Goal: Transaction & Acquisition: Purchase product/service

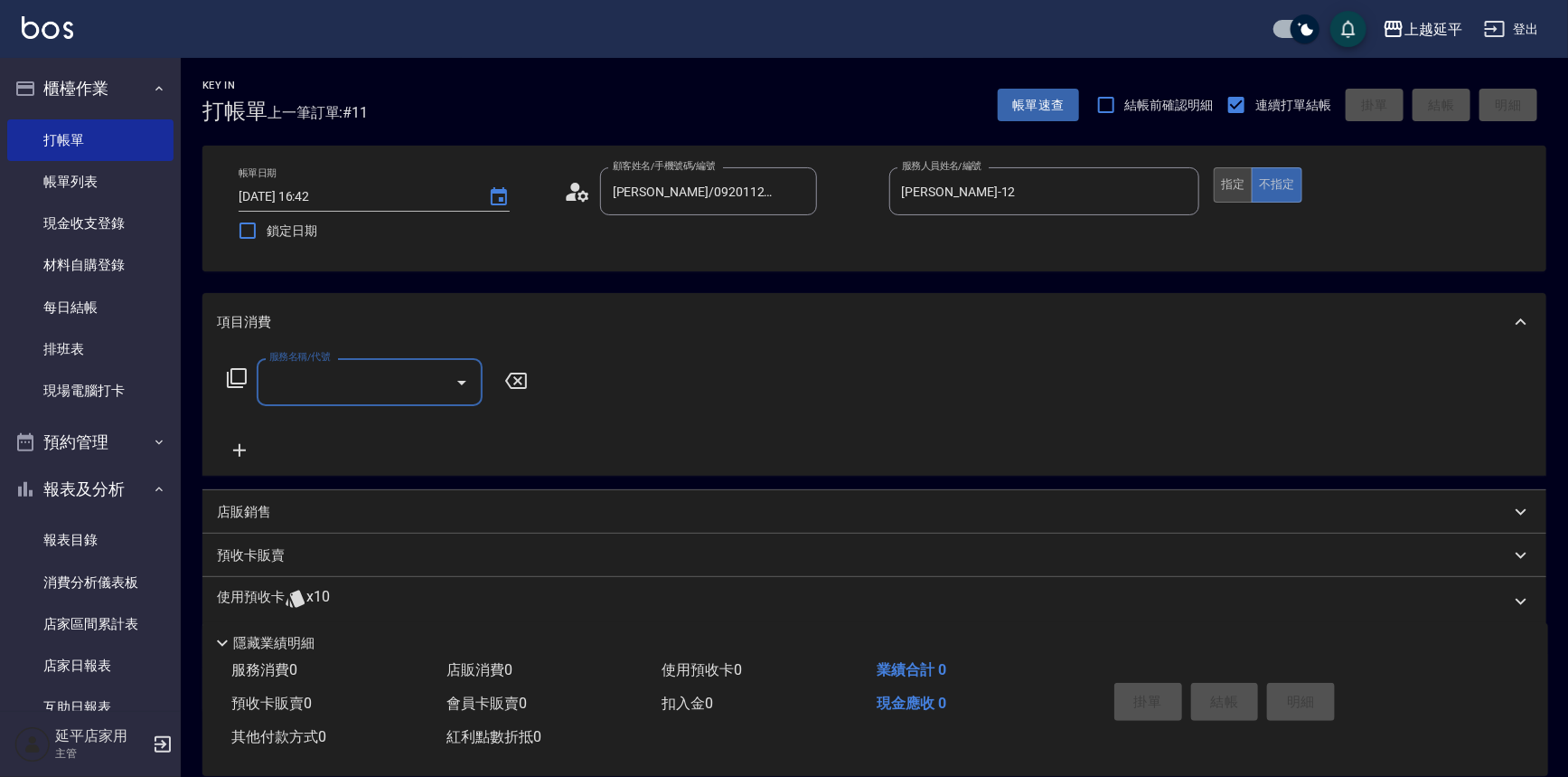
click at [1238, 188] on button "指定" at bounding box center [1233, 185] width 38 height 36
click at [342, 380] on input "服務名稱/代號" at bounding box center [356, 382] width 183 height 32
click at [356, 428] on span "A級洗+剪 - 599" at bounding box center [369, 428] width 226 height 30
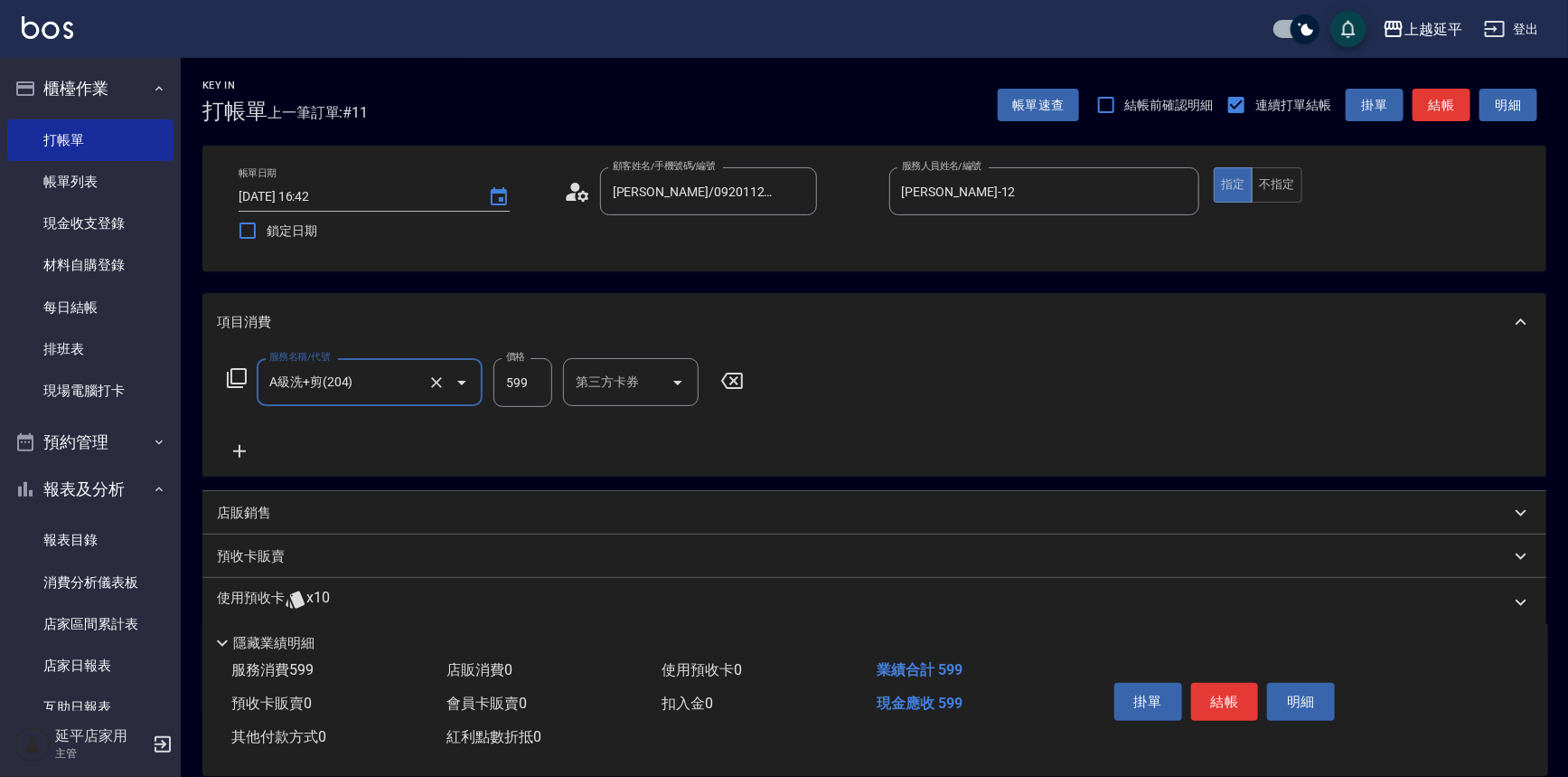
click at [539, 381] on input "599" at bounding box center [522, 382] width 59 height 49
click at [415, 384] on input "A級洗+剪(204)" at bounding box center [343, 382] width 159 height 32
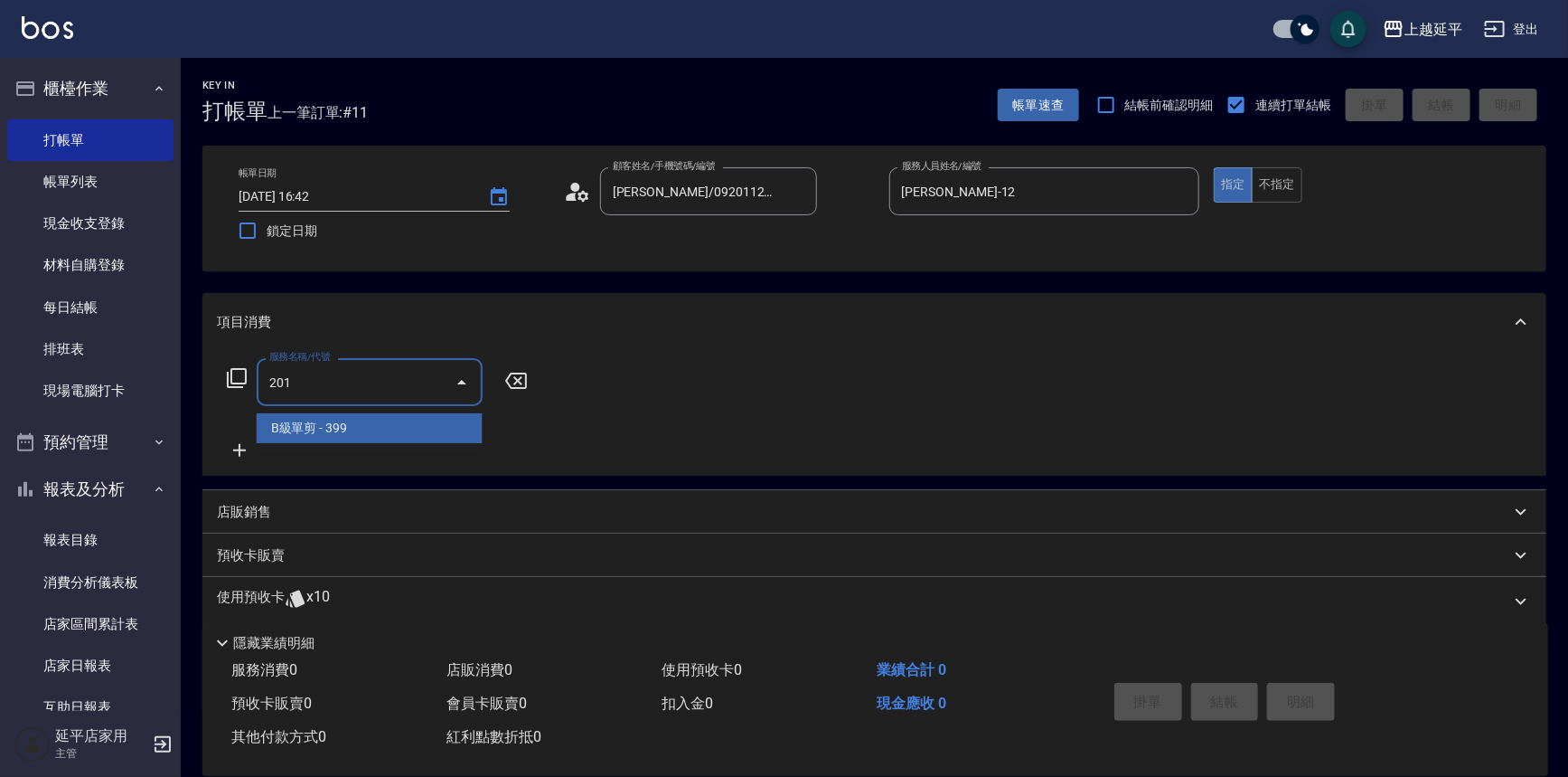
click at [431, 433] on span "B級單剪 - 399" at bounding box center [369, 428] width 226 height 30
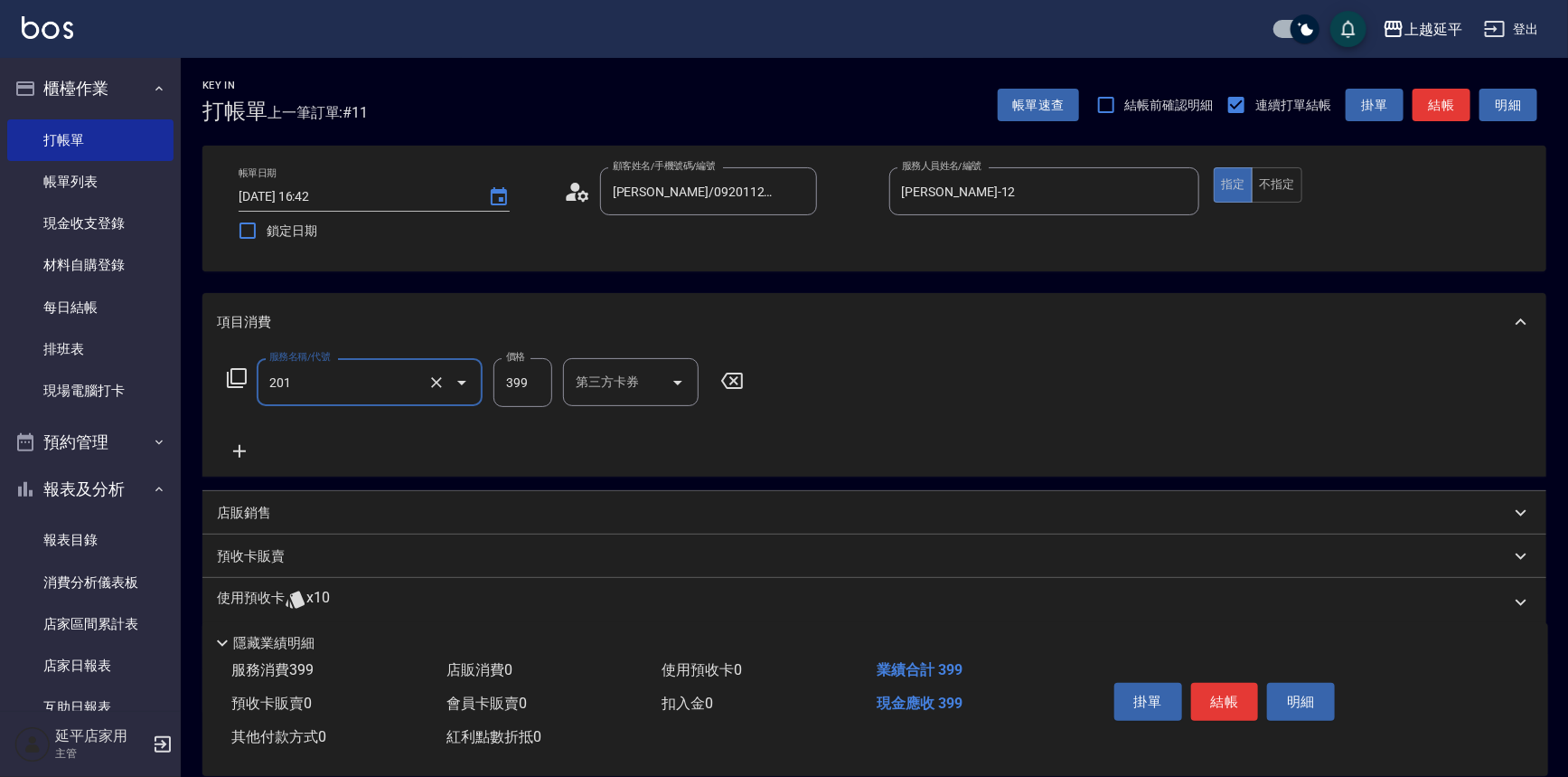
type input "B級單剪(201)"
click at [535, 388] on input "399" at bounding box center [522, 382] width 59 height 49
type input "499"
click at [1431, 109] on button "結帳" at bounding box center [1442, 105] width 58 height 34
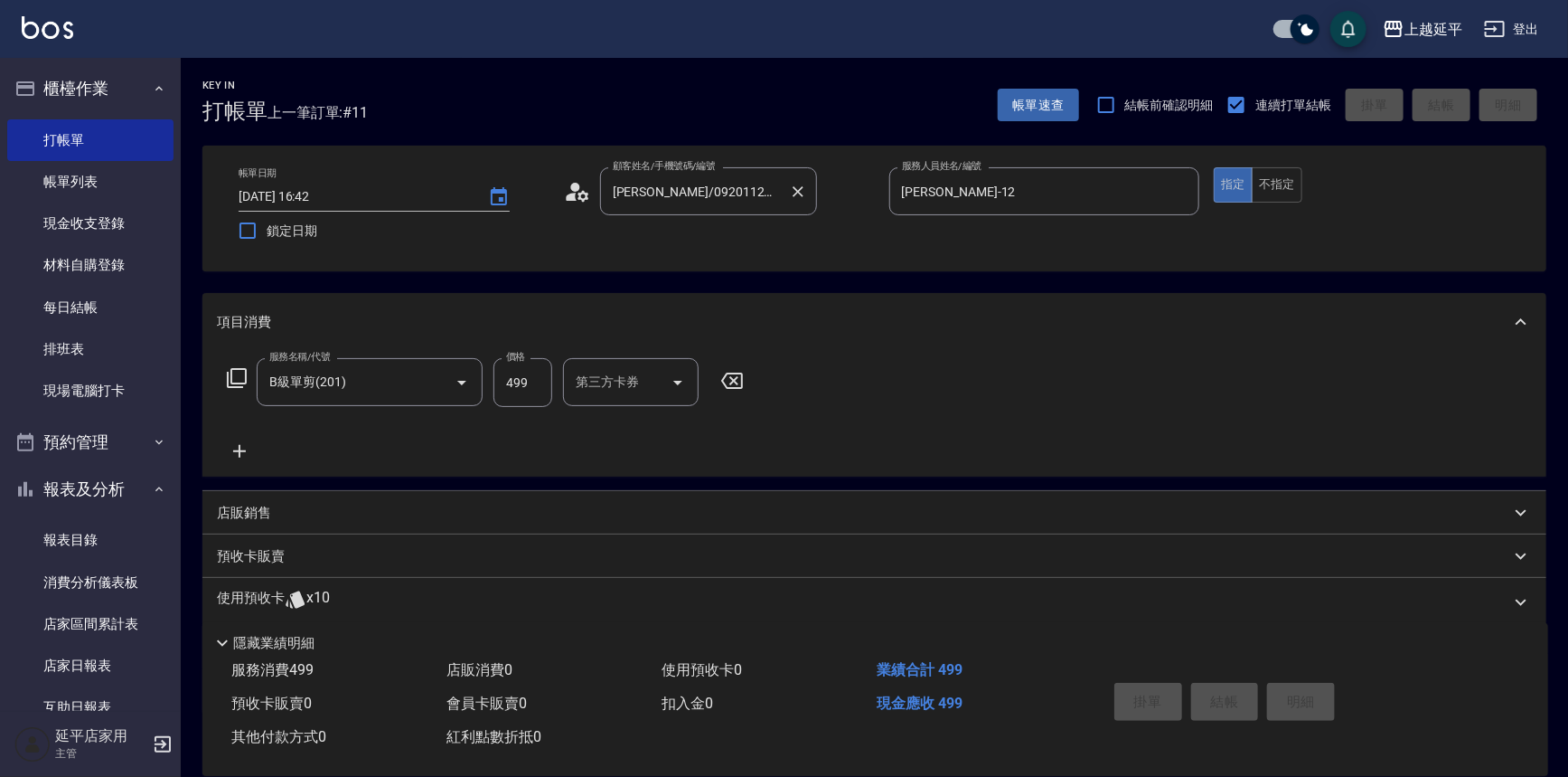
type input "2025/09/08 17:19"
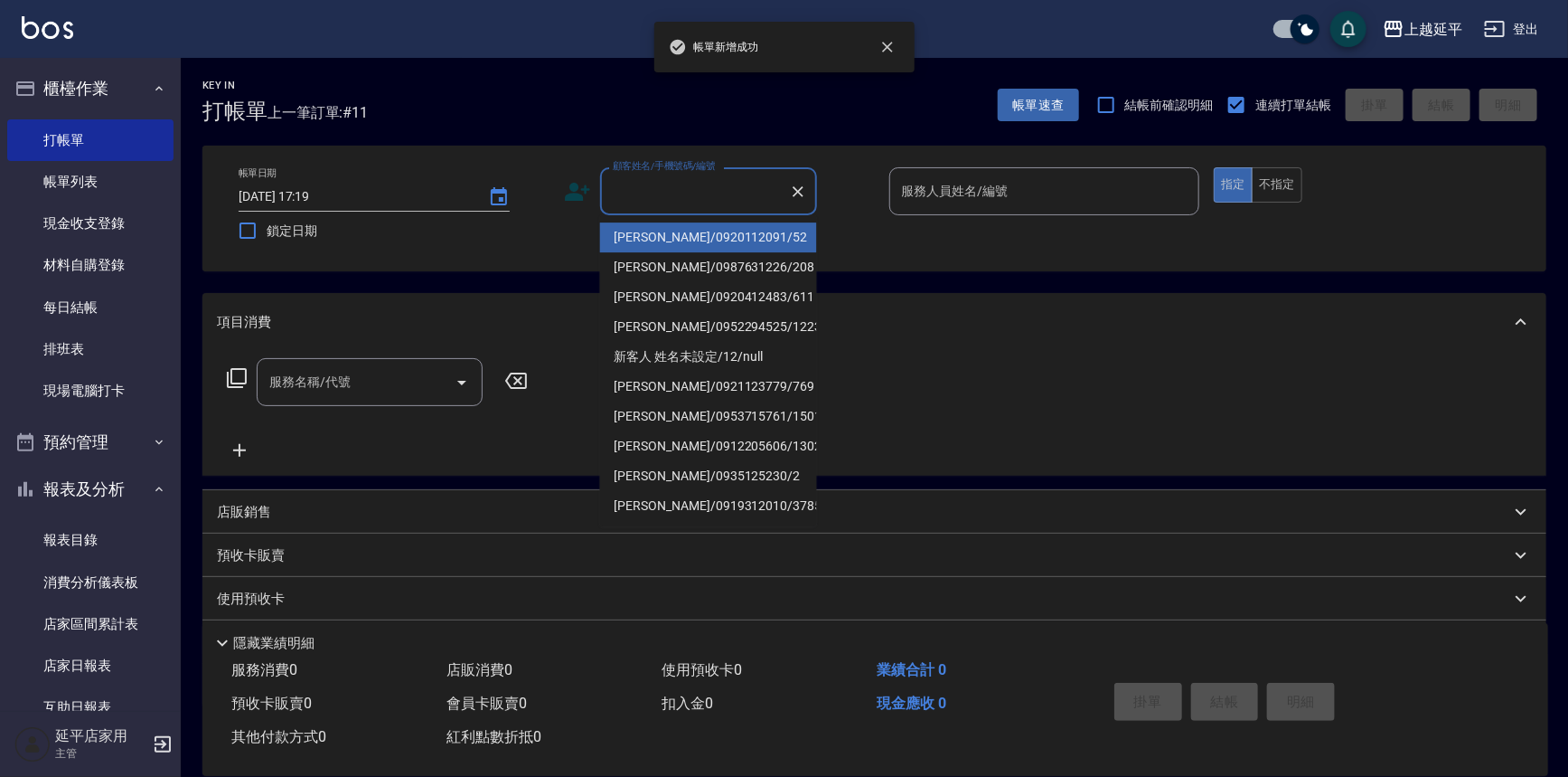
click at [703, 195] on input "顧客姓名/手機號碼/編號" at bounding box center [695, 190] width 174 height 32
click at [707, 235] on li "[PERSON_NAME]/0920112091/52" at bounding box center [709, 237] width 217 height 30
type input "[PERSON_NAME]/0920112091/52"
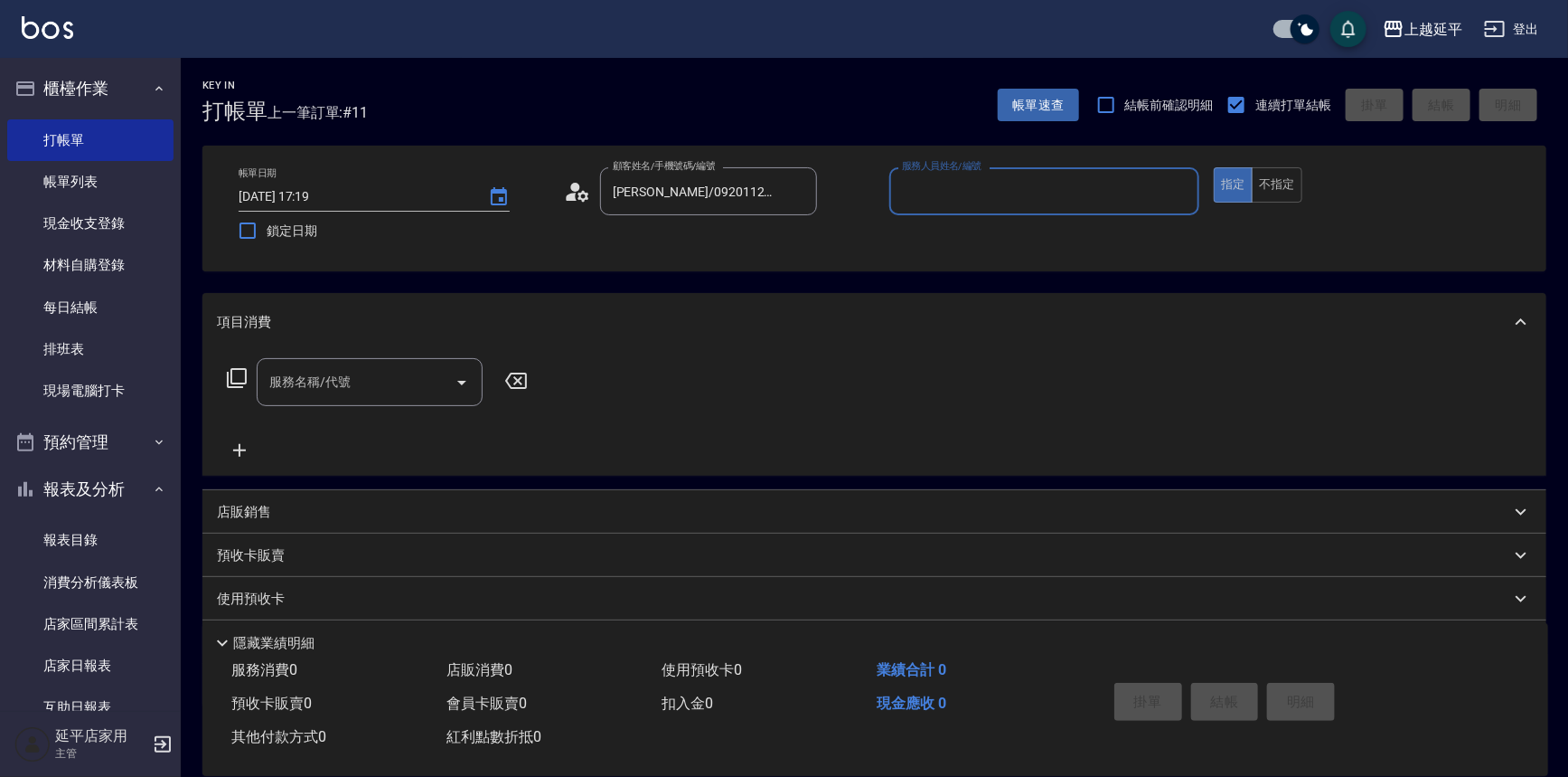
click at [972, 188] on input "服務人員姓名/編號" at bounding box center [1045, 190] width 295 height 32
click at [994, 234] on div "Karen -12" at bounding box center [1044, 237] width 311 height 30
type input "Karen-12"
click at [1280, 187] on button "不指定" at bounding box center [1277, 185] width 51 height 36
click at [386, 391] on input "服務名稱/代號" at bounding box center [356, 382] width 183 height 32
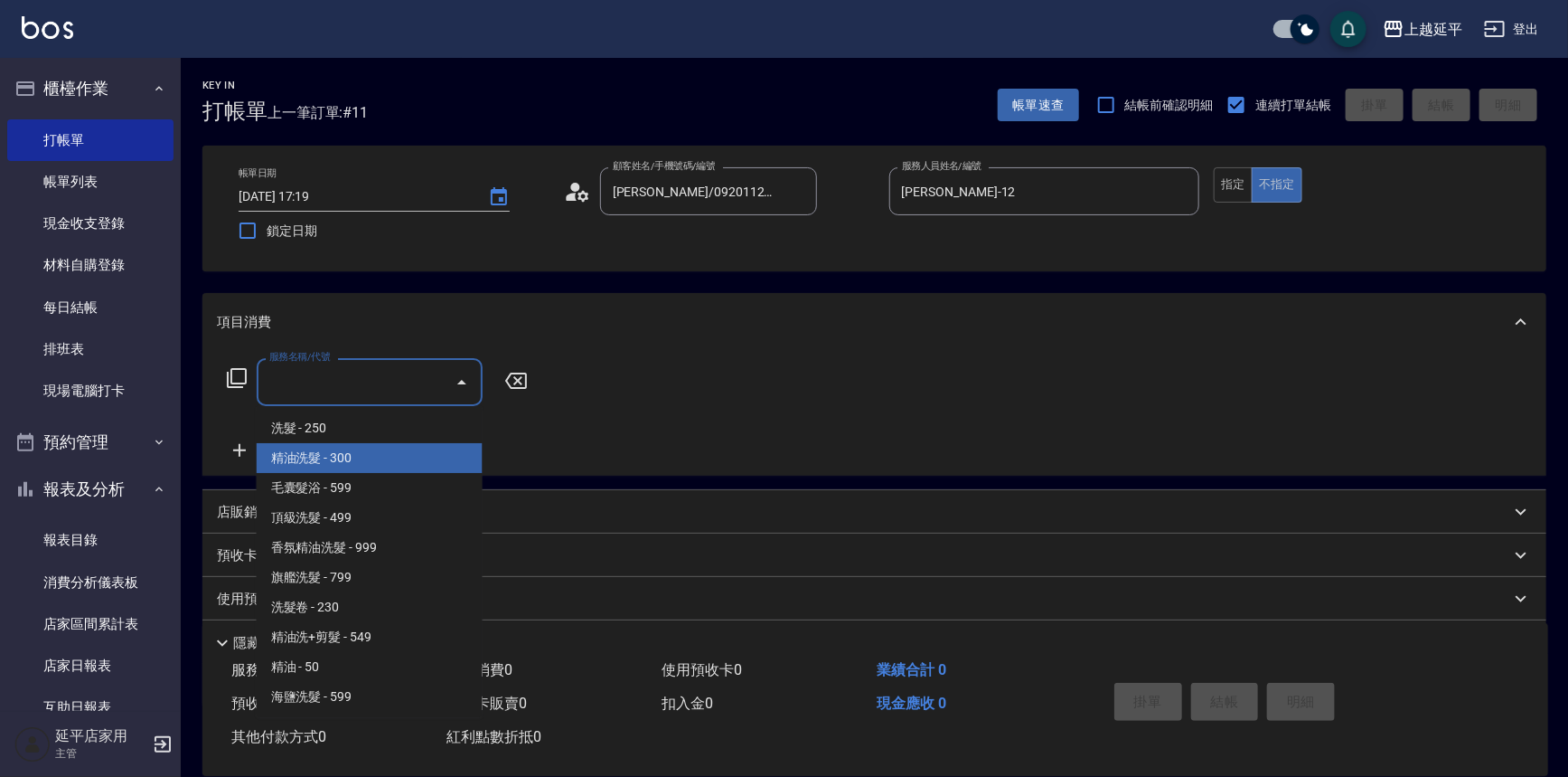
click at [375, 461] on span "精油洗髮 - 300" at bounding box center [369, 458] width 226 height 30
type input "精油洗髮(102)"
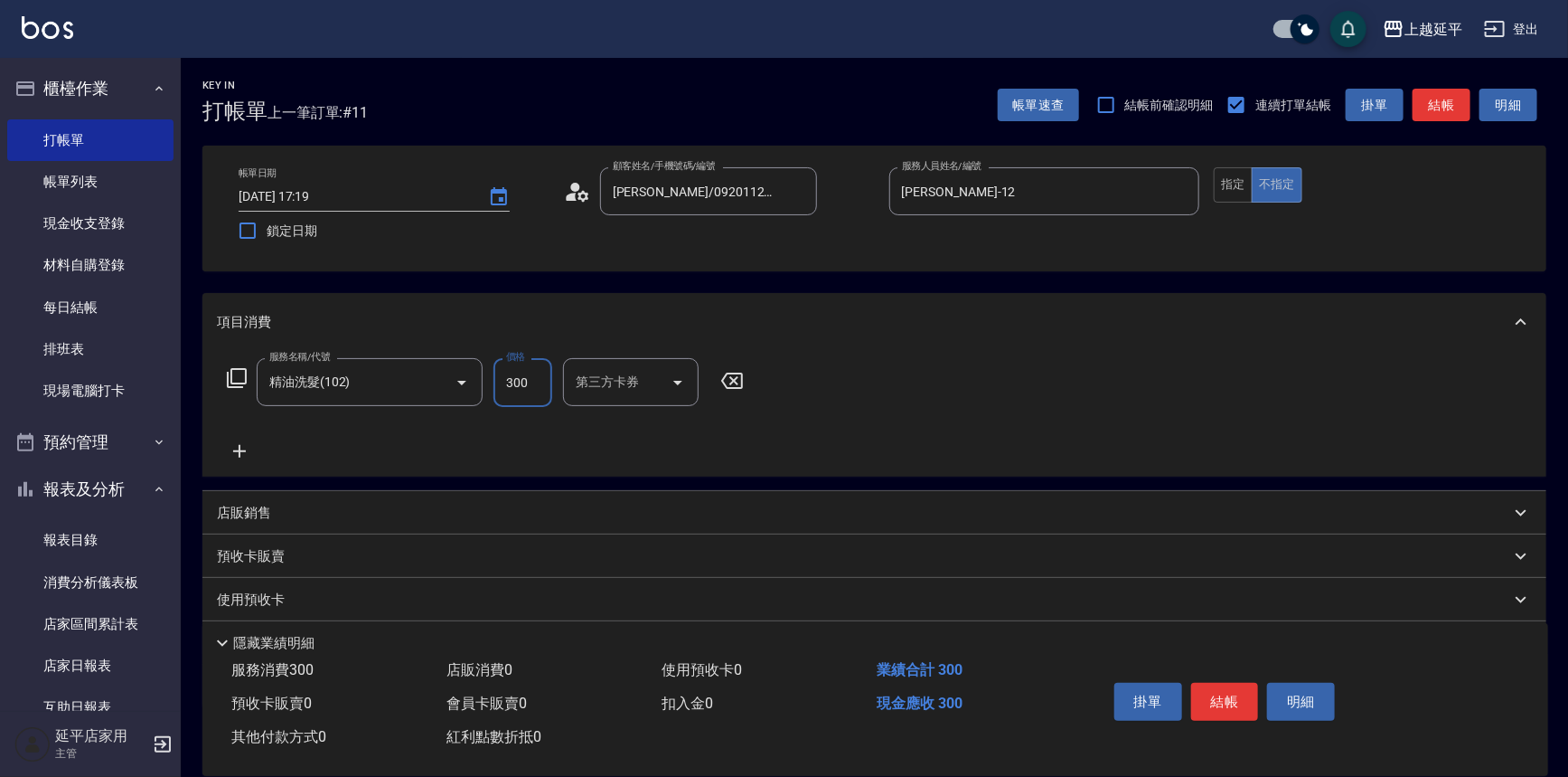
click at [537, 392] on input "300" at bounding box center [522, 382] width 59 height 49
type input "350"
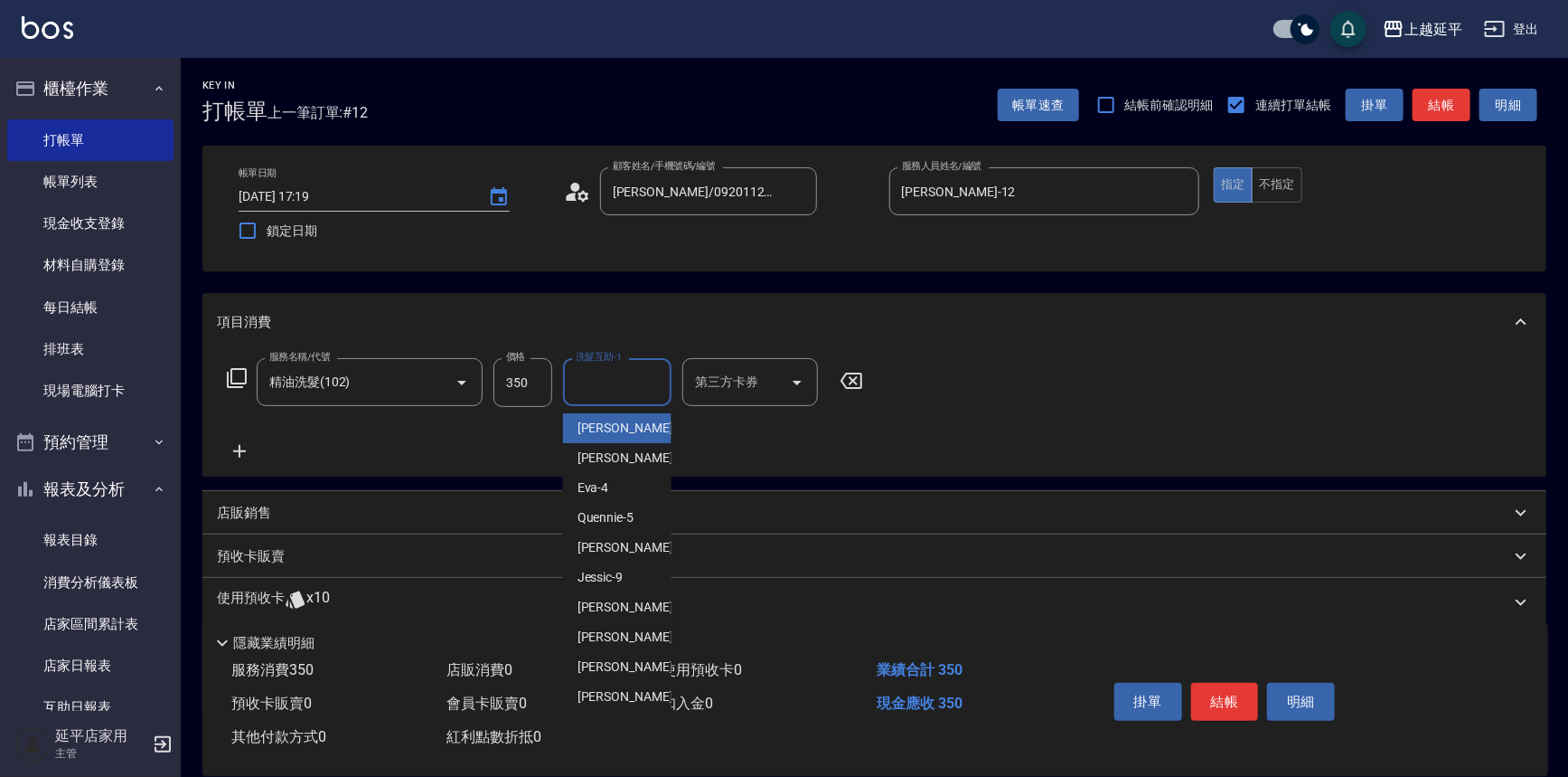
click at [624, 380] on input "洗髮互助-1" at bounding box center [617, 382] width 92 height 32
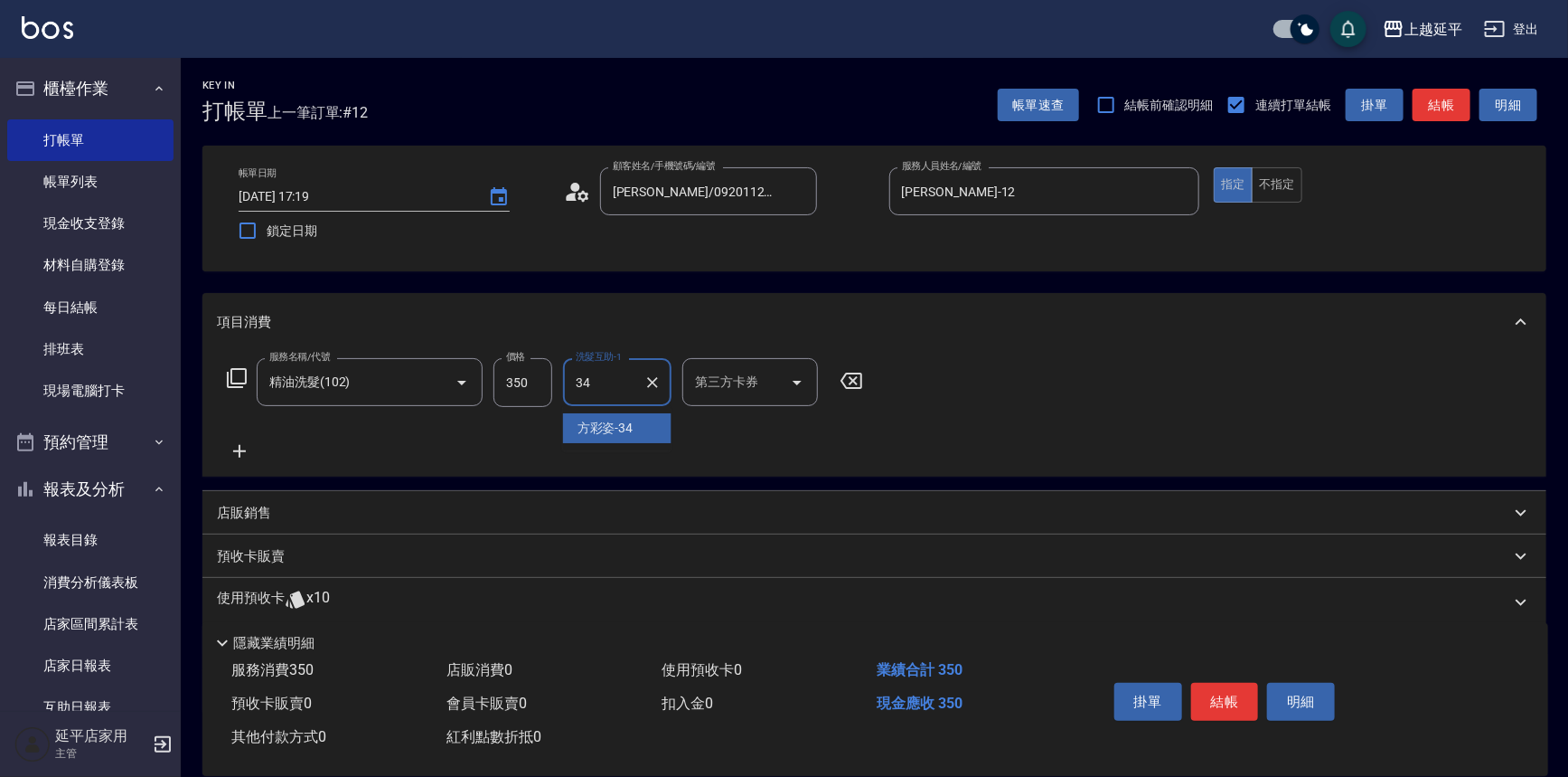
click at [621, 427] on span "方彩姿 -34" at bounding box center [606, 428] width 56 height 19
type input "方彩姿-34"
click at [1437, 108] on button "結帳" at bounding box center [1442, 105] width 58 height 34
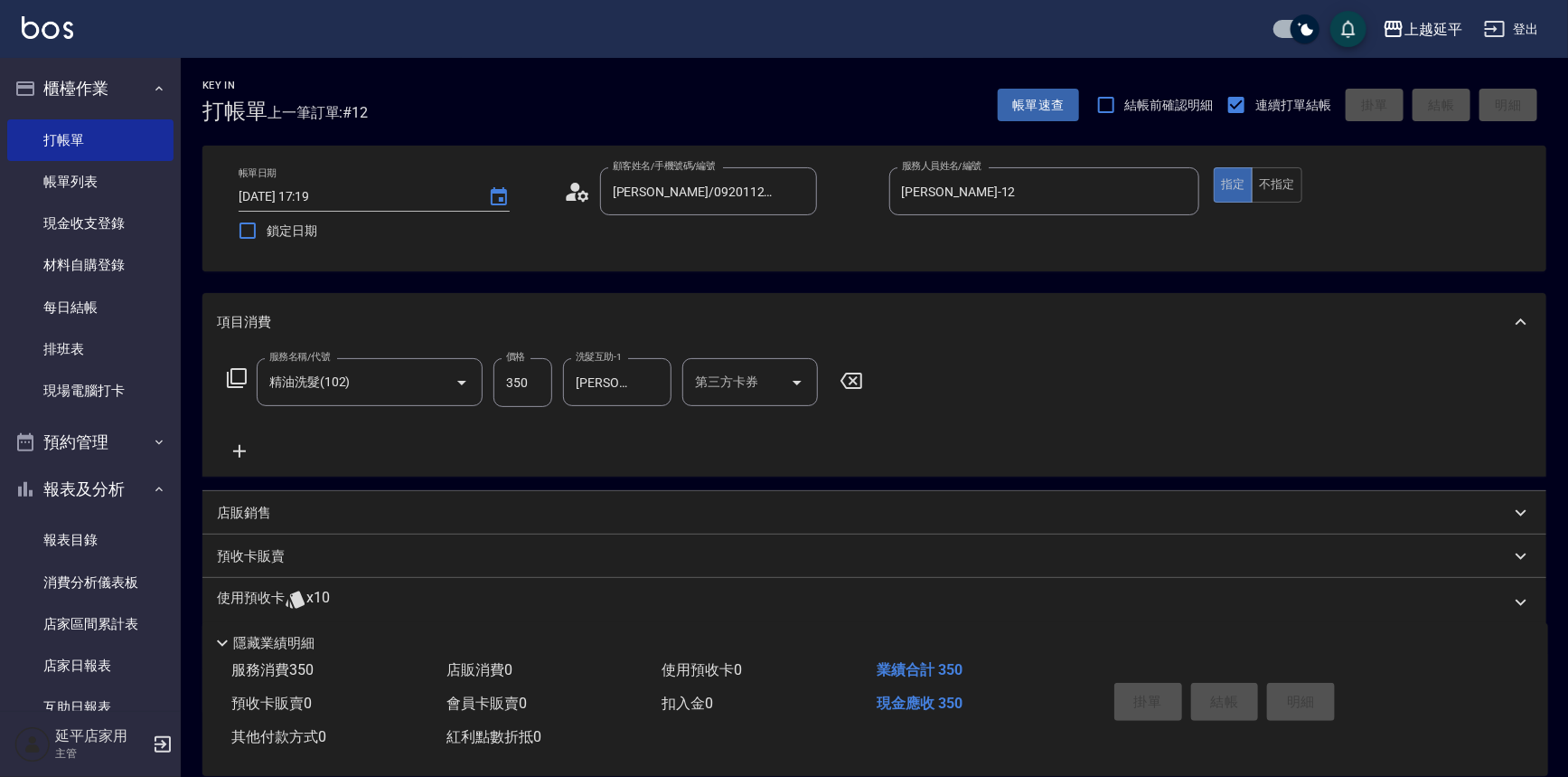
type input "2025/09/08 17:20"
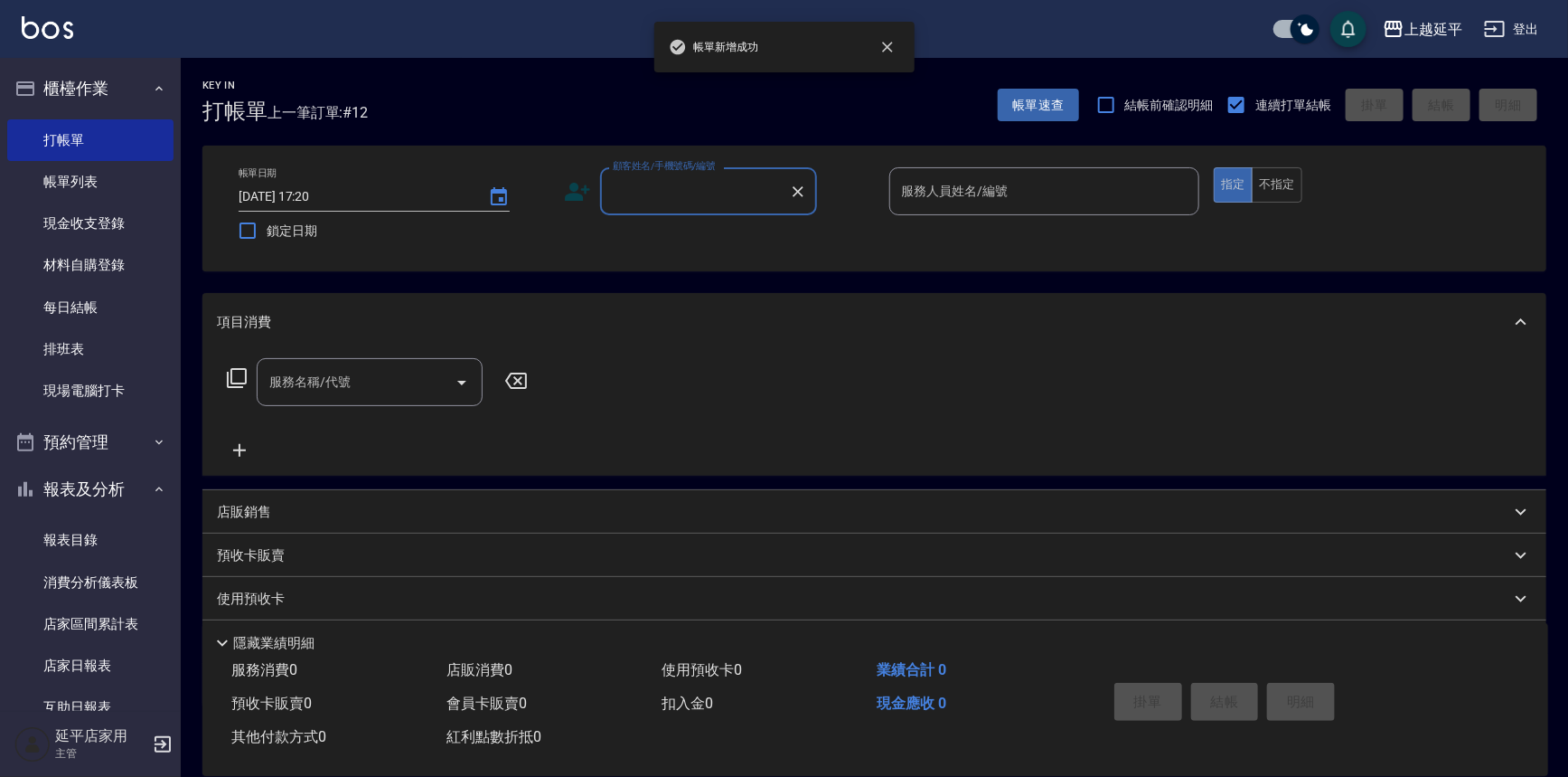
click at [660, 200] on input "顧客姓名/手機號碼/編號" at bounding box center [695, 190] width 174 height 32
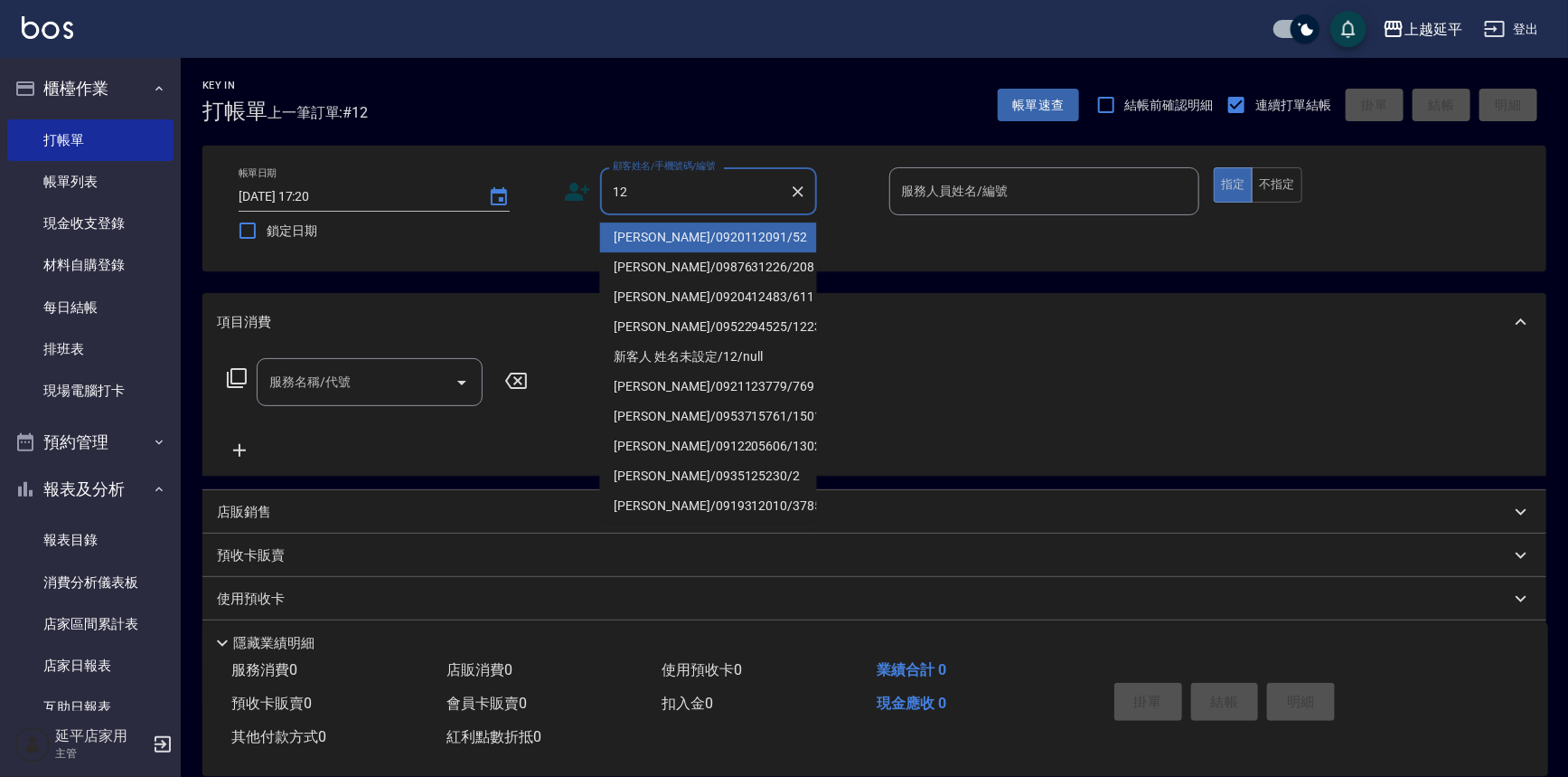
click at [653, 227] on li "[PERSON_NAME]/0920112091/52" at bounding box center [709, 237] width 217 height 30
type input "[PERSON_NAME]/0920112091/52"
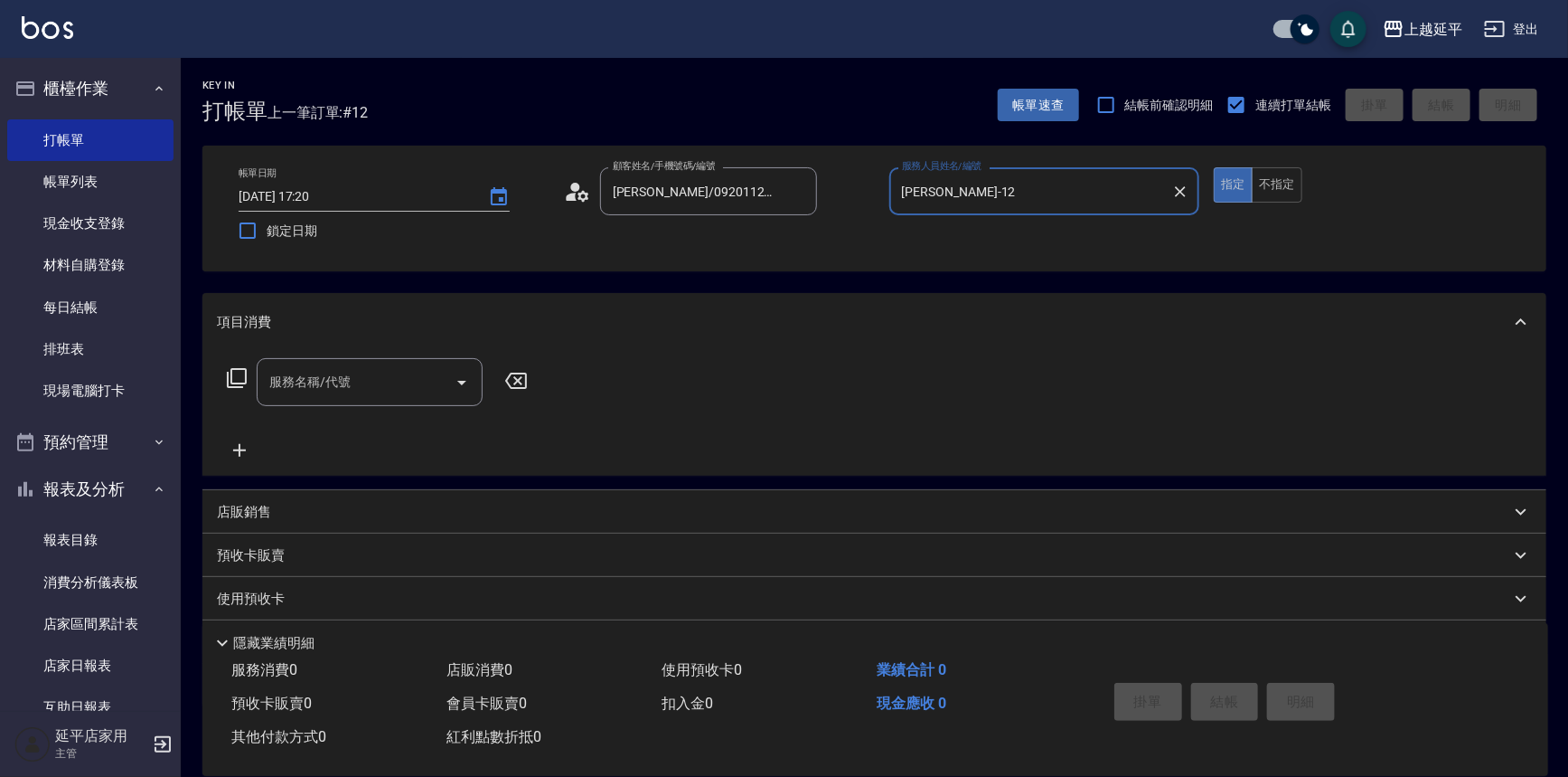
click at [955, 200] on input "Karen-12" at bounding box center [1032, 190] width 267 height 32
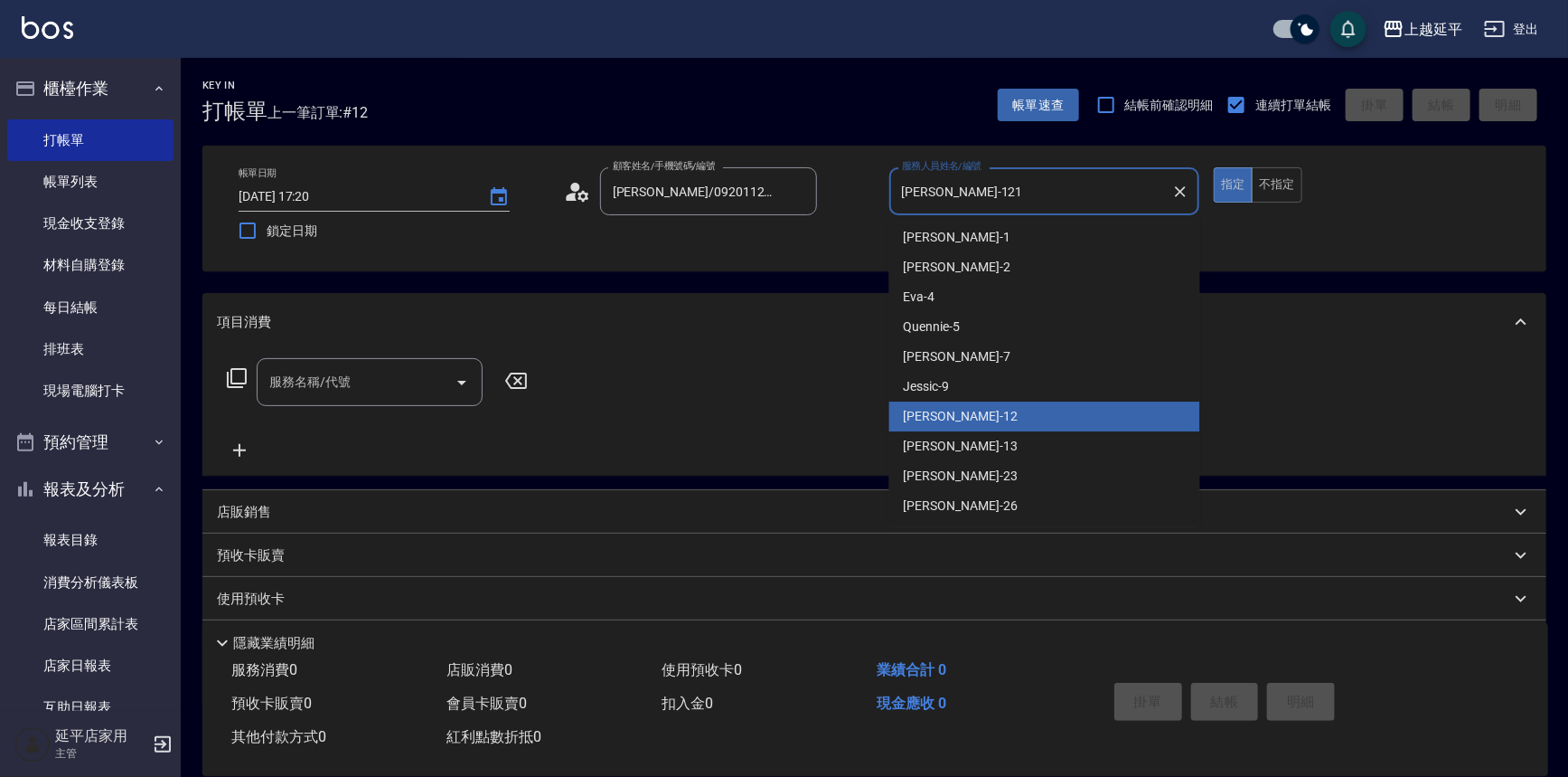
type input "Karen-1212"
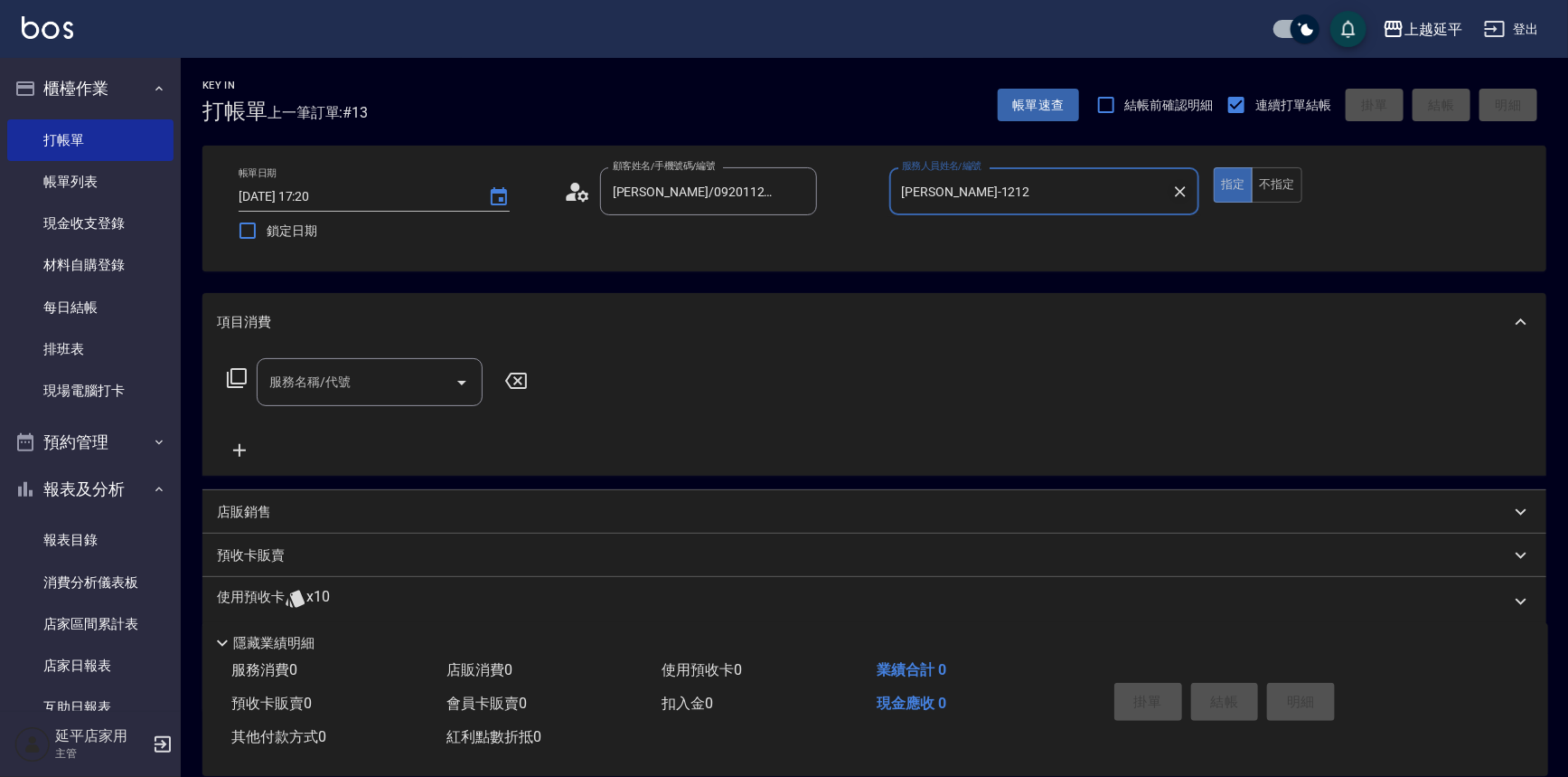
click at [1182, 189] on icon "Clear" at bounding box center [1180, 191] width 11 height 11
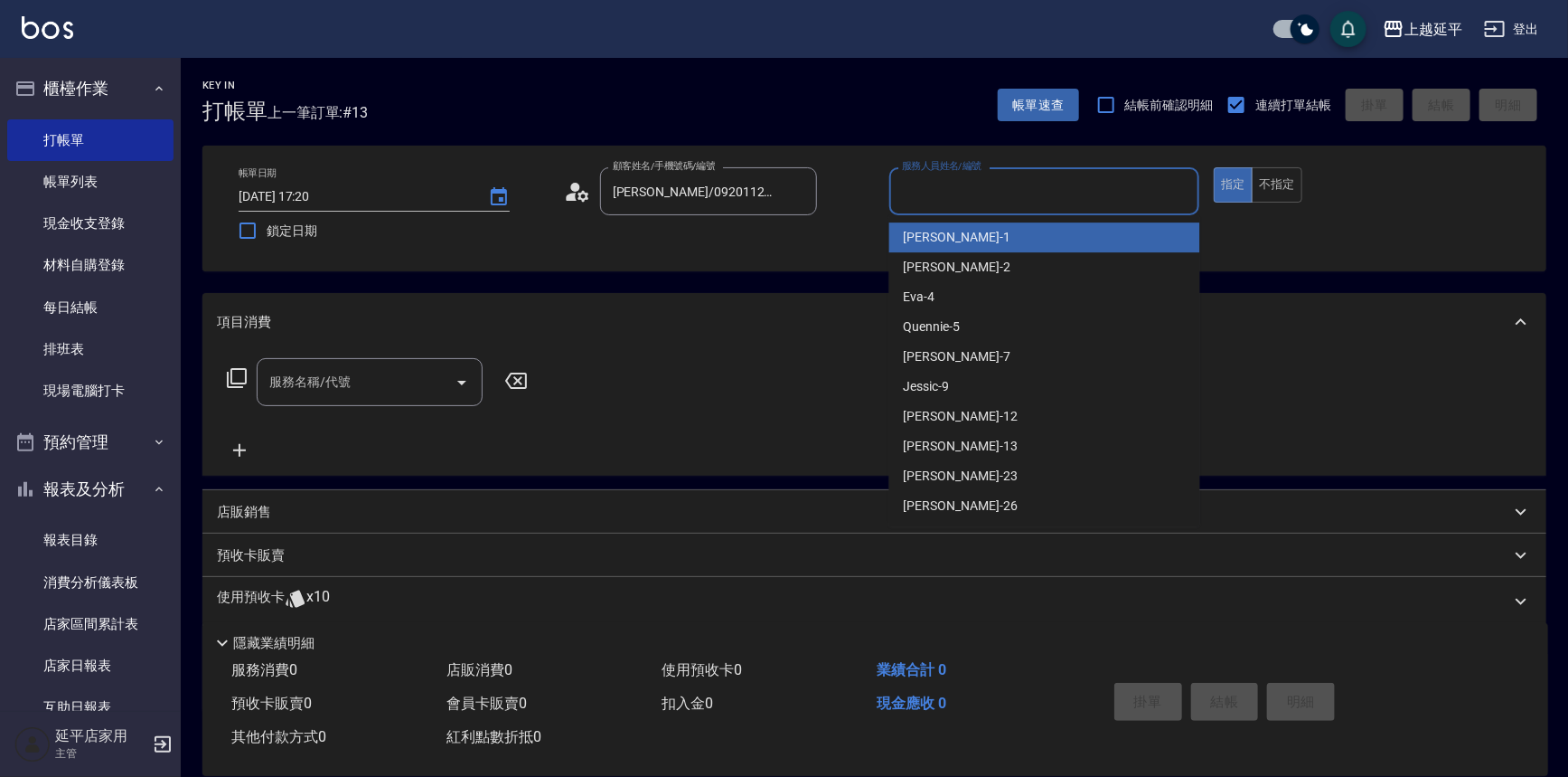
click at [1084, 189] on input "服務人員姓名/編號" at bounding box center [1045, 190] width 295 height 32
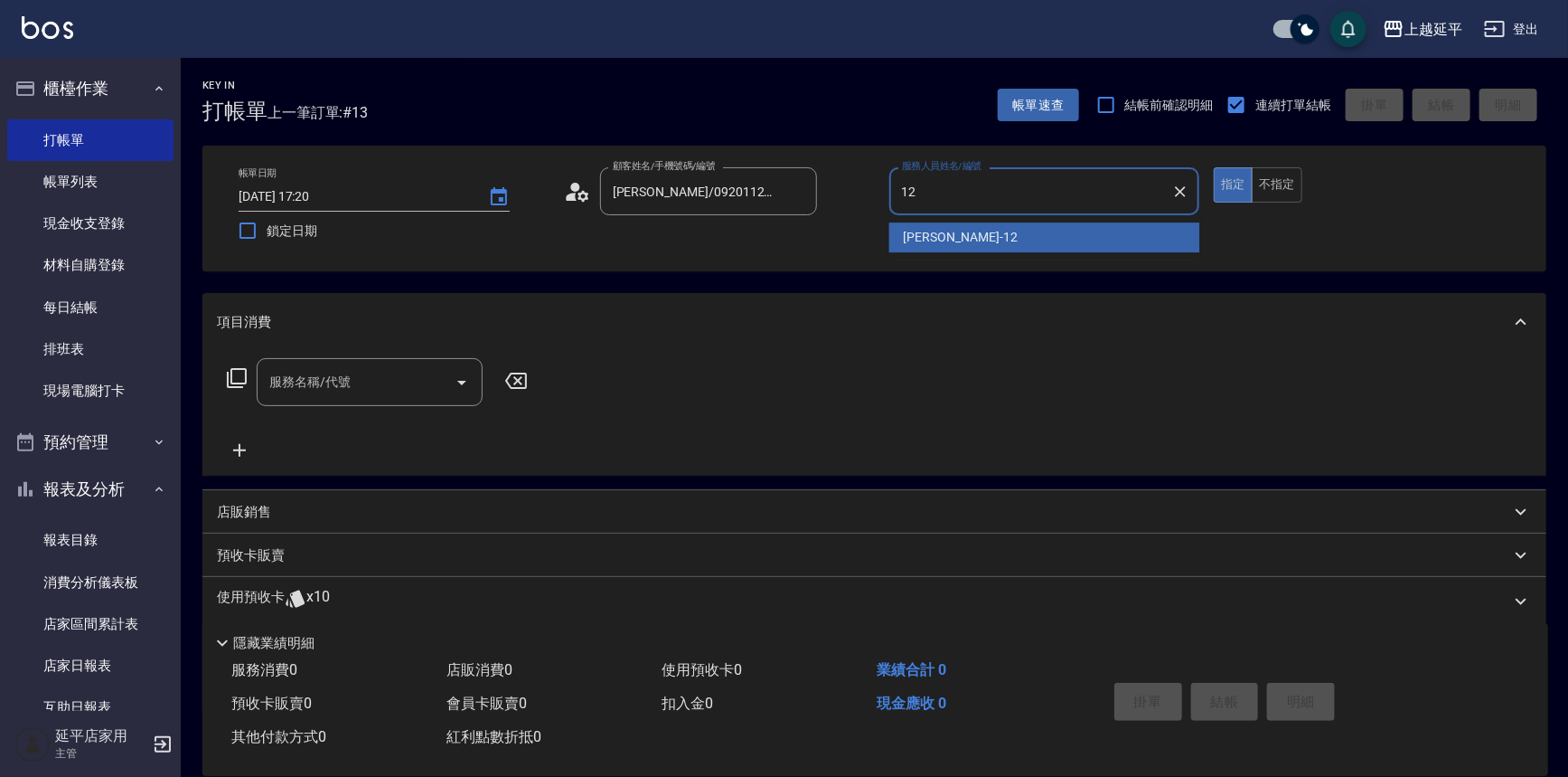
click at [1015, 228] on div "Karen -12" at bounding box center [1044, 237] width 311 height 30
type input "Karen-12"
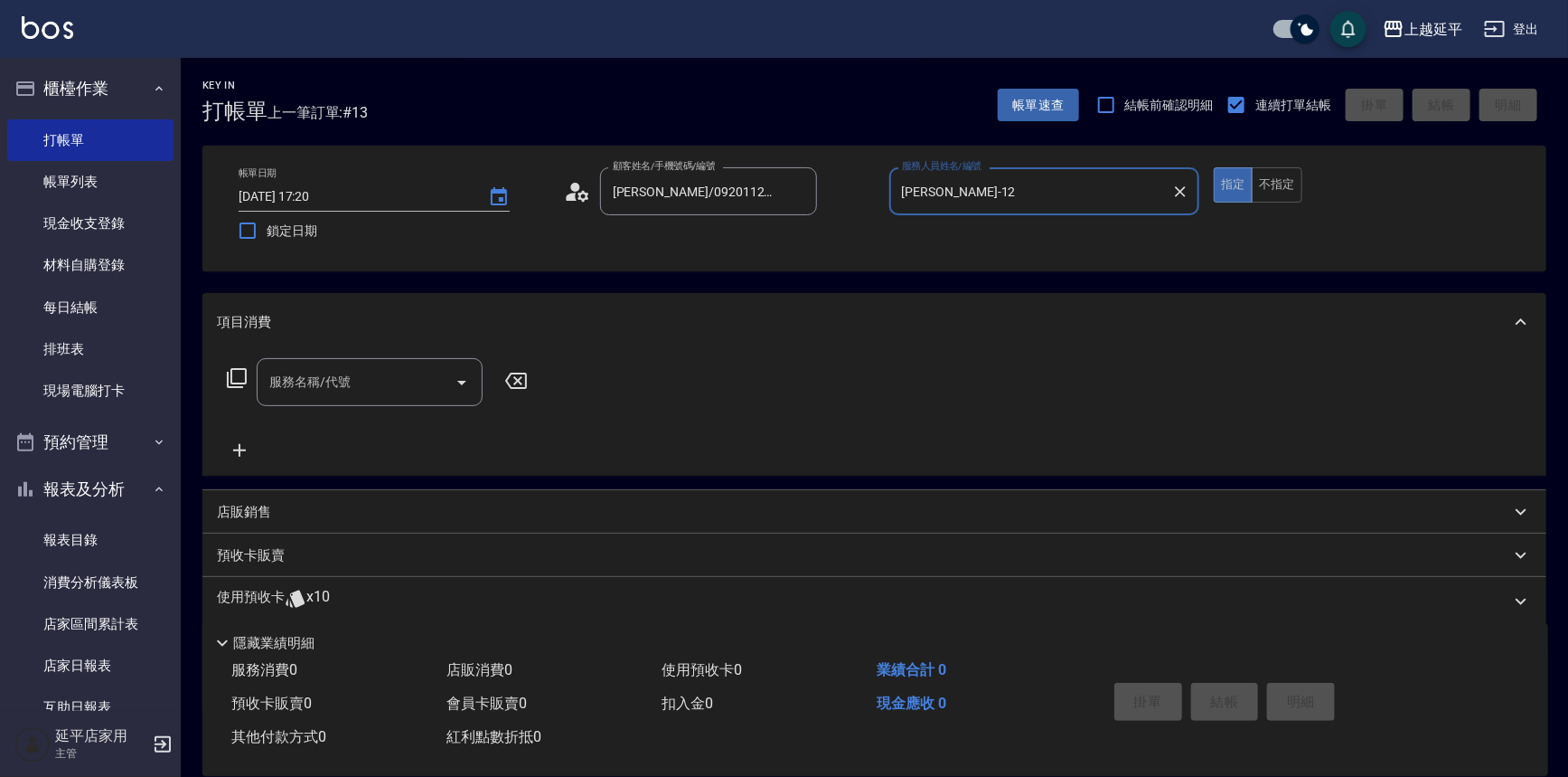
click at [387, 380] on input "服務名稱/代號" at bounding box center [356, 382] width 183 height 32
click at [401, 418] on span "A級洗+剪 - 599" at bounding box center [369, 428] width 226 height 30
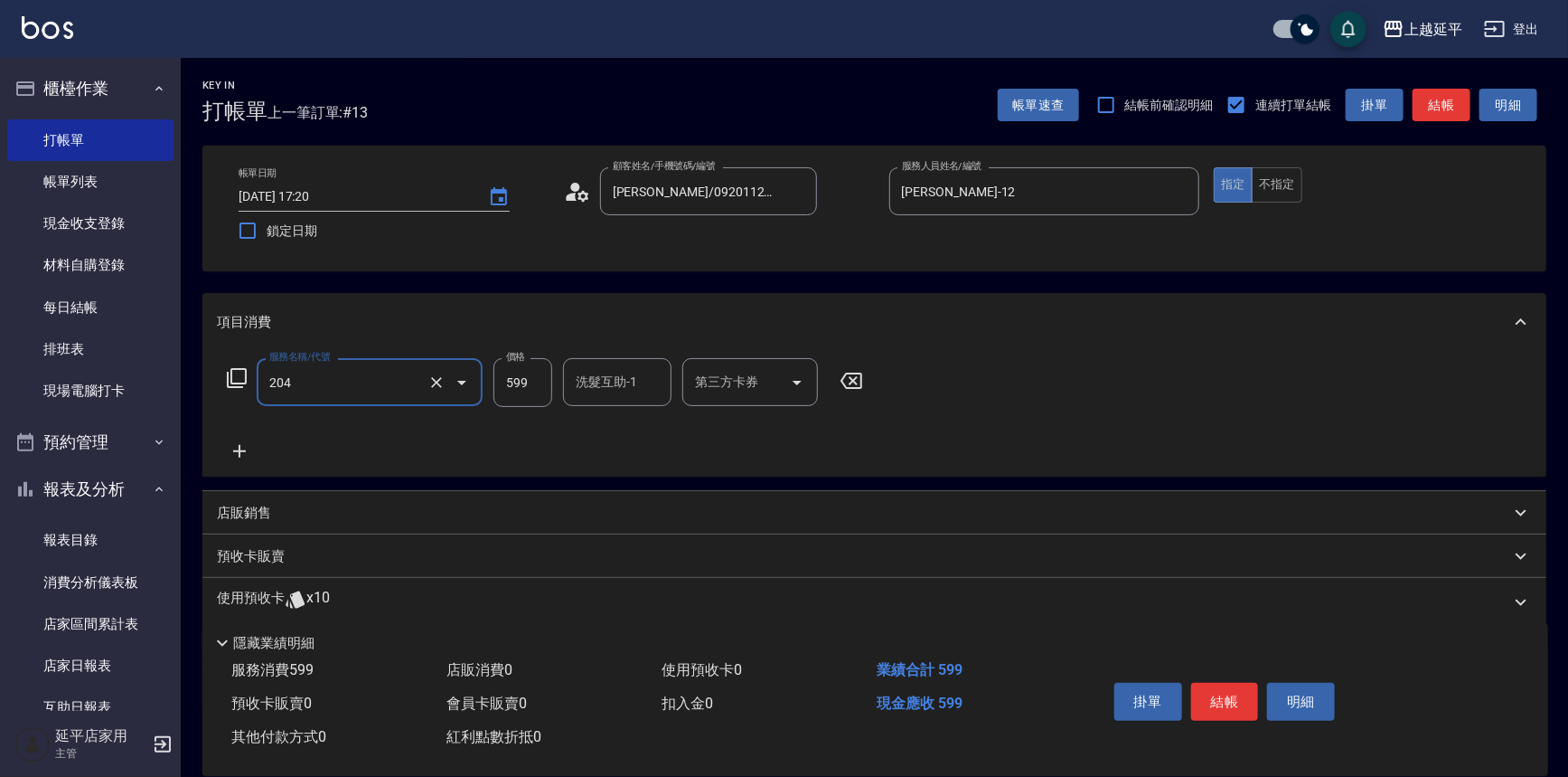
click at [614, 401] on div "洗髮互助-1" at bounding box center [617, 382] width 109 height 48
type input "A級洗+剪(204)"
click at [617, 439] on div "方彩姿 -34" at bounding box center [617, 428] width 109 height 30
type input "方彩姿-34"
click at [1446, 110] on button "結帳" at bounding box center [1442, 105] width 58 height 34
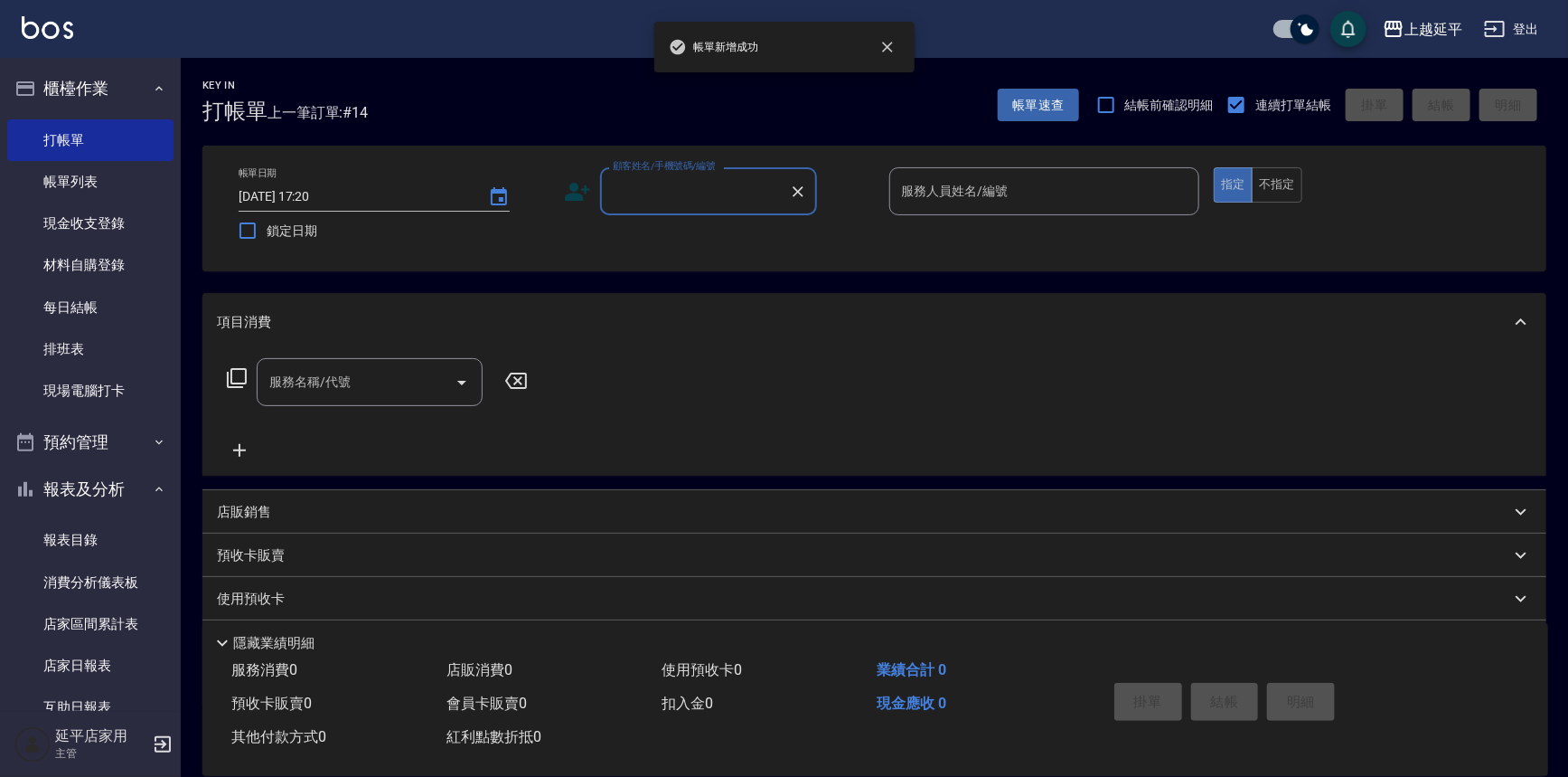
click at [757, 188] on input "顧客姓名/手機號碼/編號" at bounding box center [695, 190] width 174 height 32
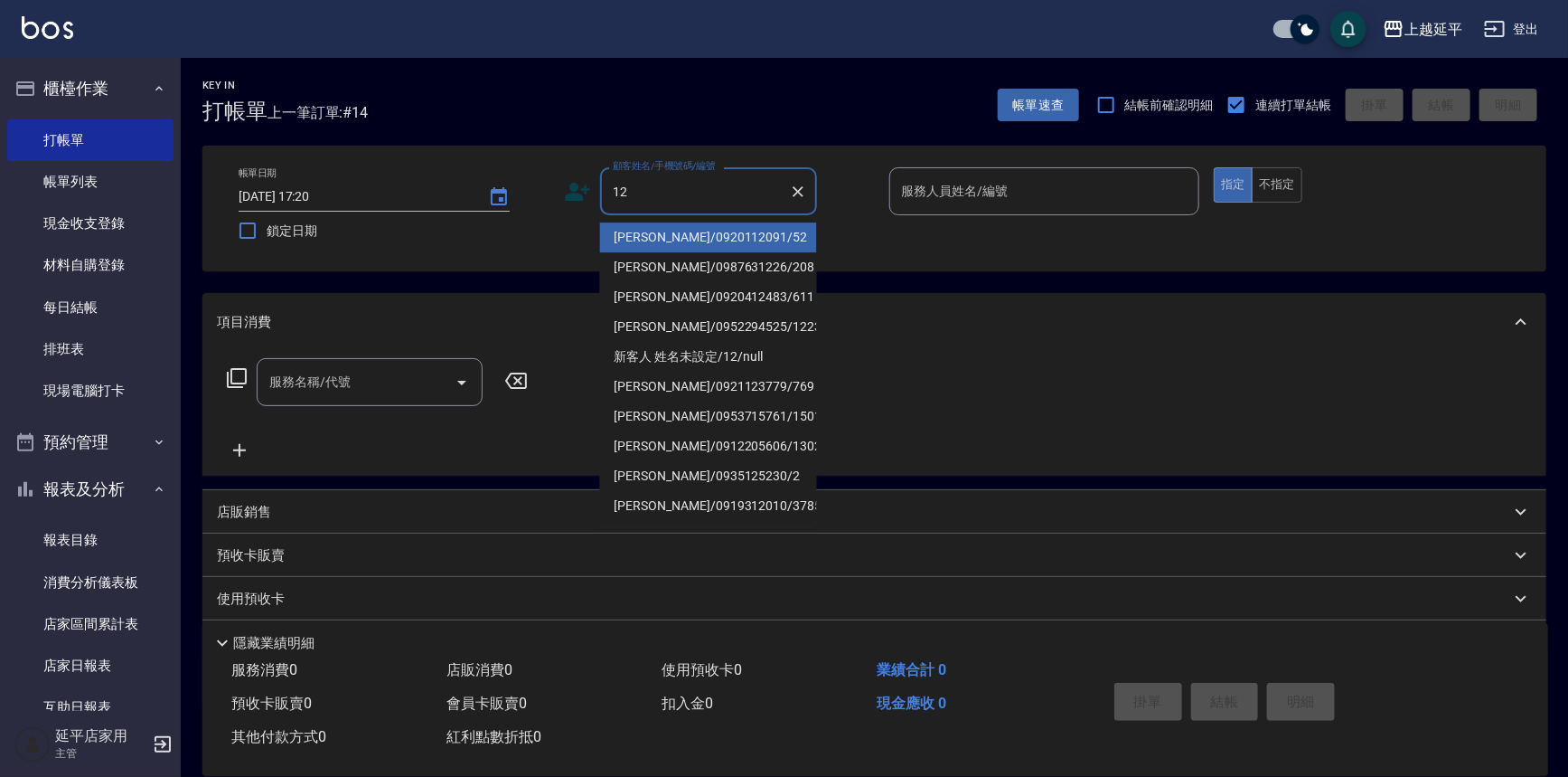
click at [741, 232] on li "[PERSON_NAME]/0920112091/52" at bounding box center [709, 237] width 217 height 30
type input "[PERSON_NAME]/0920112091/52"
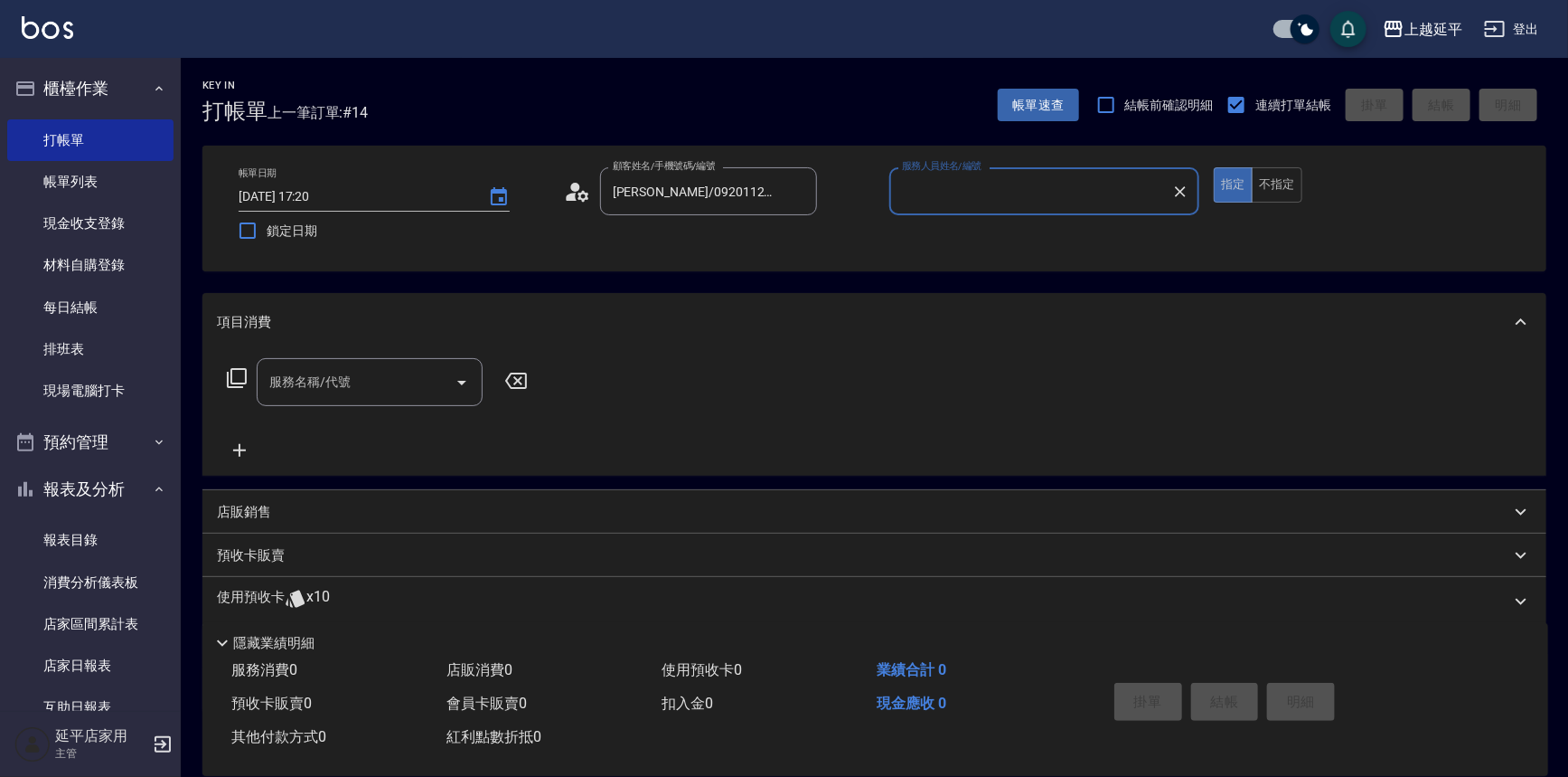
type input "Karen-12"
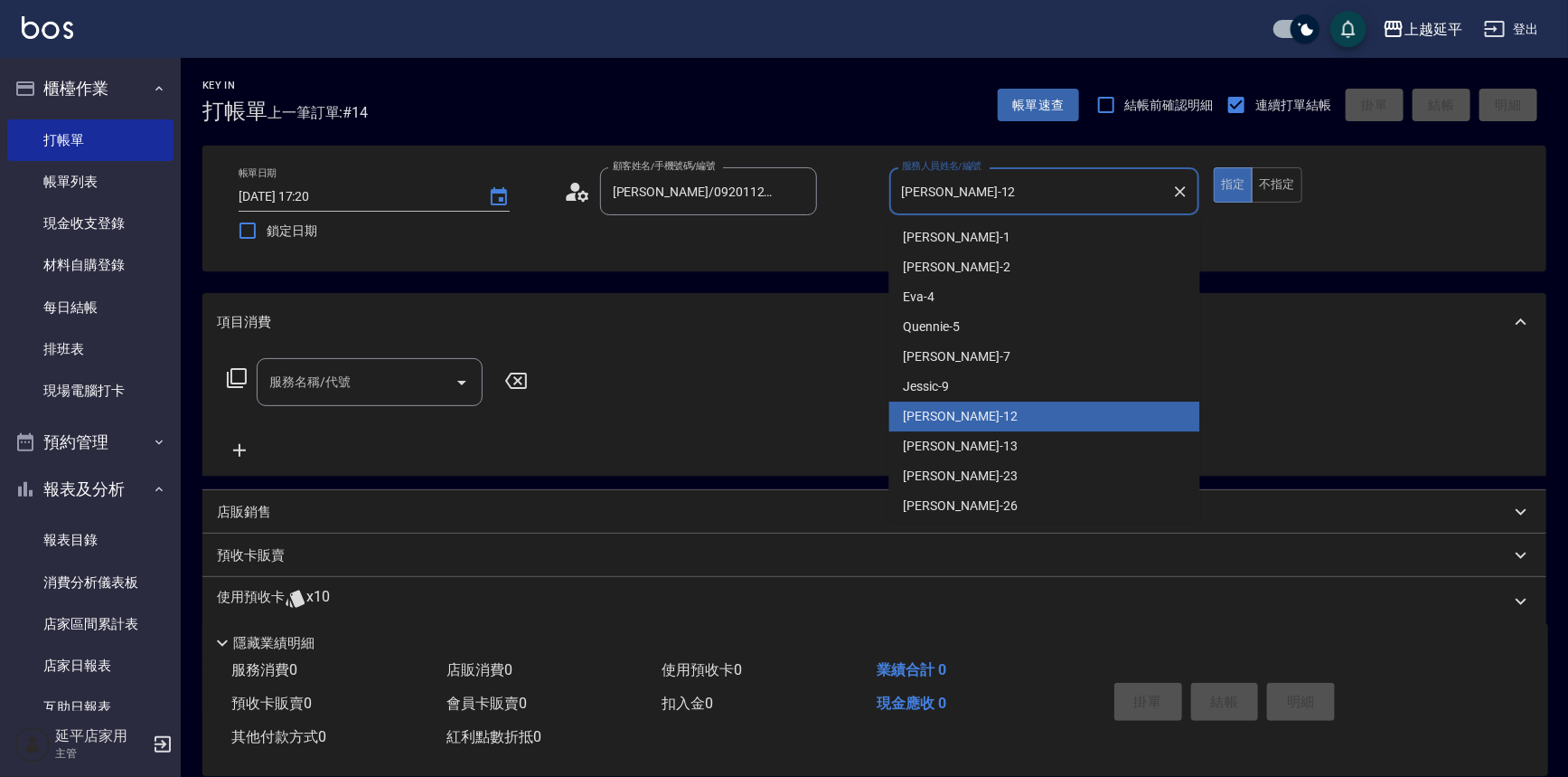
click at [978, 188] on input "Karen-12" at bounding box center [1032, 190] width 267 height 32
click at [1177, 188] on icon "Clear" at bounding box center [1180, 191] width 11 height 11
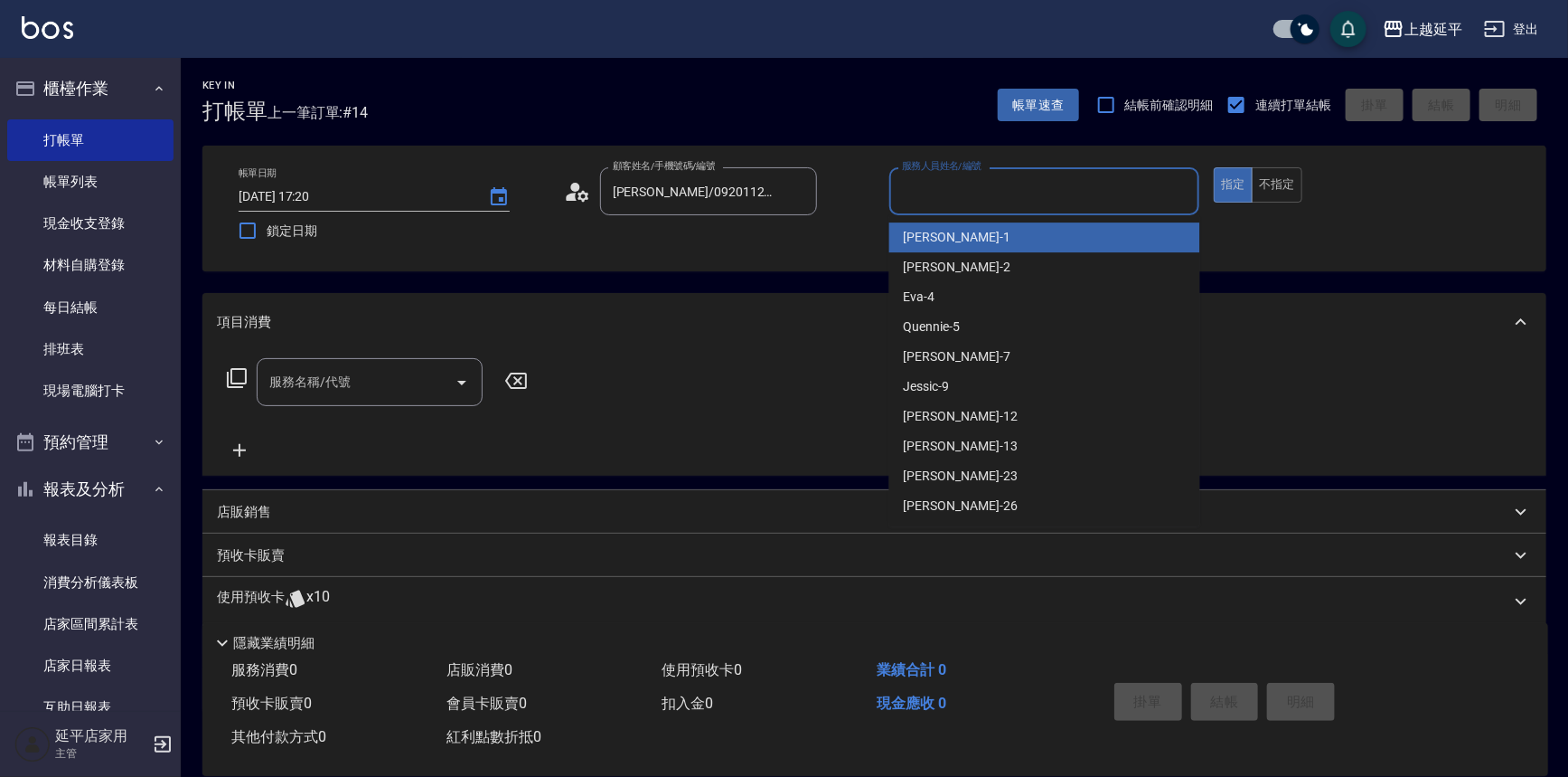
click at [1144, 188] on input "服務人員姓名/編號" at bounding box center [1045, 190] width 295 height 32
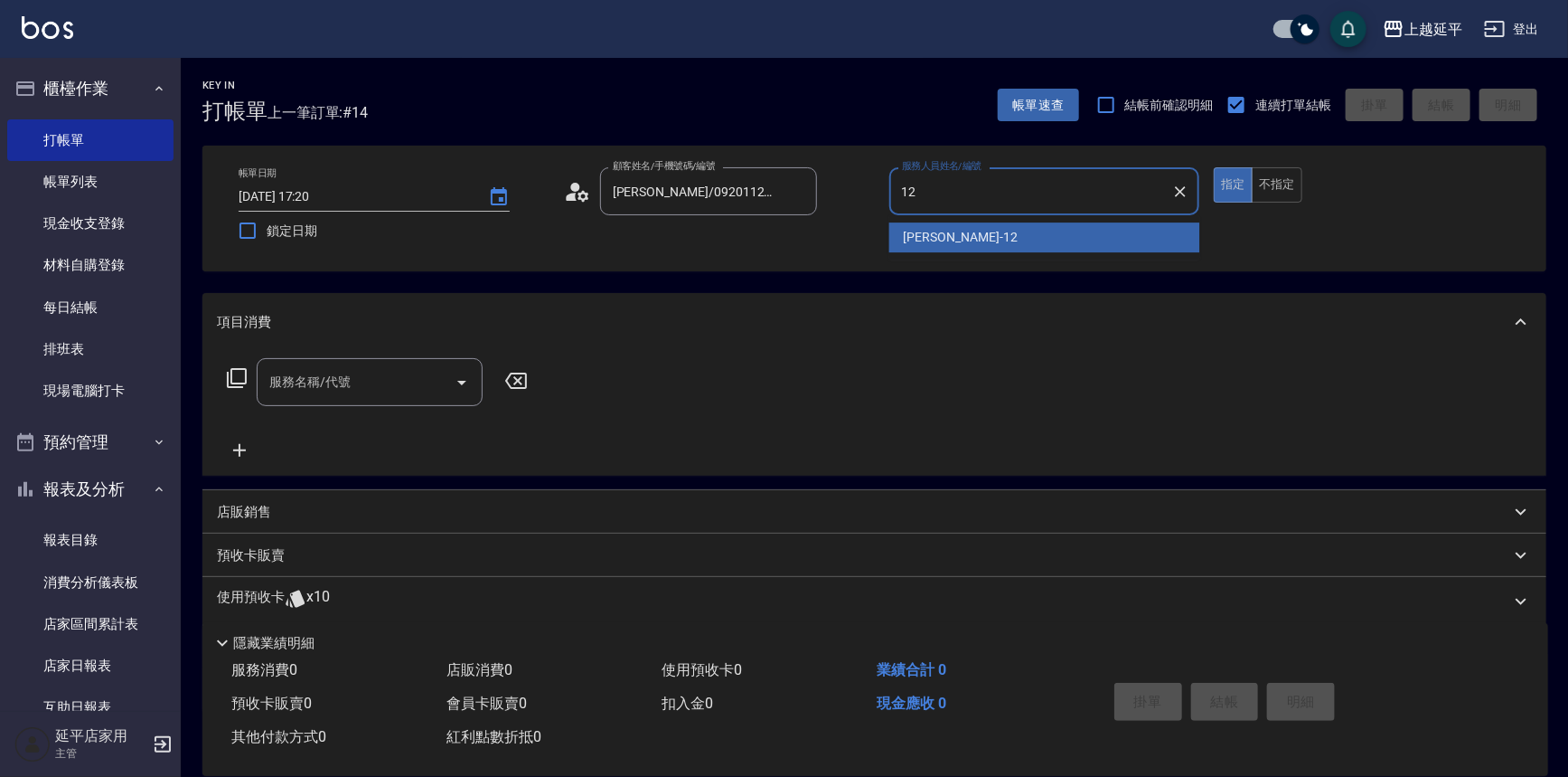
click at [1072, 235] on div "Karen -12" at bounding box center [1044, 237] width 311 height 30
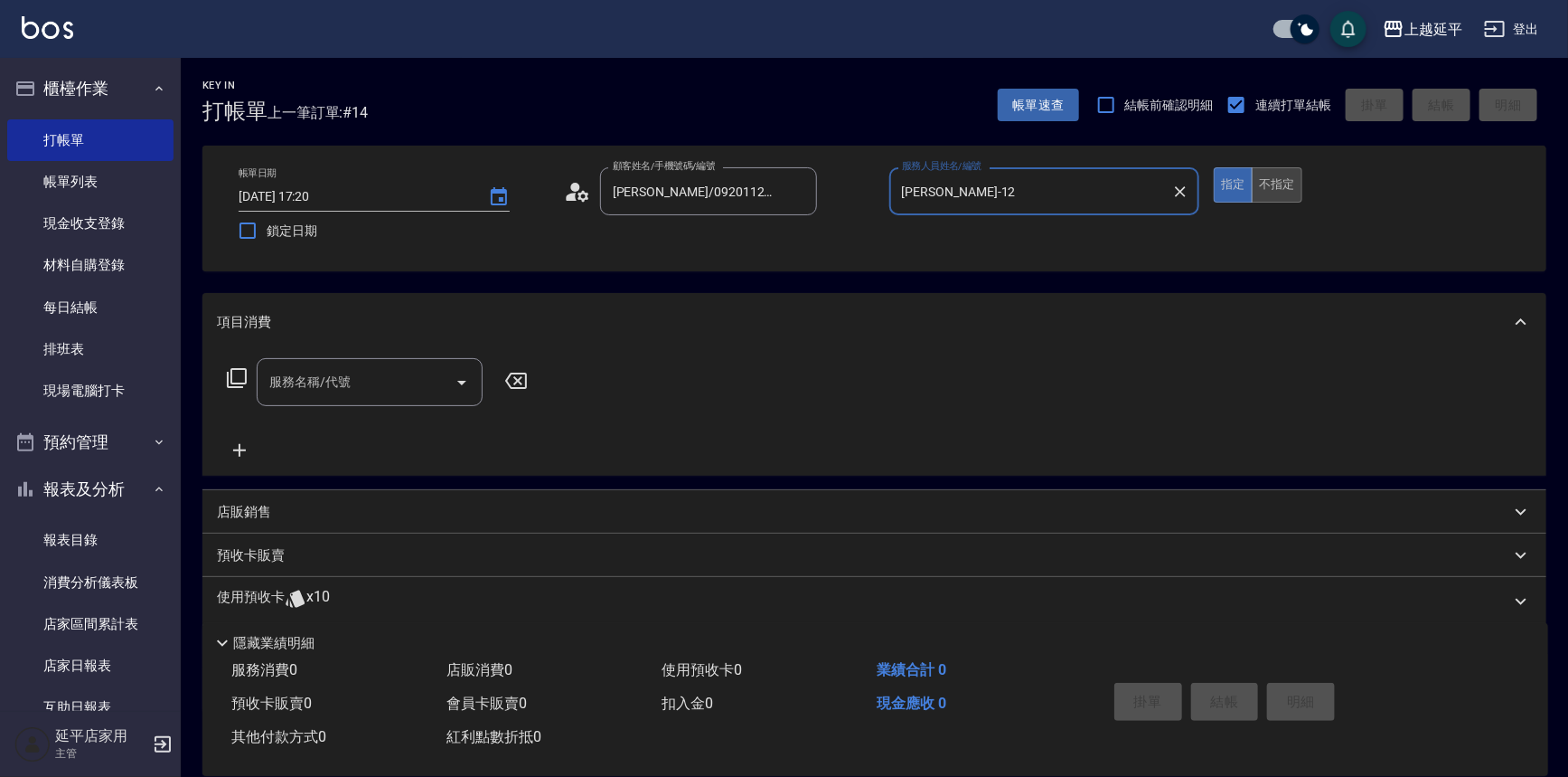
type input "Karen-12"
click at [1282, 186] on button "不指定" at bounding box center [1277, 185] width 51 height 36
click at [395, 382] on input "服務名稱/代號" at bounding box center [356, 382] width 183 height 32
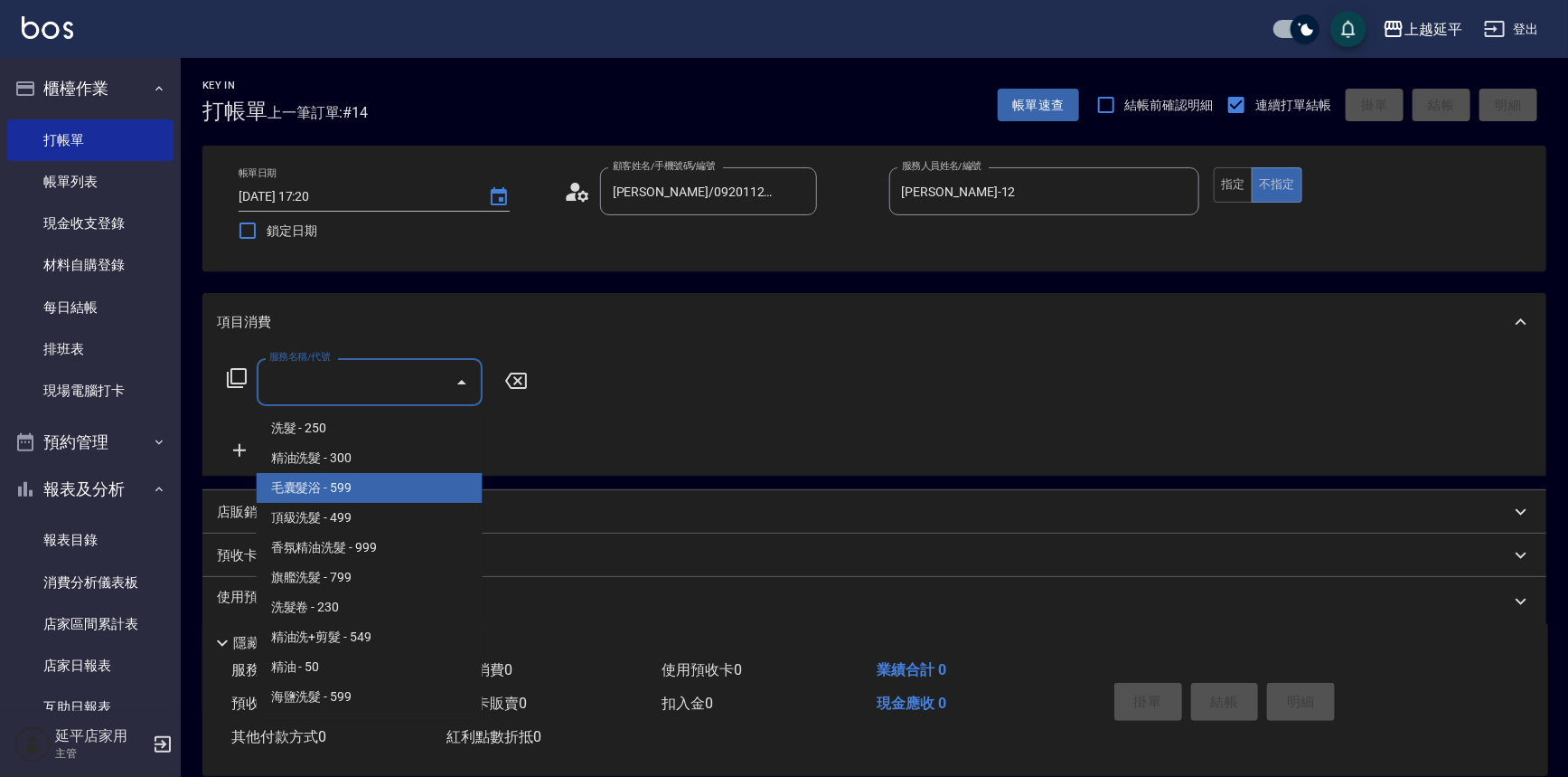
click at [324, 489] on span "毛囊髮浴 - 599" at bounding box center [369, 488] width 226 height 30
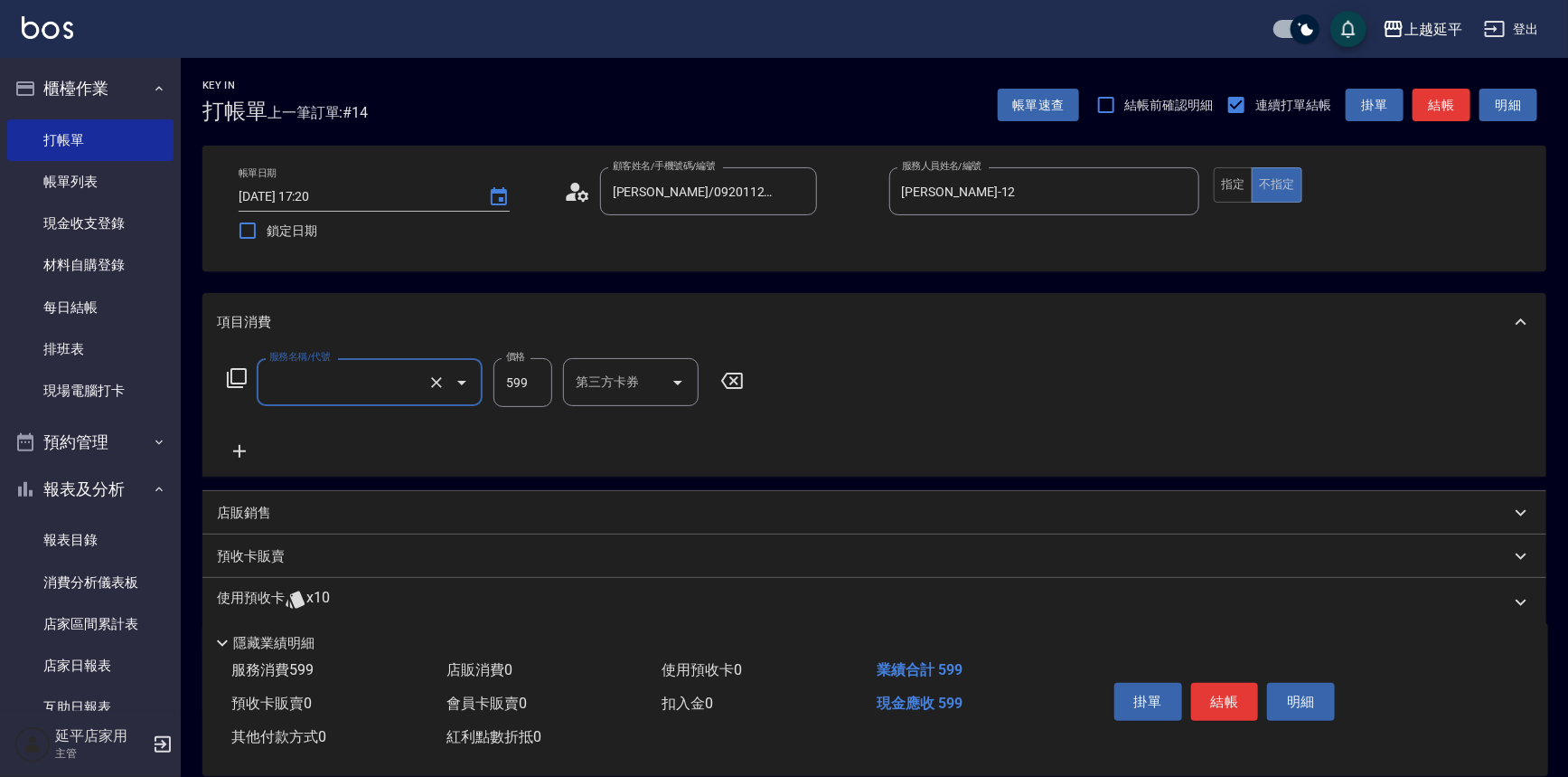
type input "毛囊髮浴(103)"
drag, startPoint x: 1439, startPoint y: 104, endPoint x: 1417, endPoint y: 104, distance: 22.0
click at [1434, 107] on button "結帳" at bounding box center [1442, 105] width 58 height 34
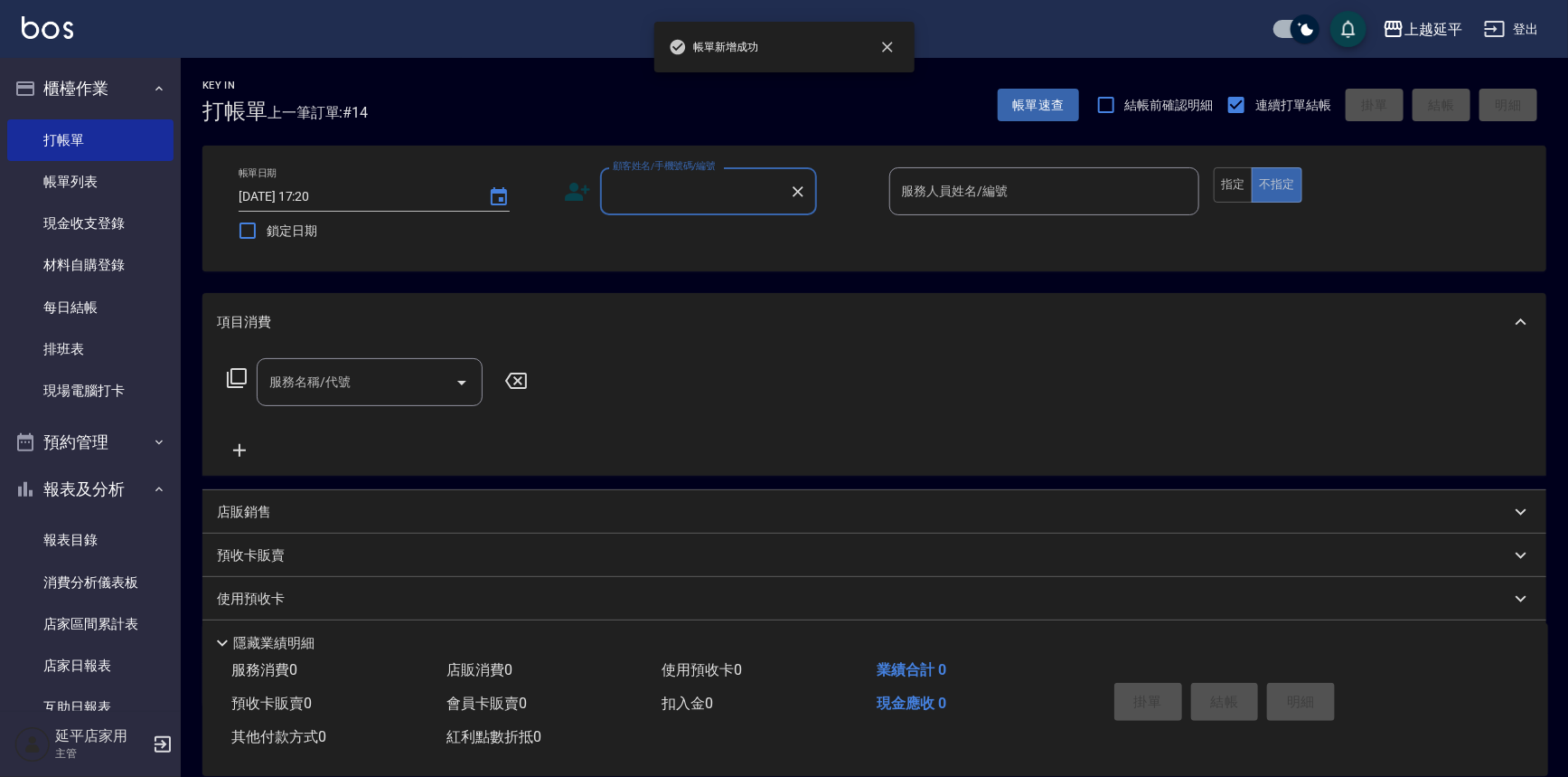
drag, startPoint x: 82, startPoint y: 181, endPoint x: 664, endPoint y: 439, distance: 636.6
click at [82, 181] on link "帳單列表" at bounding box center [90, 181] width 166 height 41
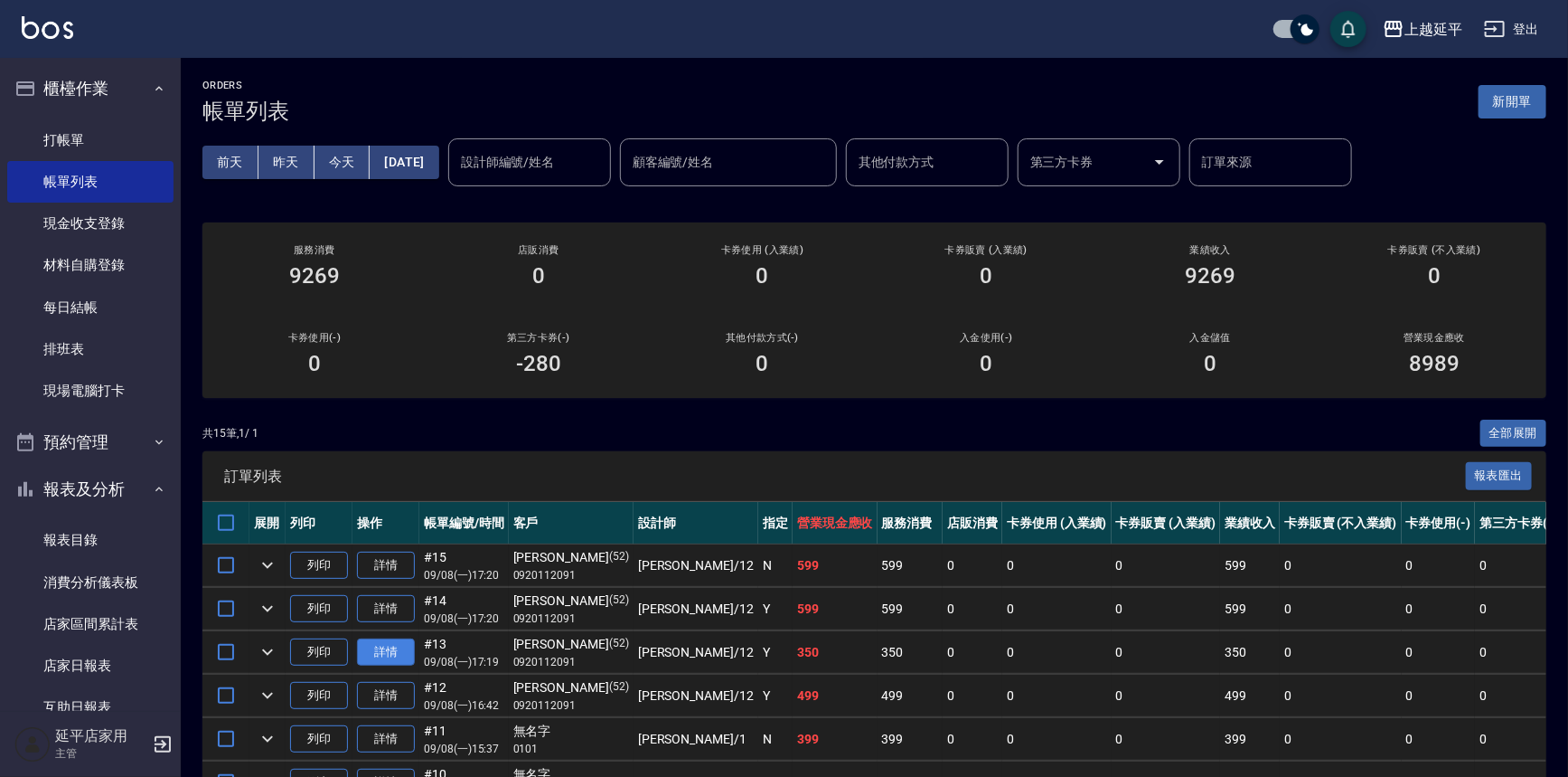
click at [390, 645] on link "詳情" at bounding box center [386, 652] width 58 height 28
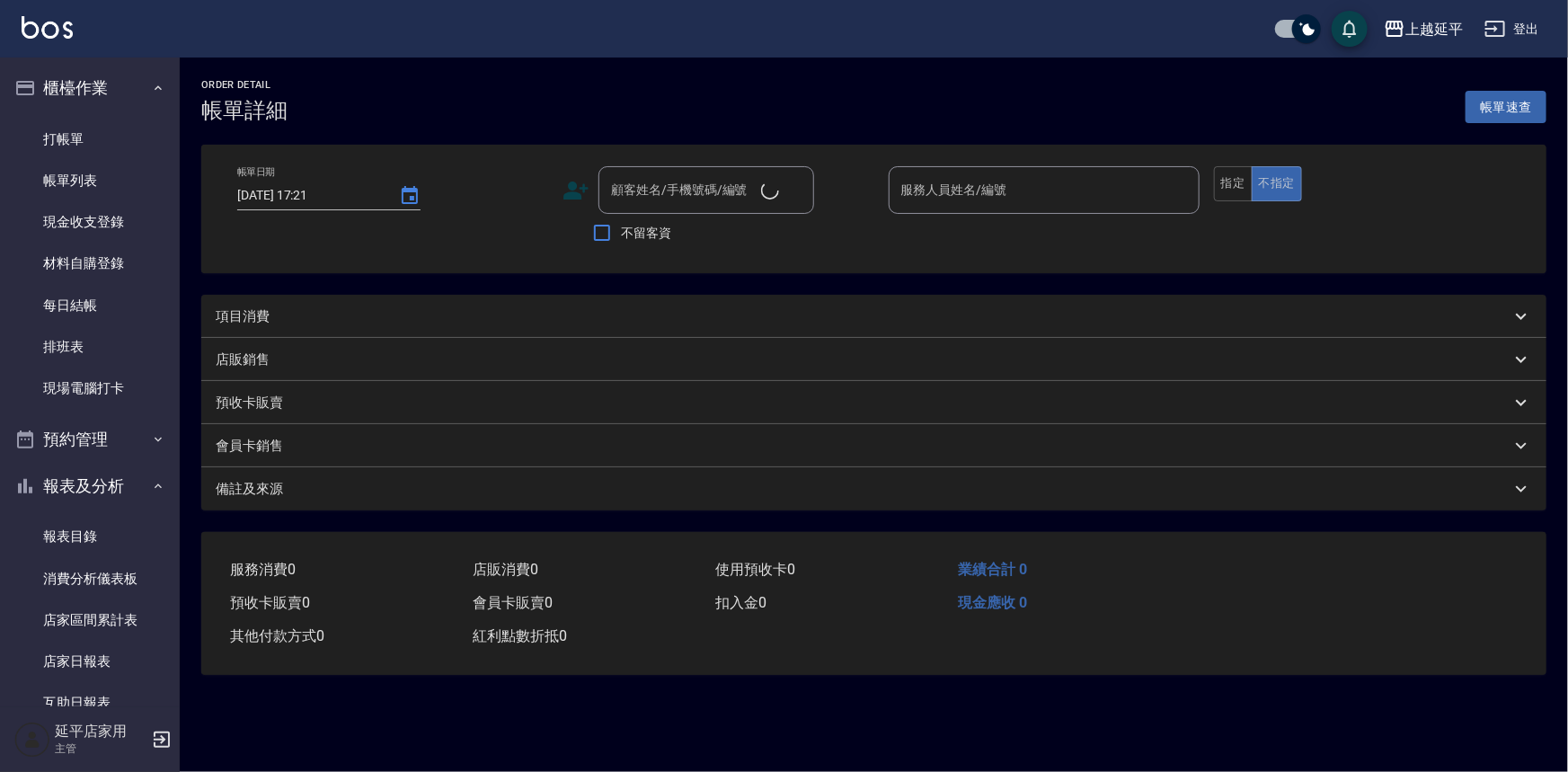
type input "2025/09/08 17:19"
type input "Karen-12"
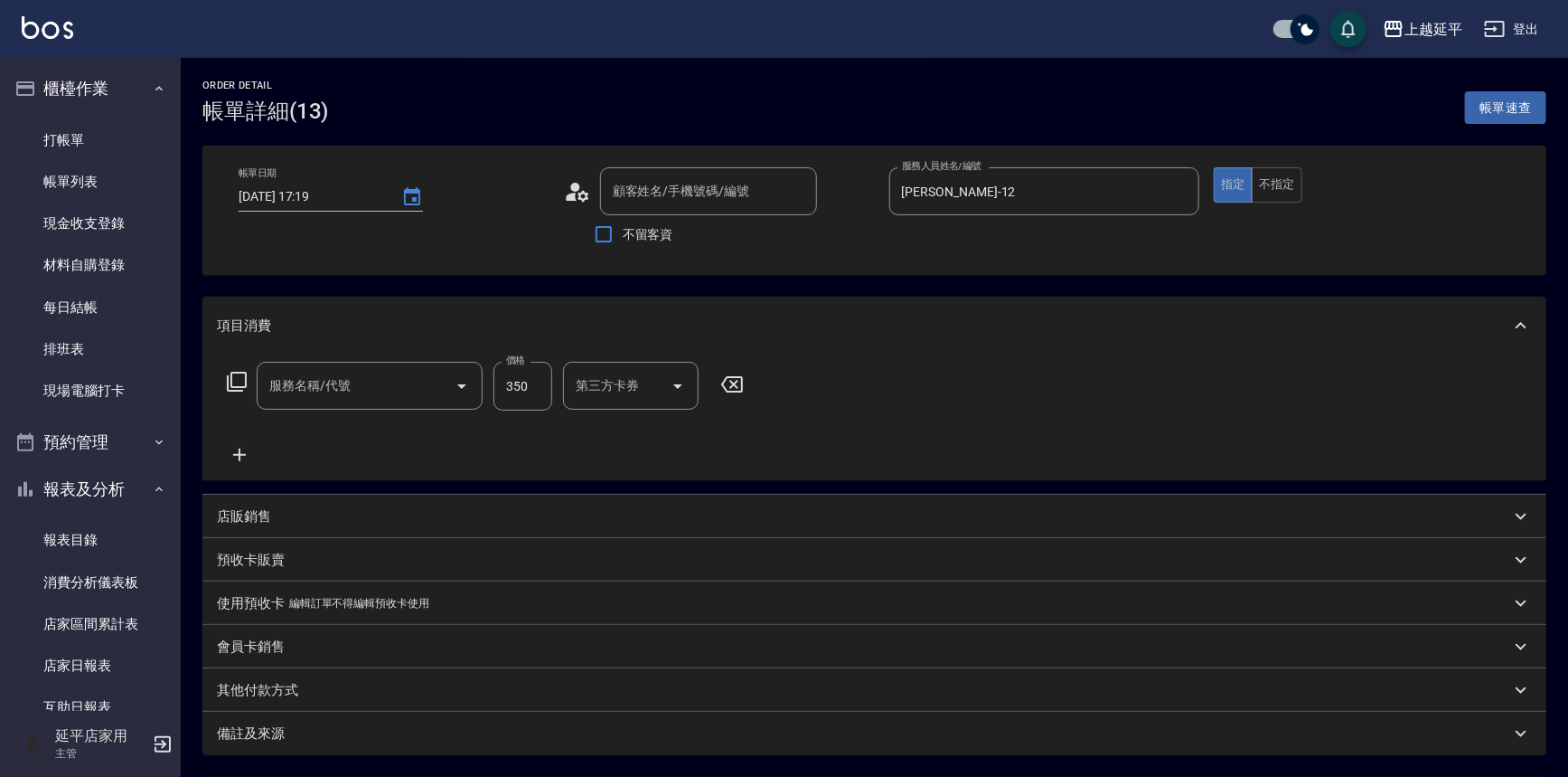
type input "[PERSON_NAME]/0920112091/52"
type input "精油洗髮(102)"
click at [1265, 188] on button "不指定" at bounding box center [1277, 185] width 51 height 36
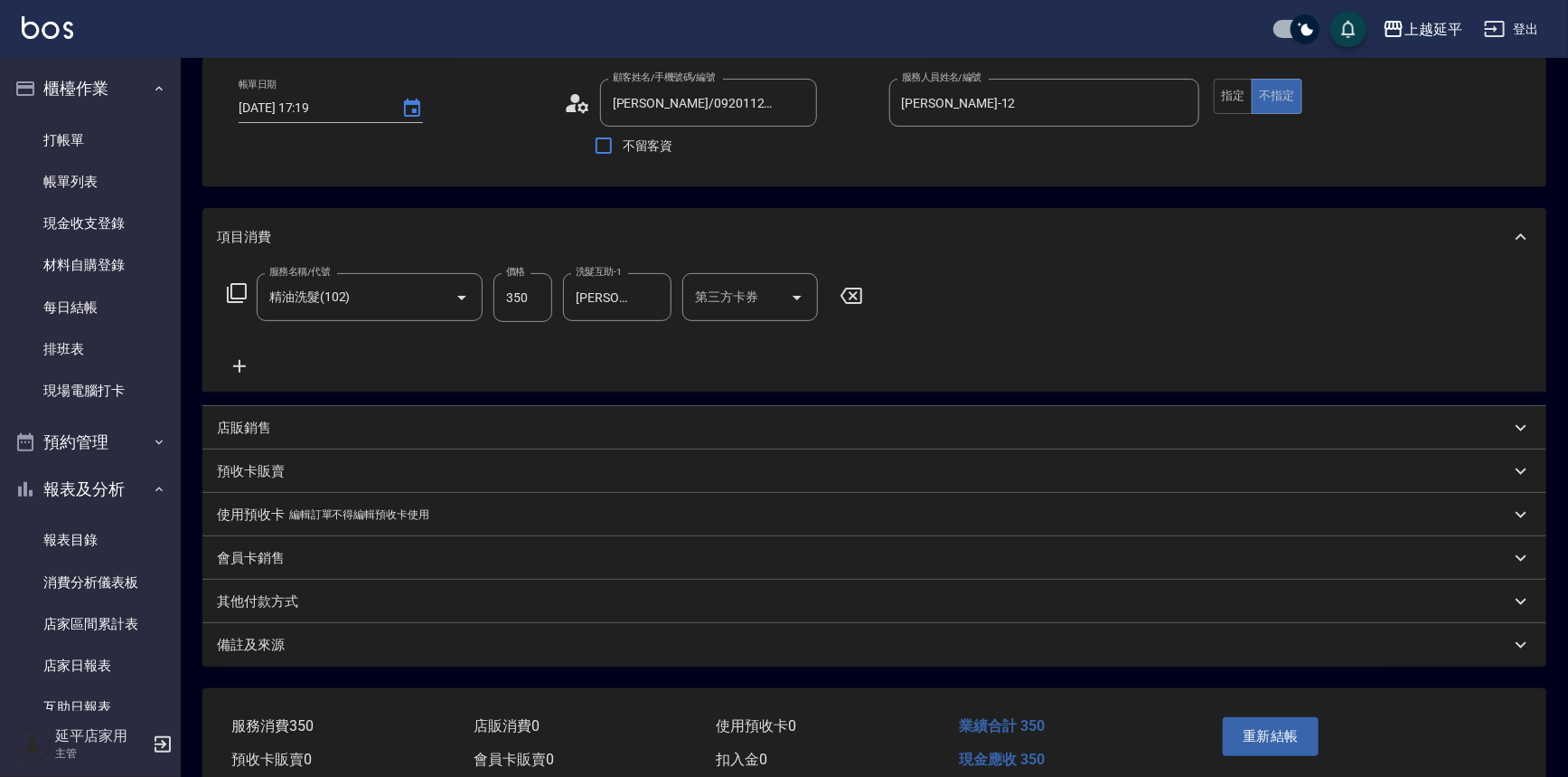
scroll to position [170, 0]
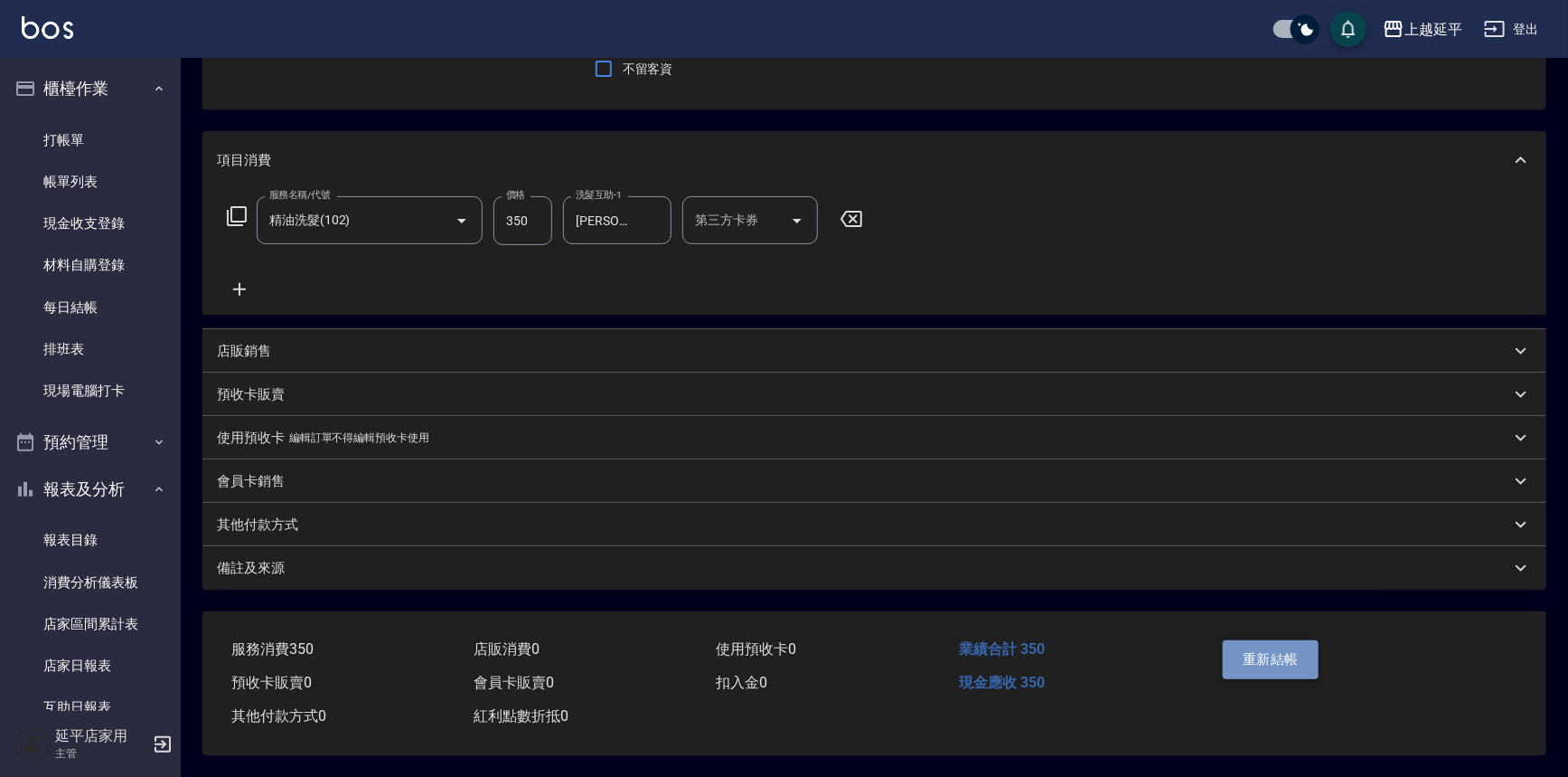
click at [1286, 647] on button "重新結帳" at bounding box center [1271, 659] width 96 height 38
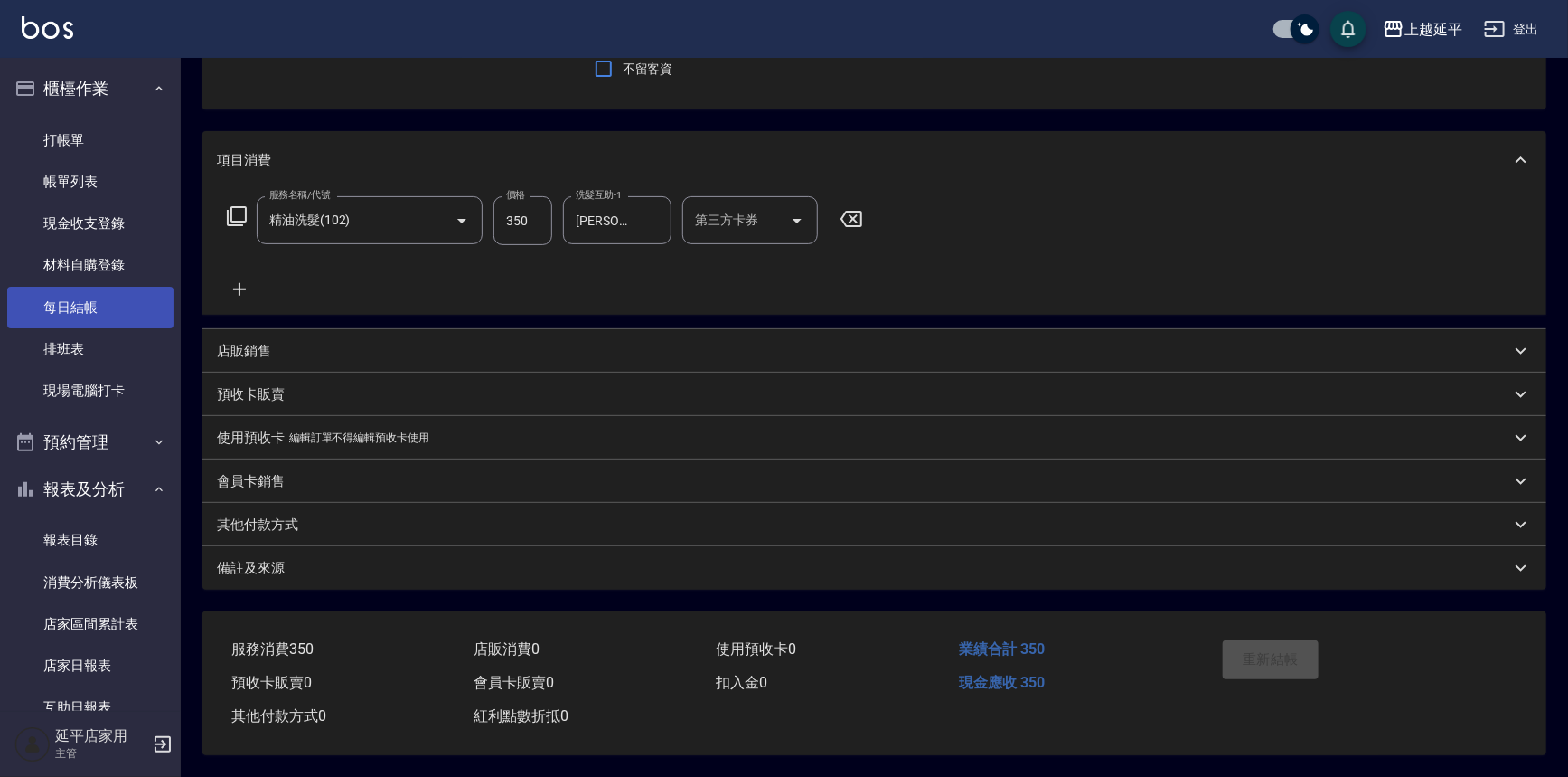
click at [104, 300] on link "每日結帳" at bounding box center [90, 307] width 166 height 41
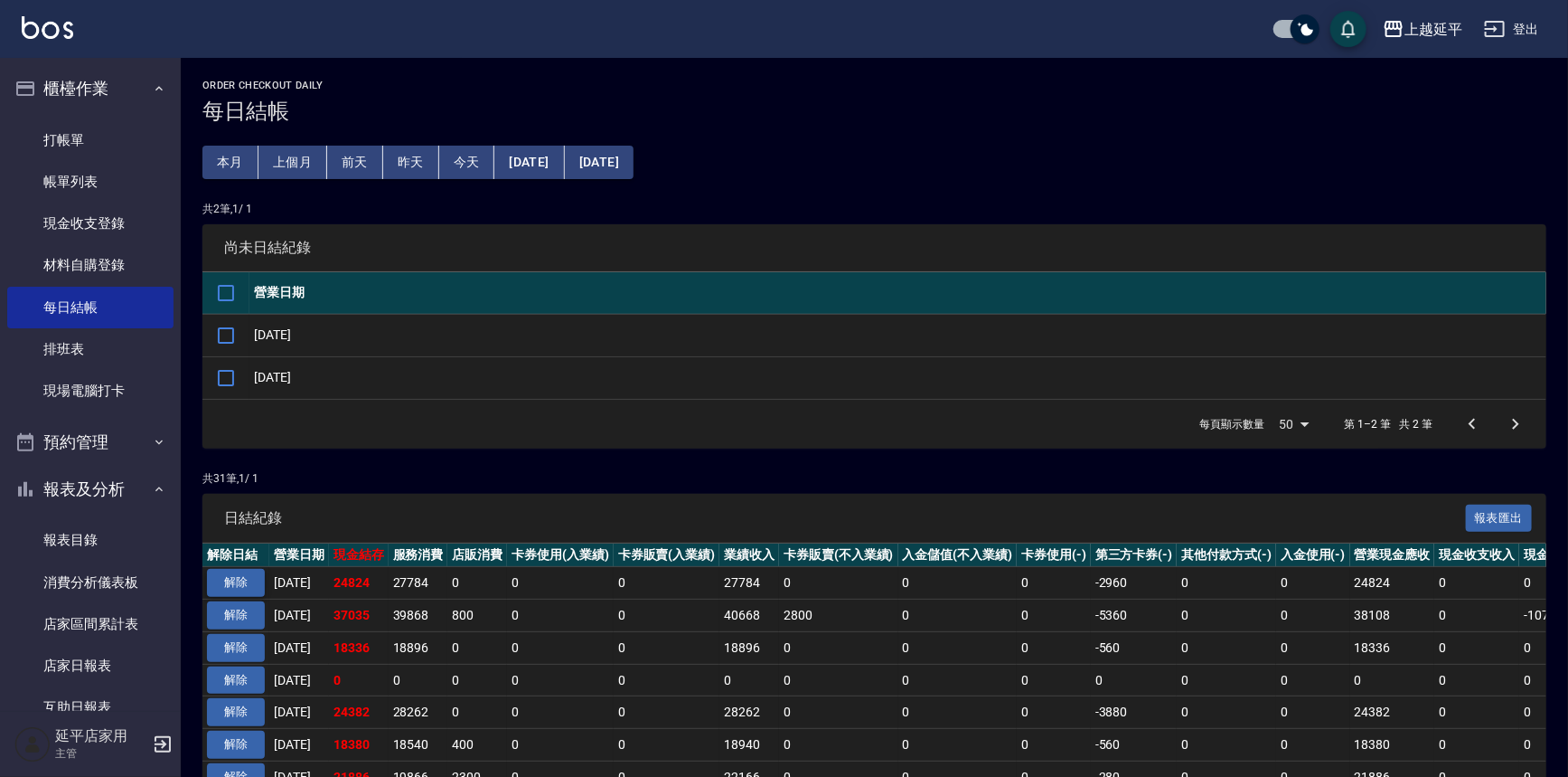
click at [240, 584] on button "解除" at bounding box center [236, 582] width 58 height 28
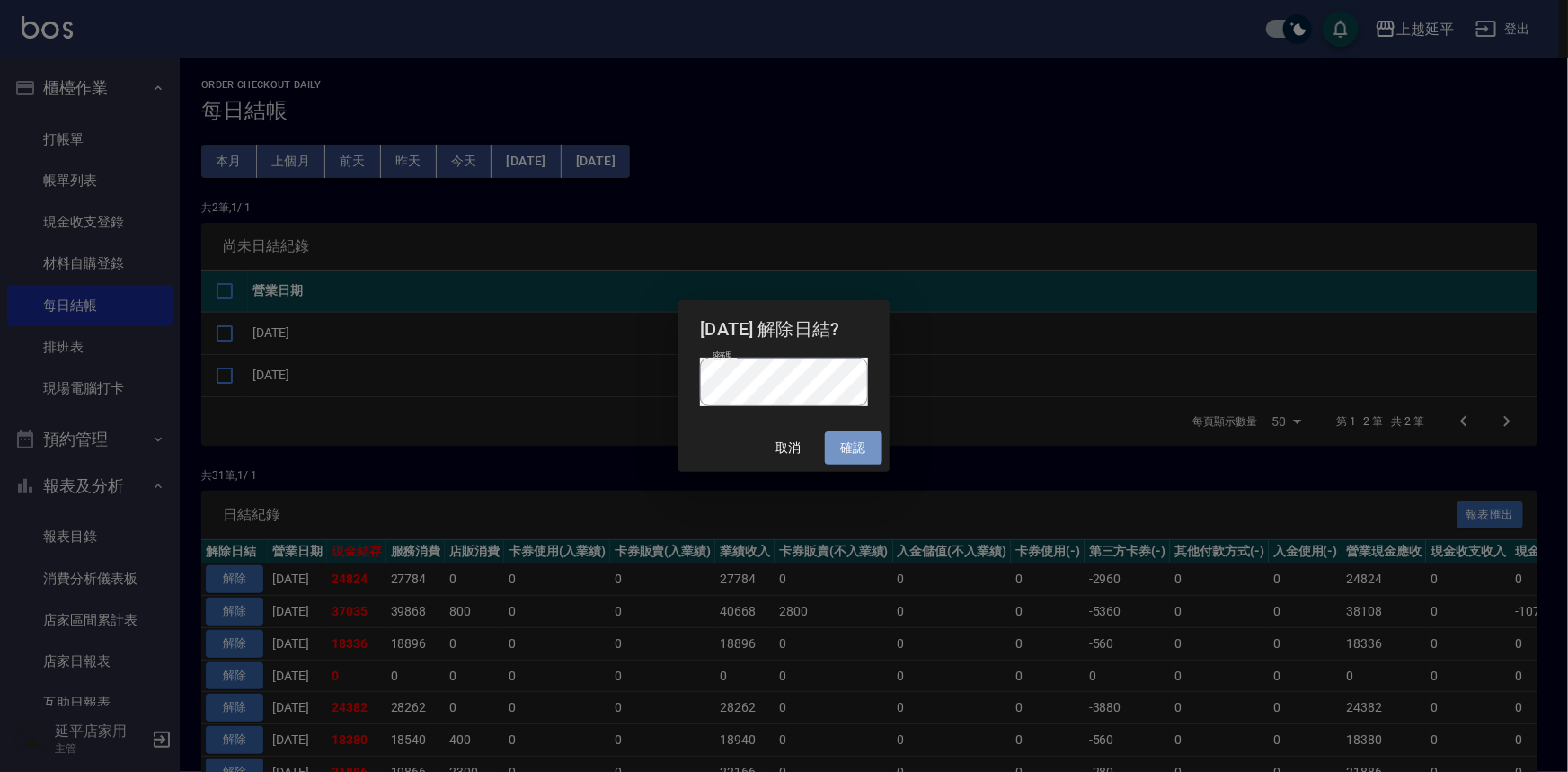
click at [858, 444] on button "確認" at bounding box center [853, 447] width 57 height 33
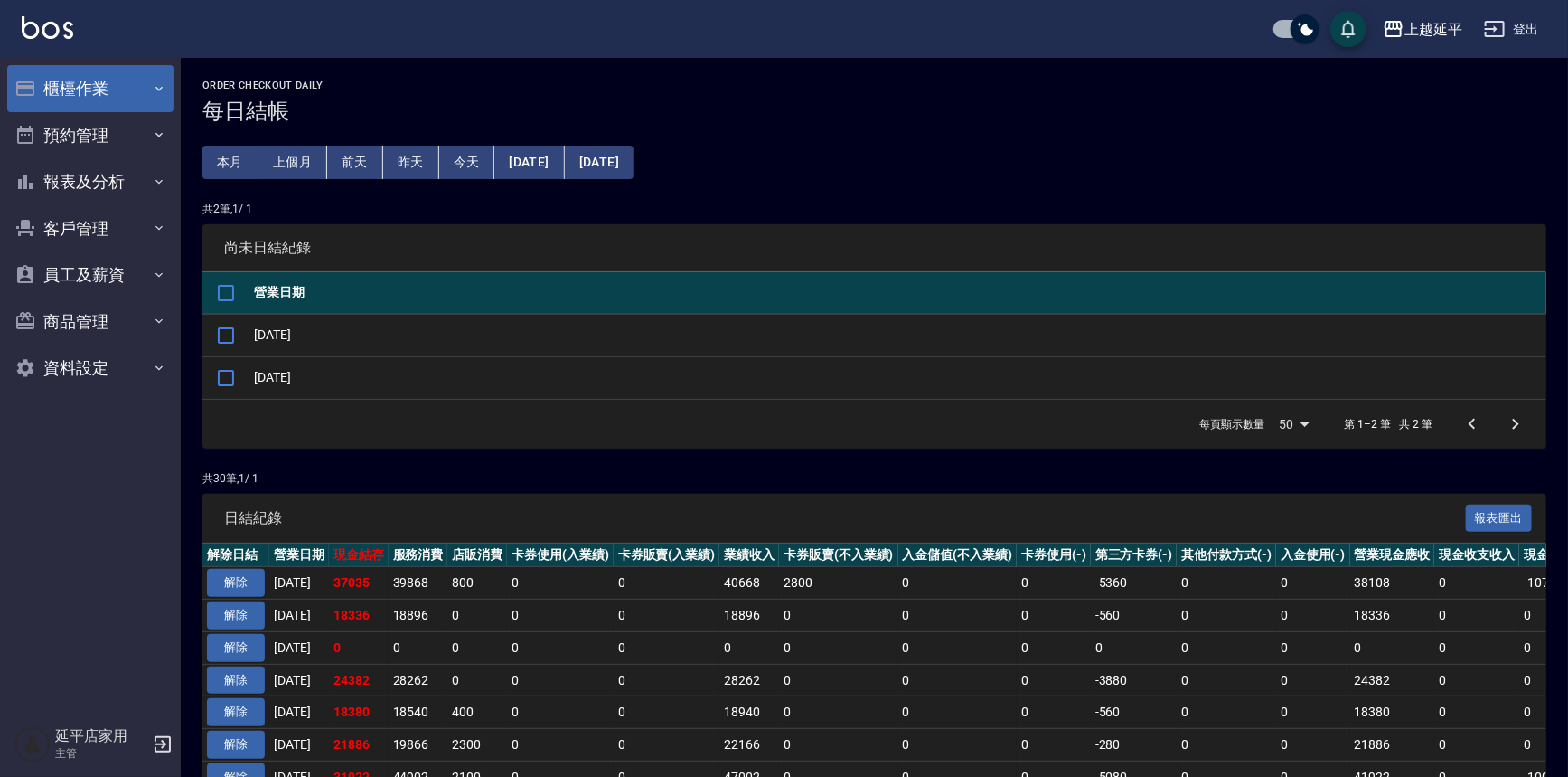
click at [76, 93] on button "櫃檯作業" at bounding box center [90, 88] width 166 height 47
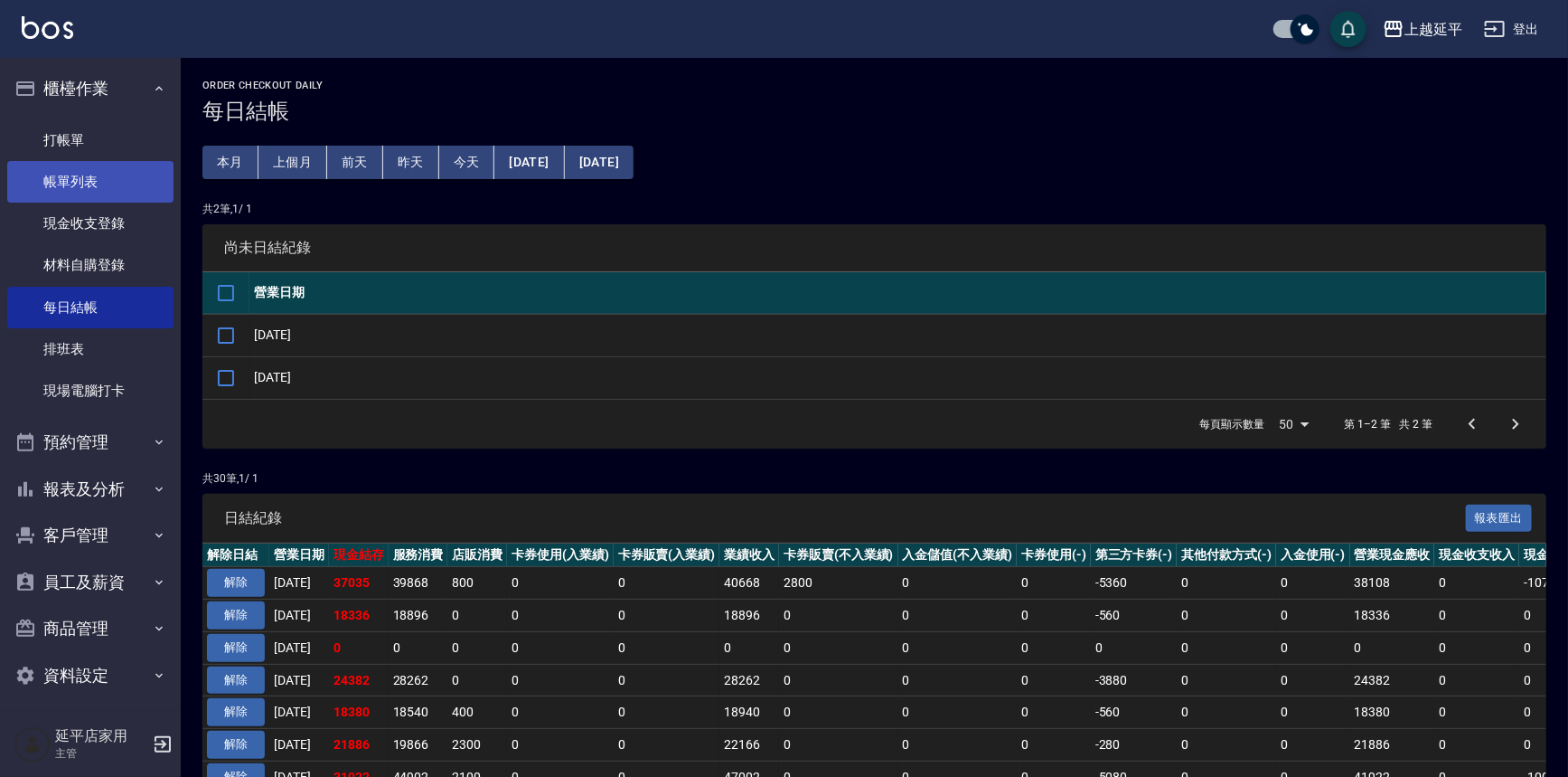
click at [75, 175] on link "帳單列表" at bounding box center [90, 181] width 166 height 41
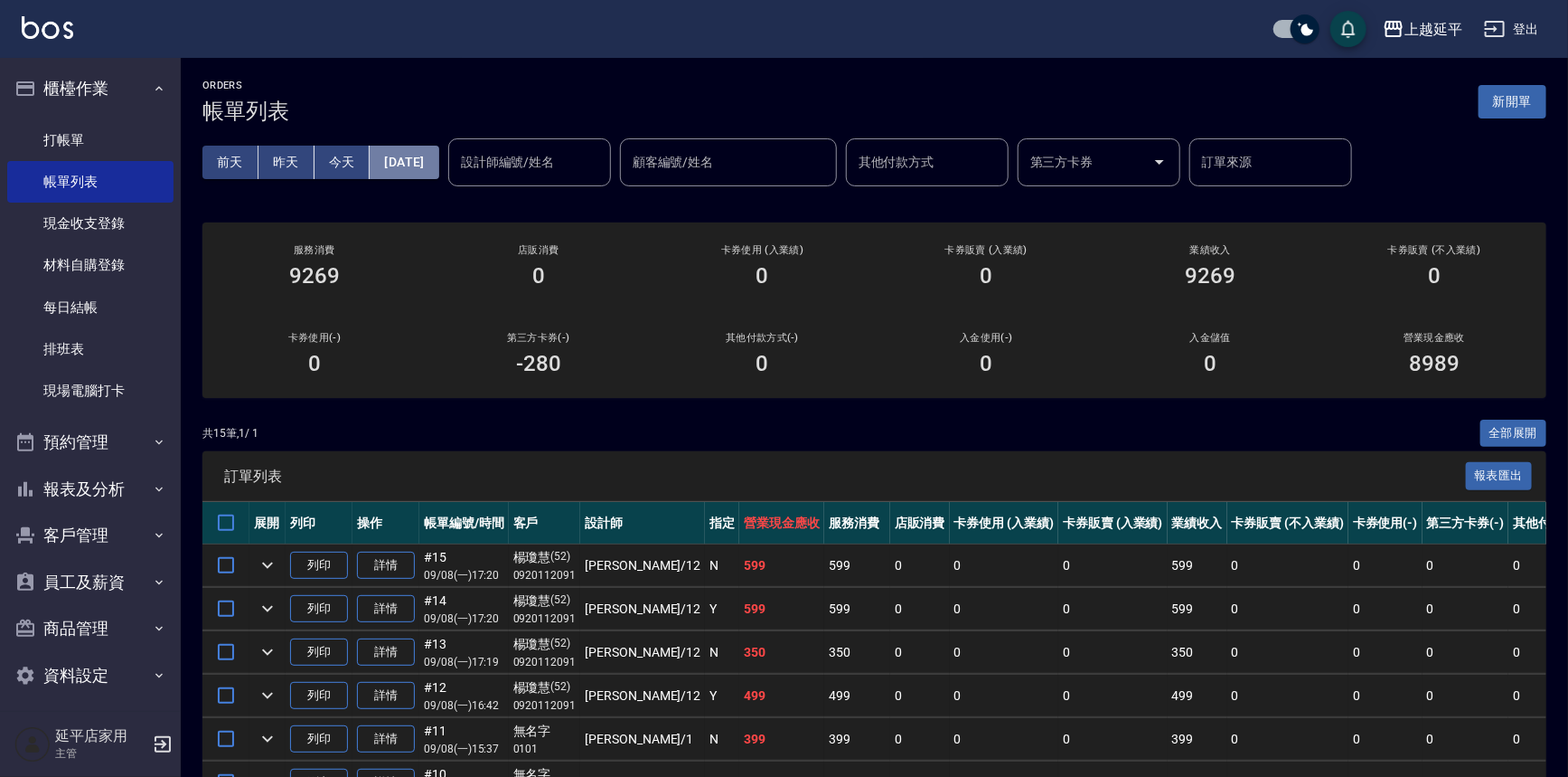
click at [438, 162] on button "[DATE]" at bounding box center [404, 162] width 68 height 34
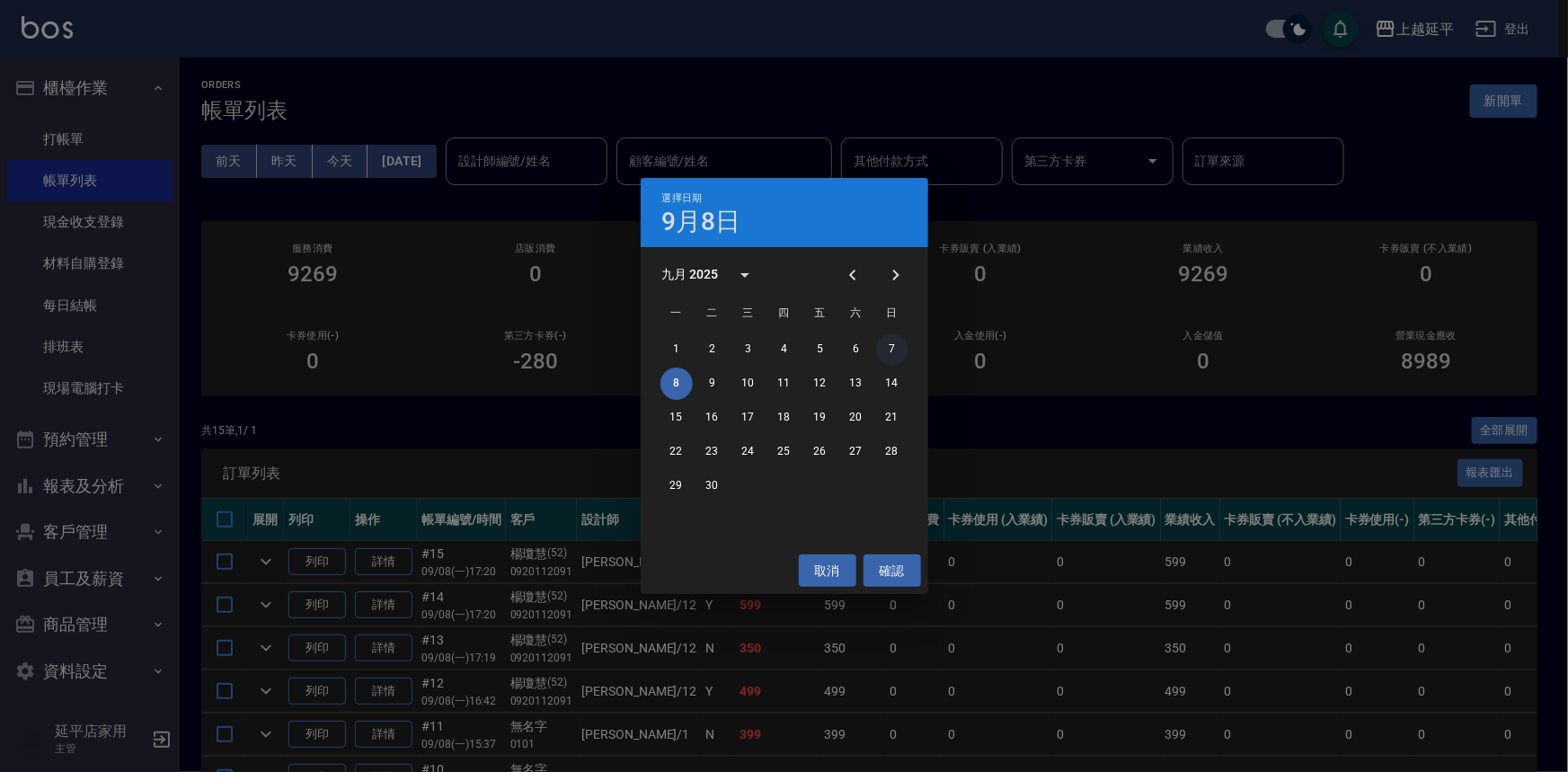
click at [892, 350] on button "7" at bounding box center [892, 350] width 32 height 32
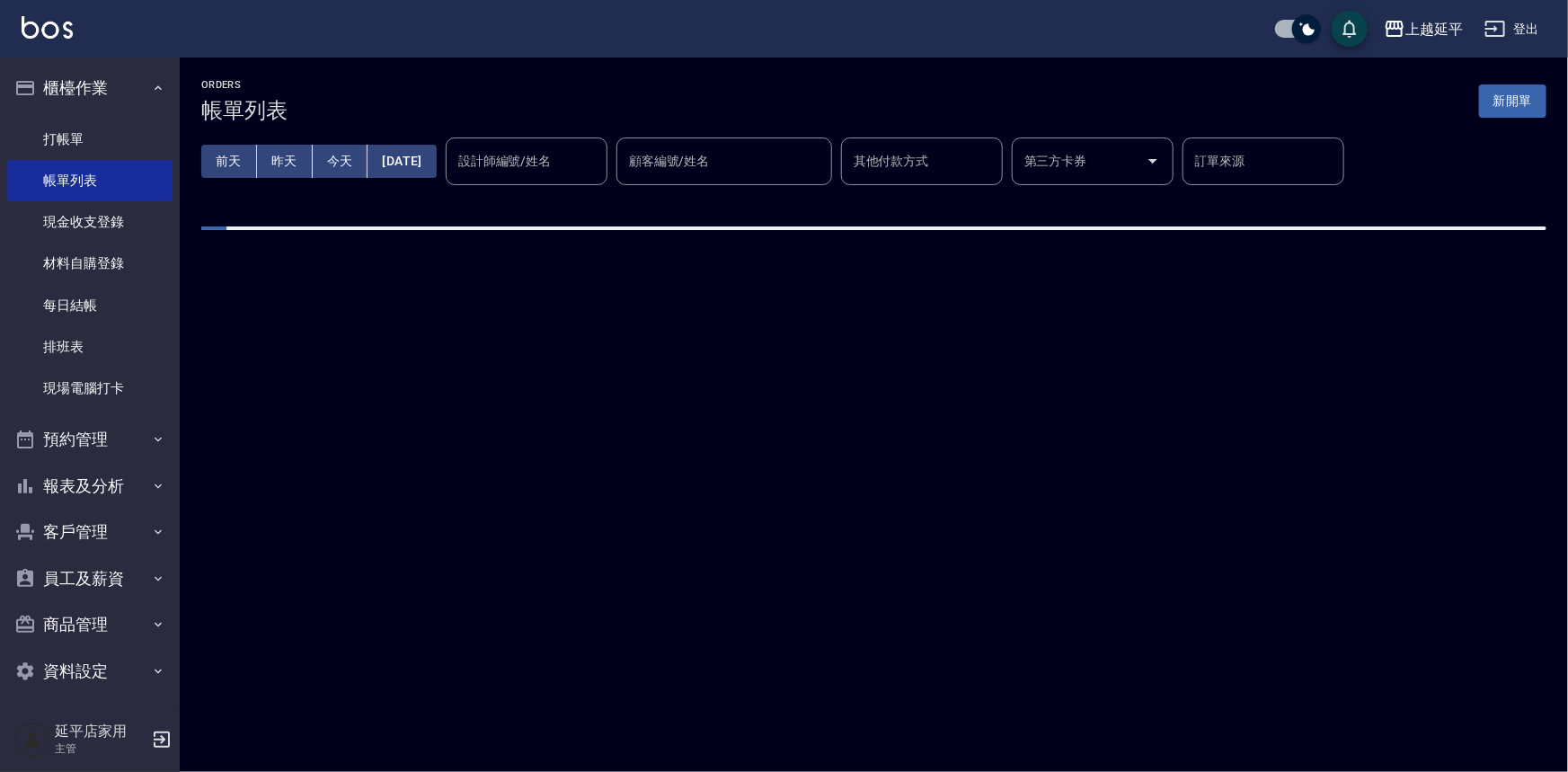
click at [561, 157] on div "設計師編號/姓名 設計師編號/姓名" at bounding box center [526, 161] width 161 height 48
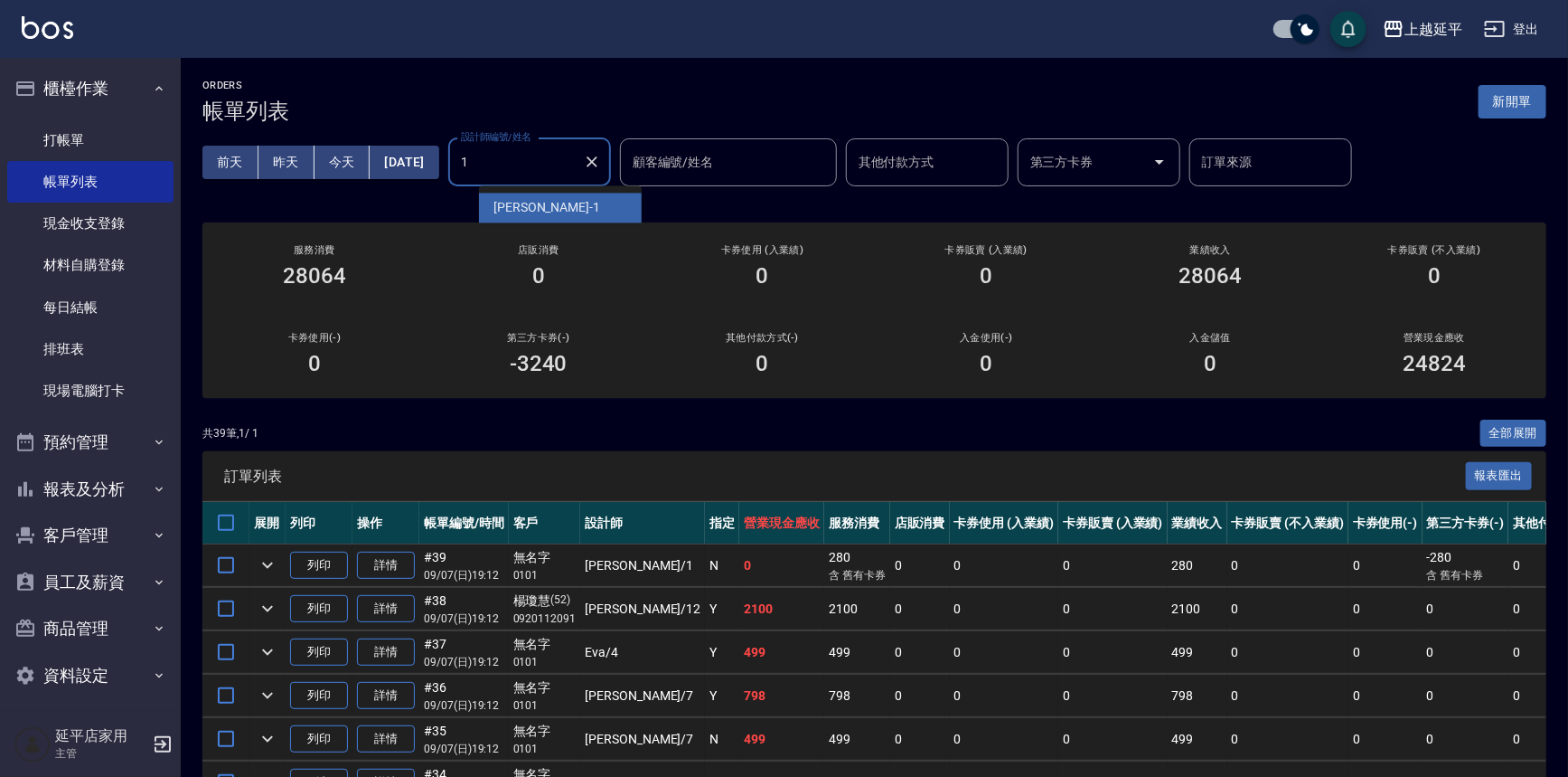
click at [562, 204] on div "李凱婷 -1" at bounding box center [560, 207] width 162 height 30
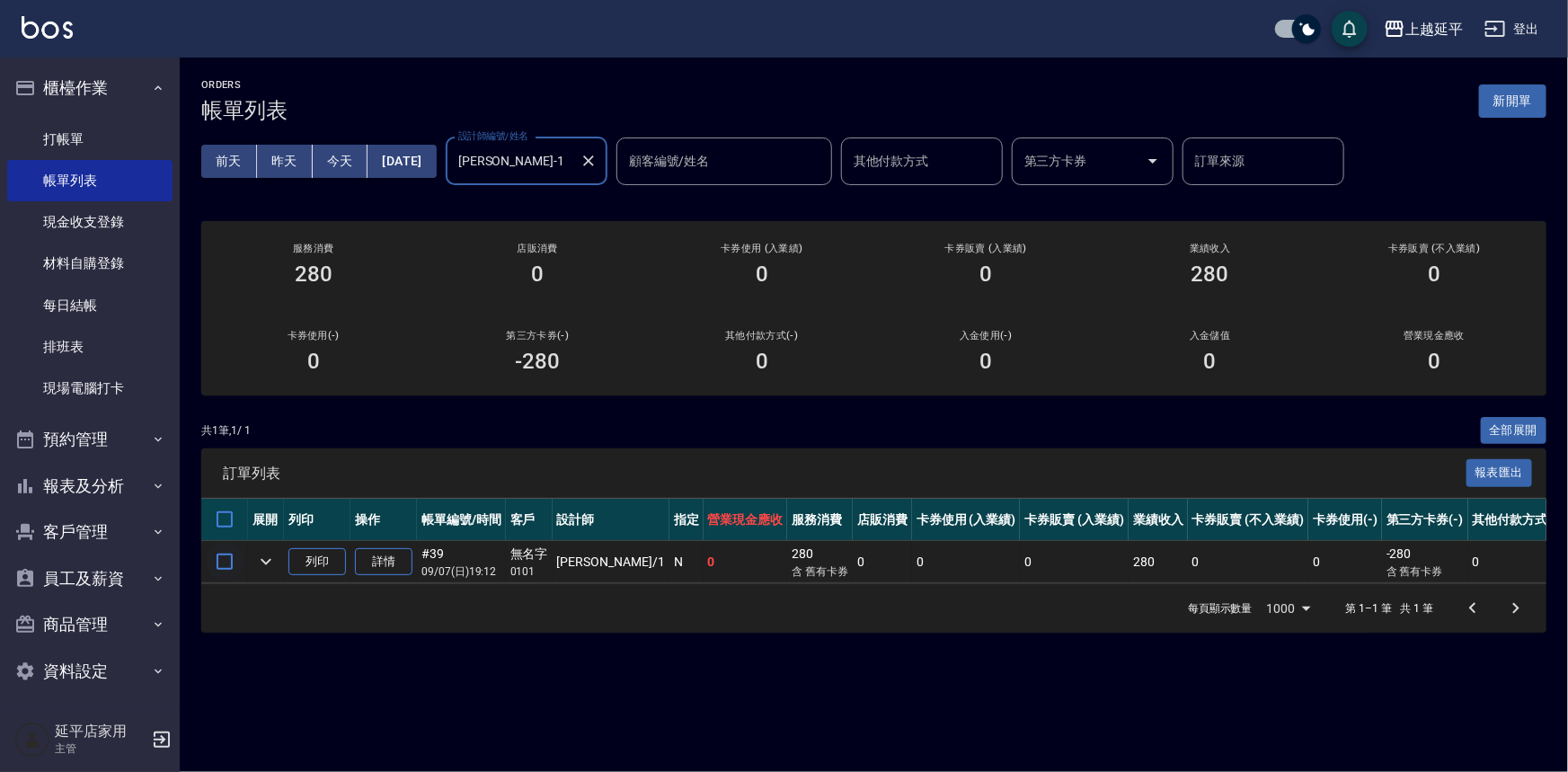
type input "[PERSON_NAME]-1"
click at [224, 561] on input "checkbox" at bounding box center [224, 561] width 37 height 37
checkbox input "true"
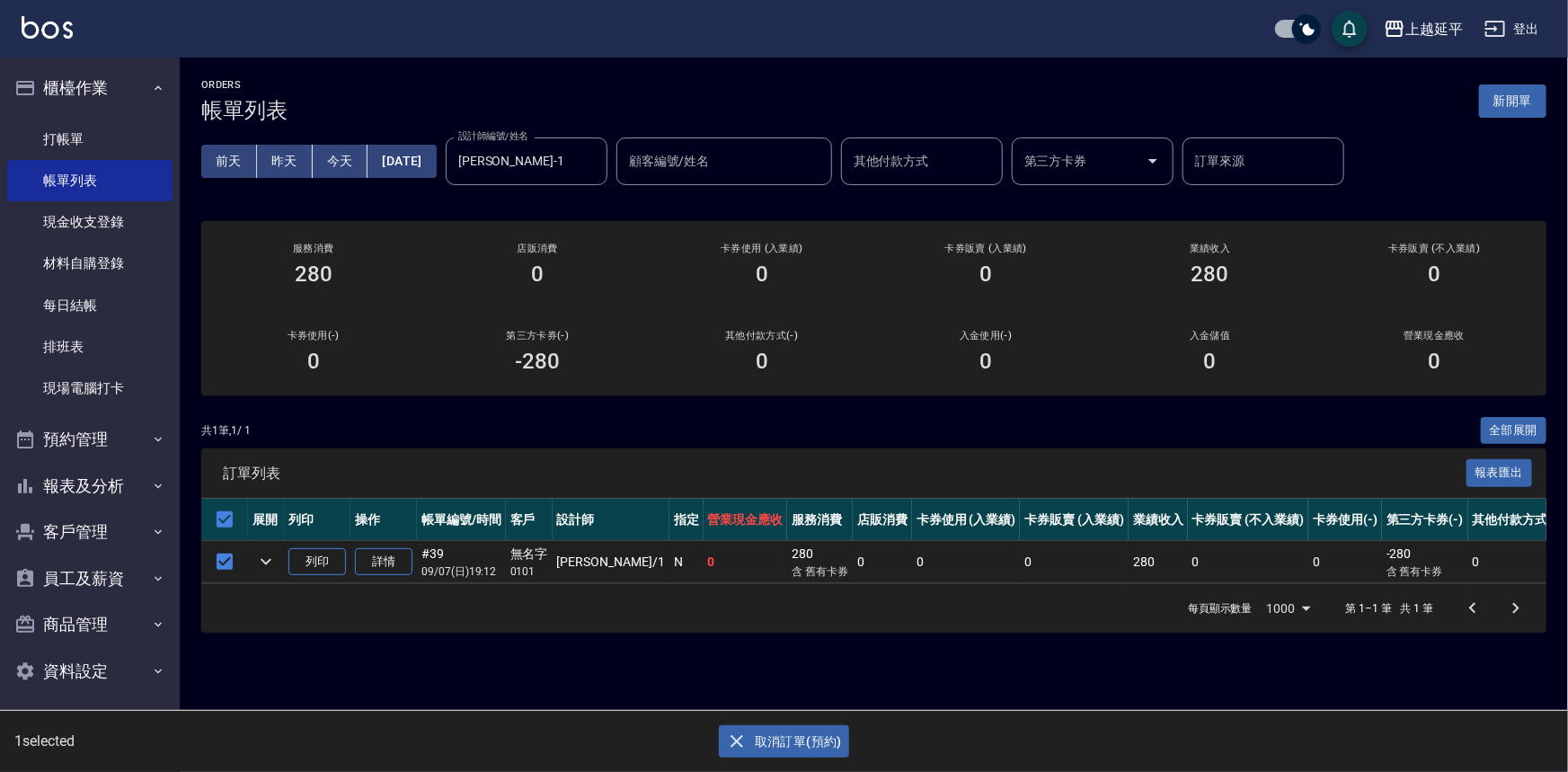
click at [758, 735] on button "取消訂單(預約)" at bounding box center [784, 741] width 130 height 33
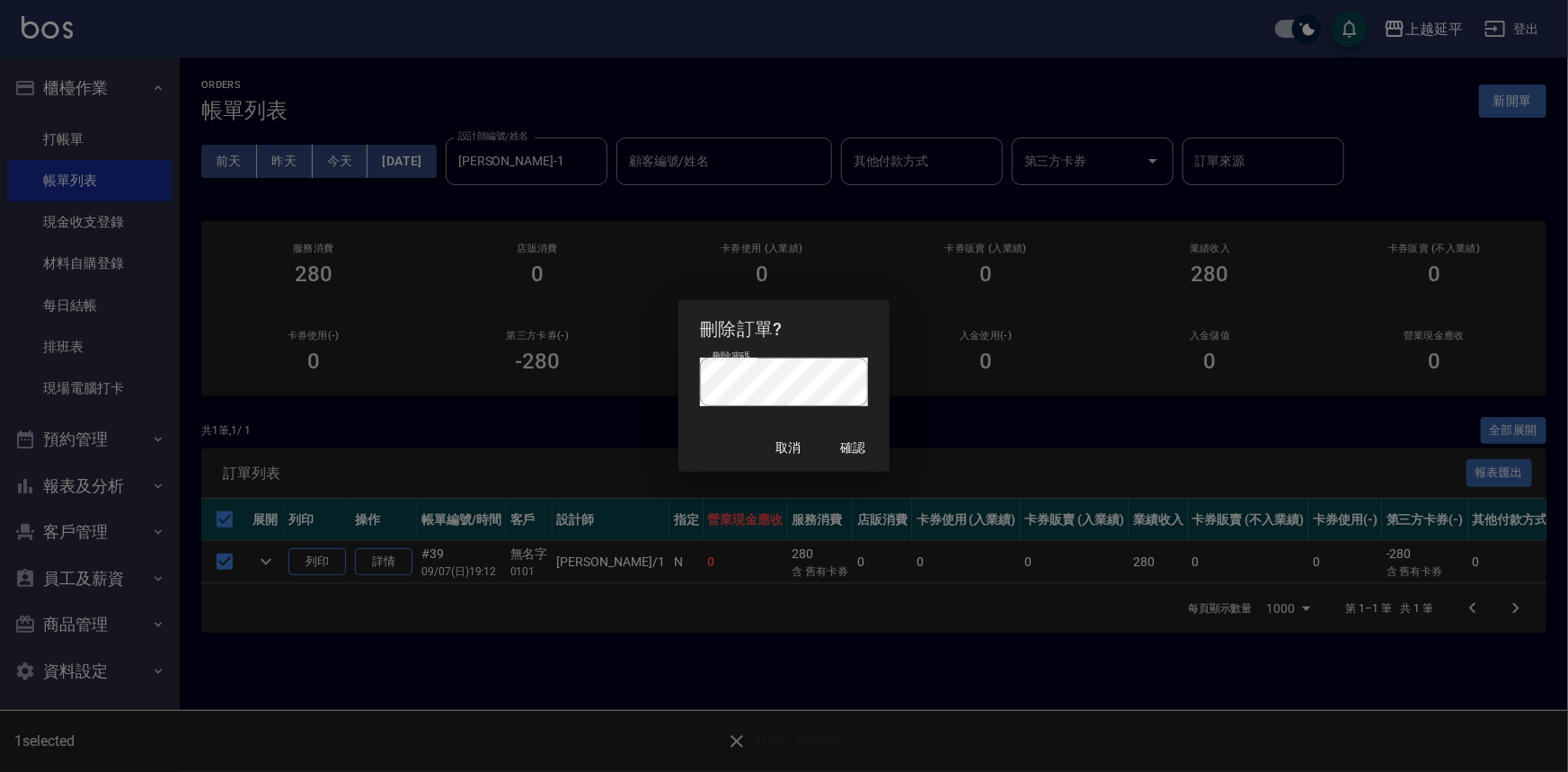
click at [954, 434] on div "刪除訂單? 刪除密碼 刪除密碼 取消 確認" at bounding box center [784, 386] width 1568 height 772
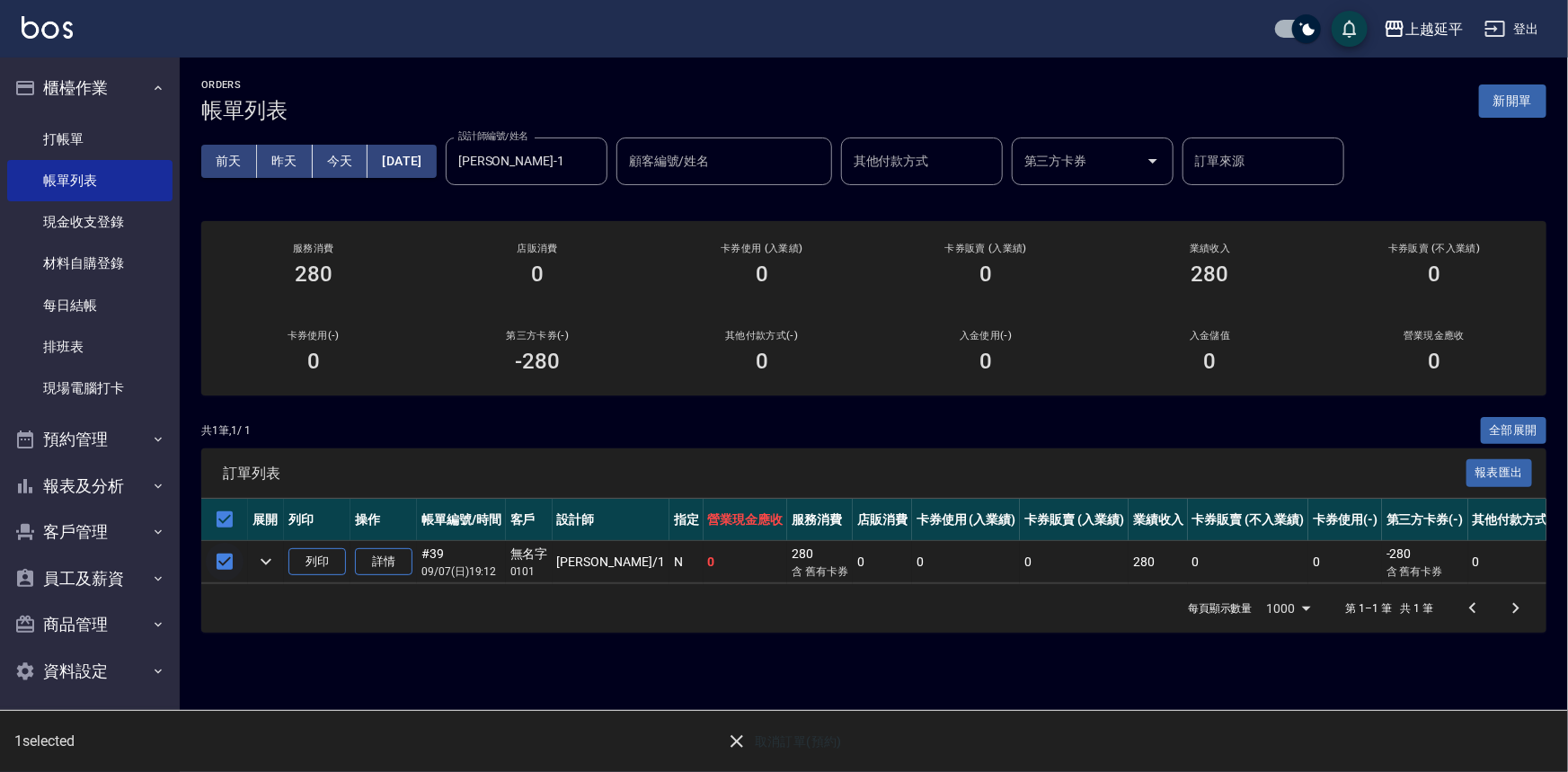
click at [213, 559] on input "checkbox" at bounding box center [224, 561] width 37 height 37
checkbox input "false"
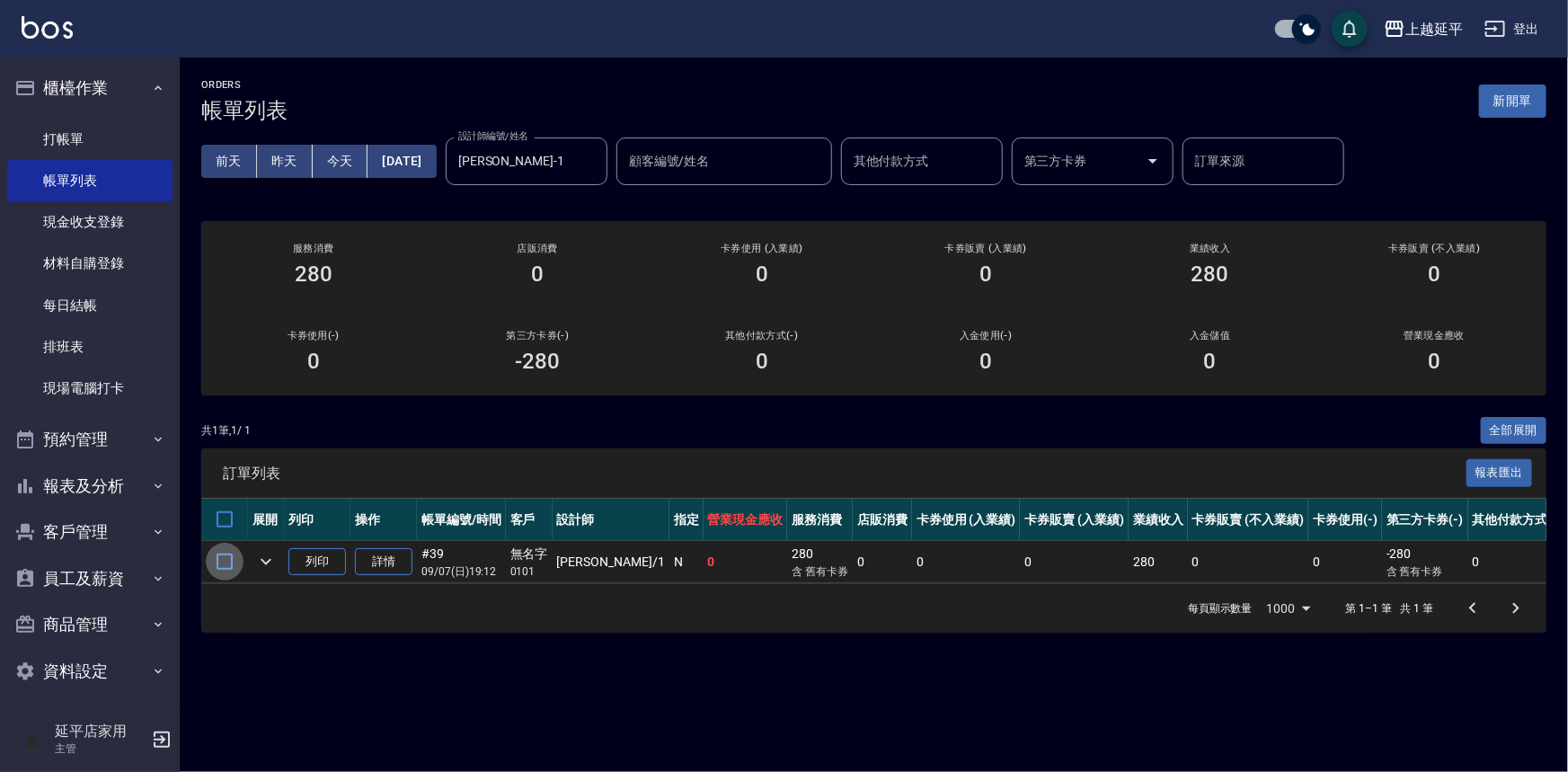
click at [215, 559] on input "checkbox" at bounding box center [224, 561] width 37 height 37
checkbox input "true"
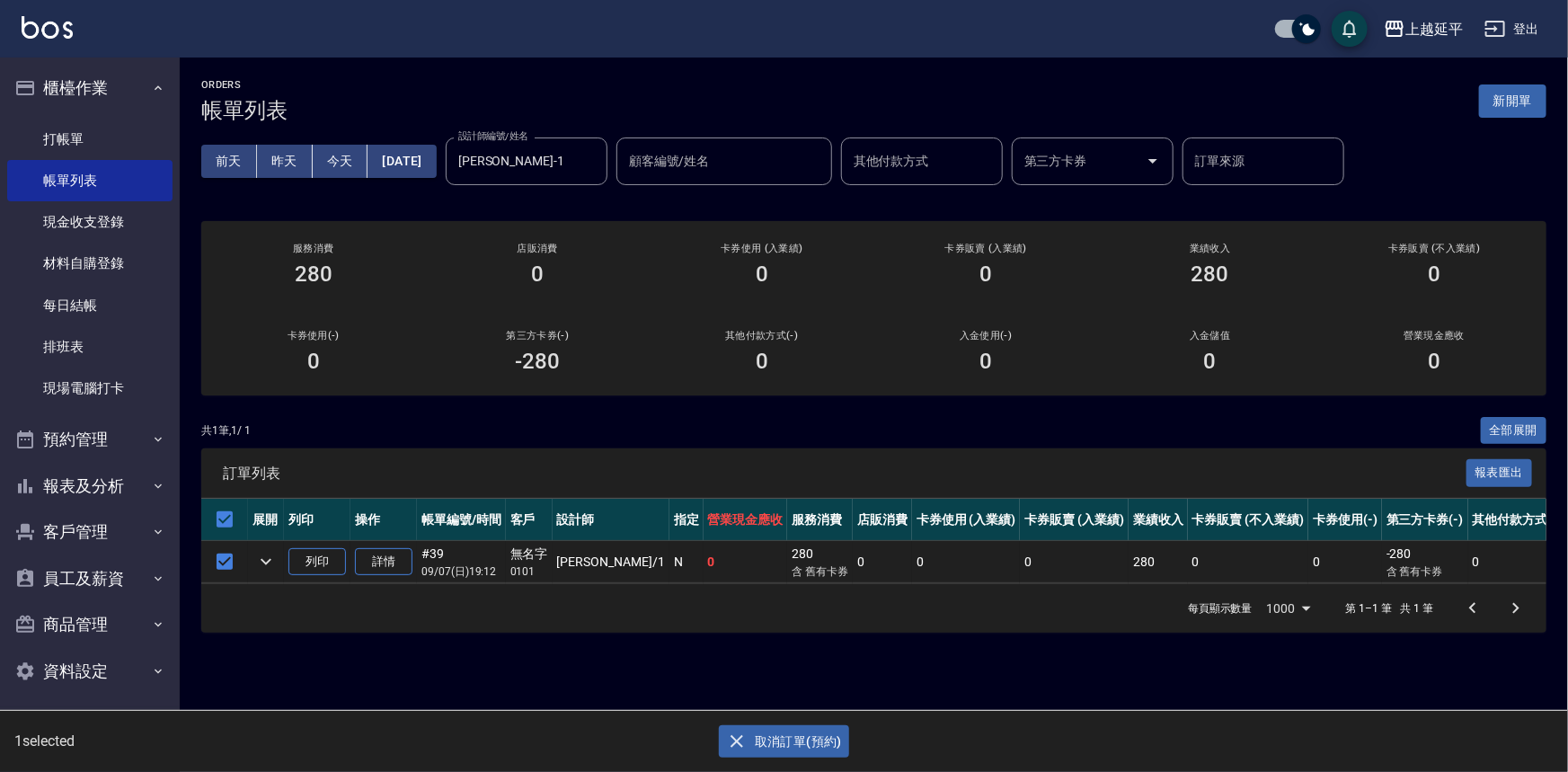
click at [735, 733] on icon "button" at bounding box center [737, 740] width 22 height 22
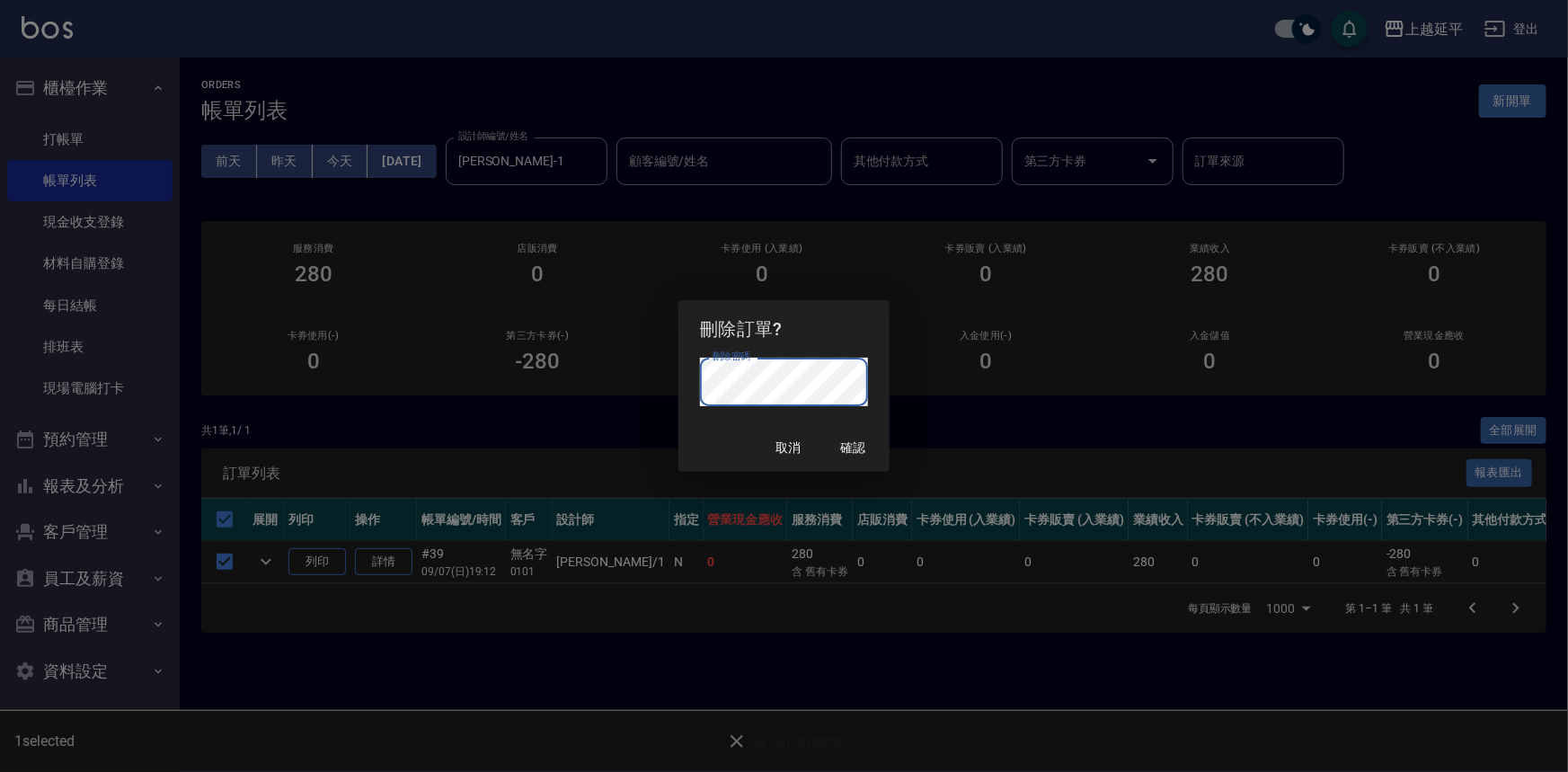
click at [954, 530] on div "刪除訂單? 刪除密碼 刪除密碼 取消 確認" at bounding box center [784, 386] width 1568 height 772
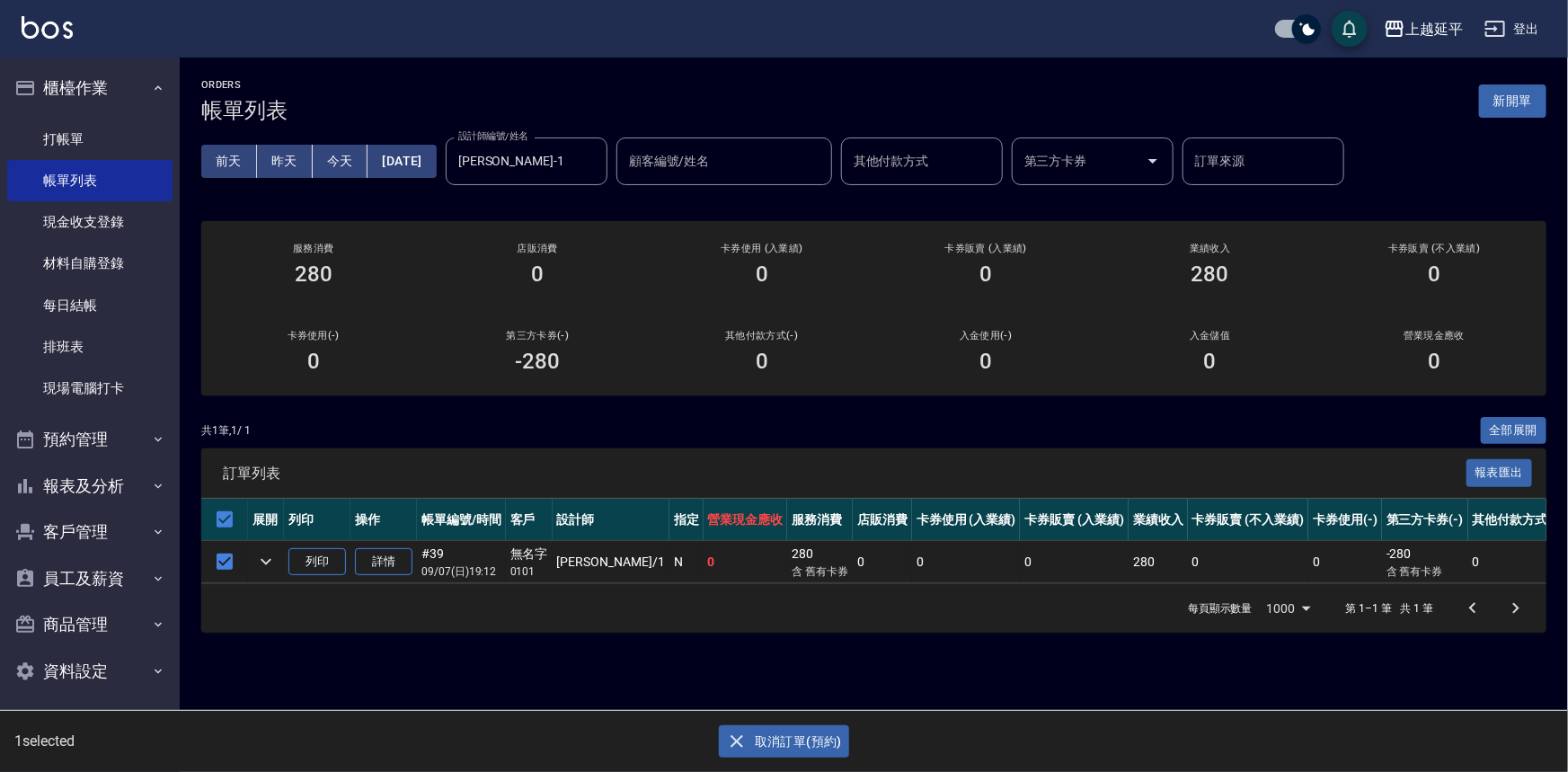
click at [781, 743] on button "取消訂單(預約)" at bounding box center [784, 741] width 130 height 33
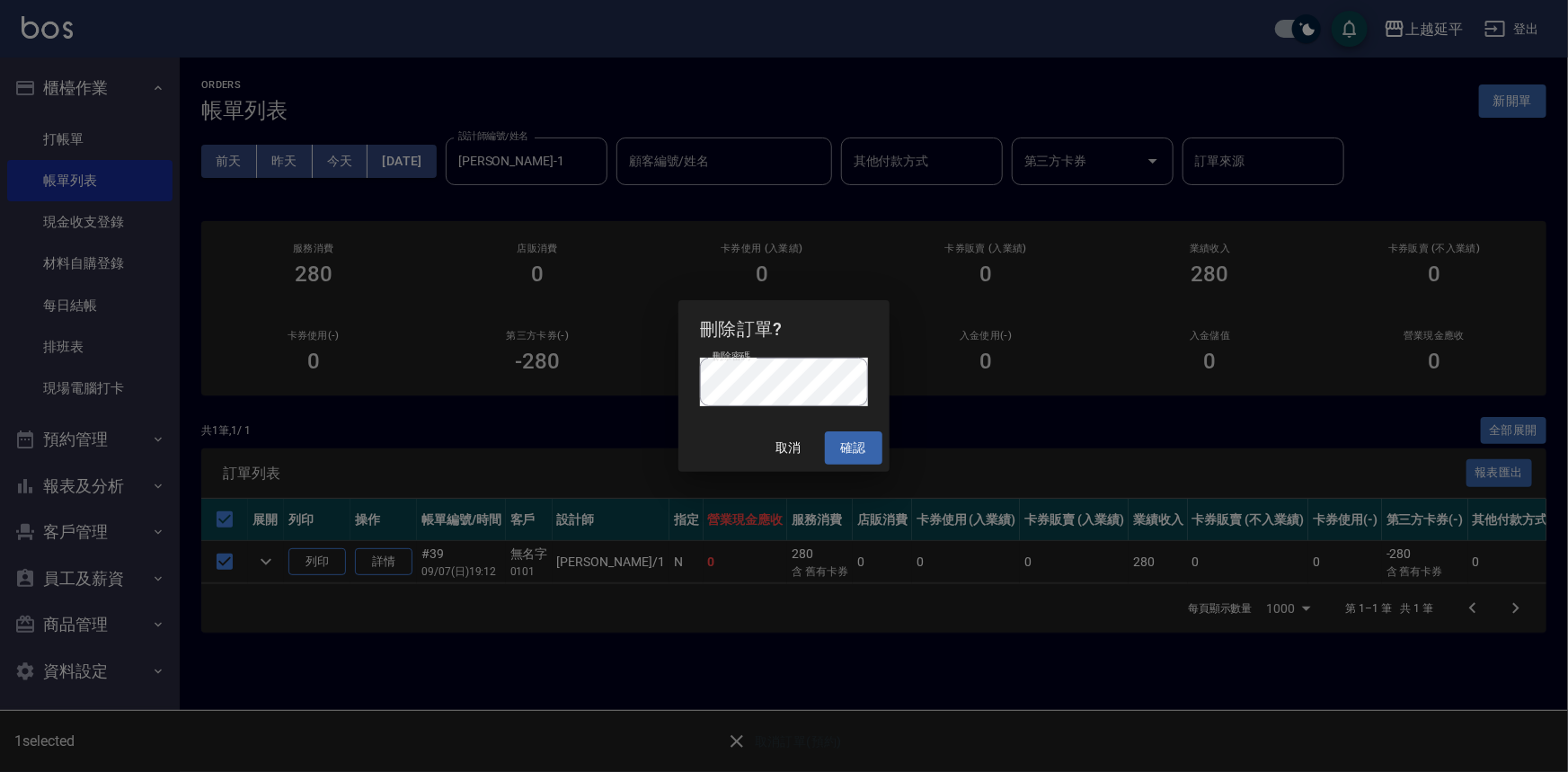
click at [855, 443] on button "確認" at bounding box center [853, 447] width 57 height 33
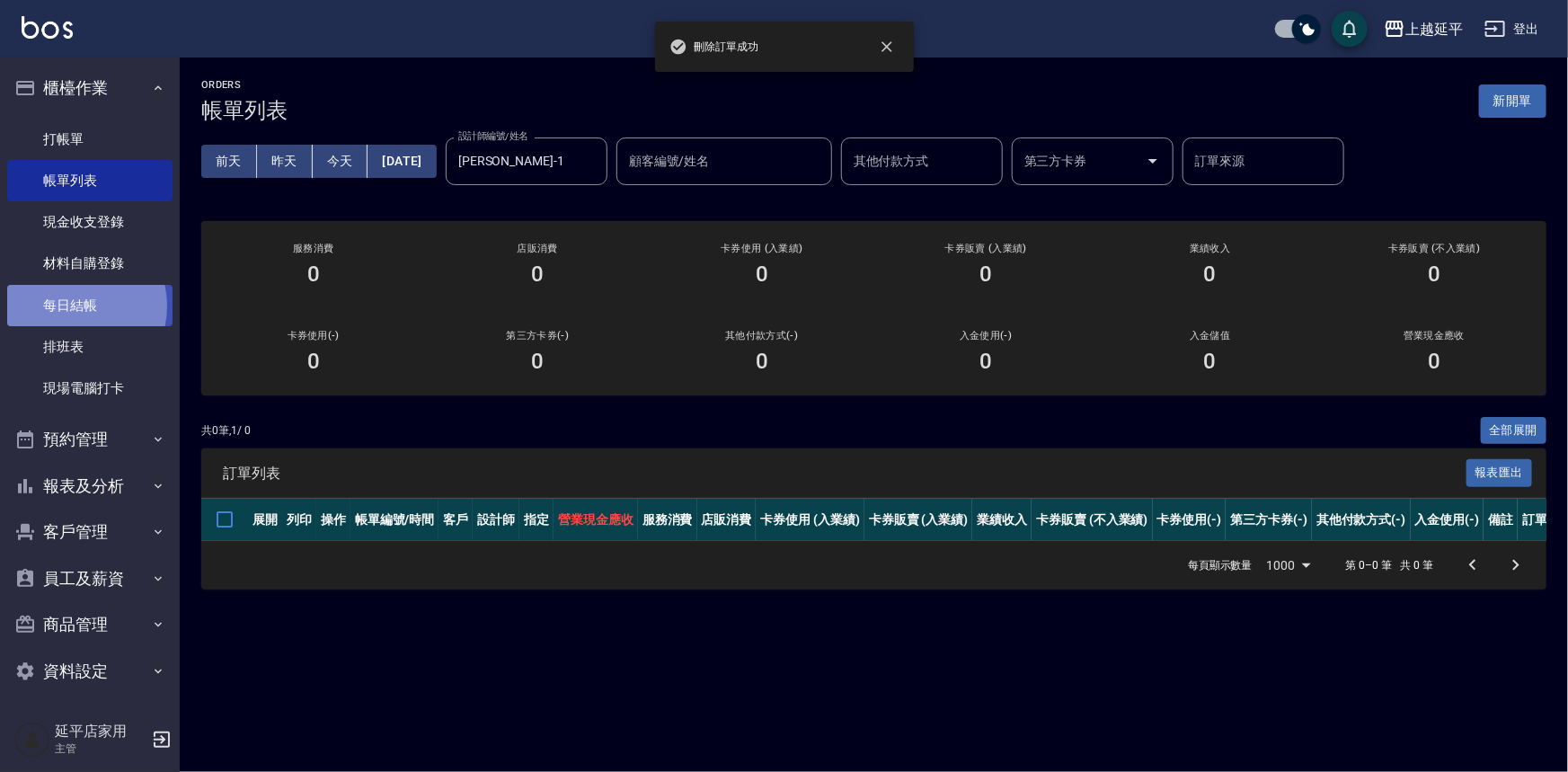
click at [74, 306] on link "每日結帳" at bounding box center [90, 305] width 165 height 41
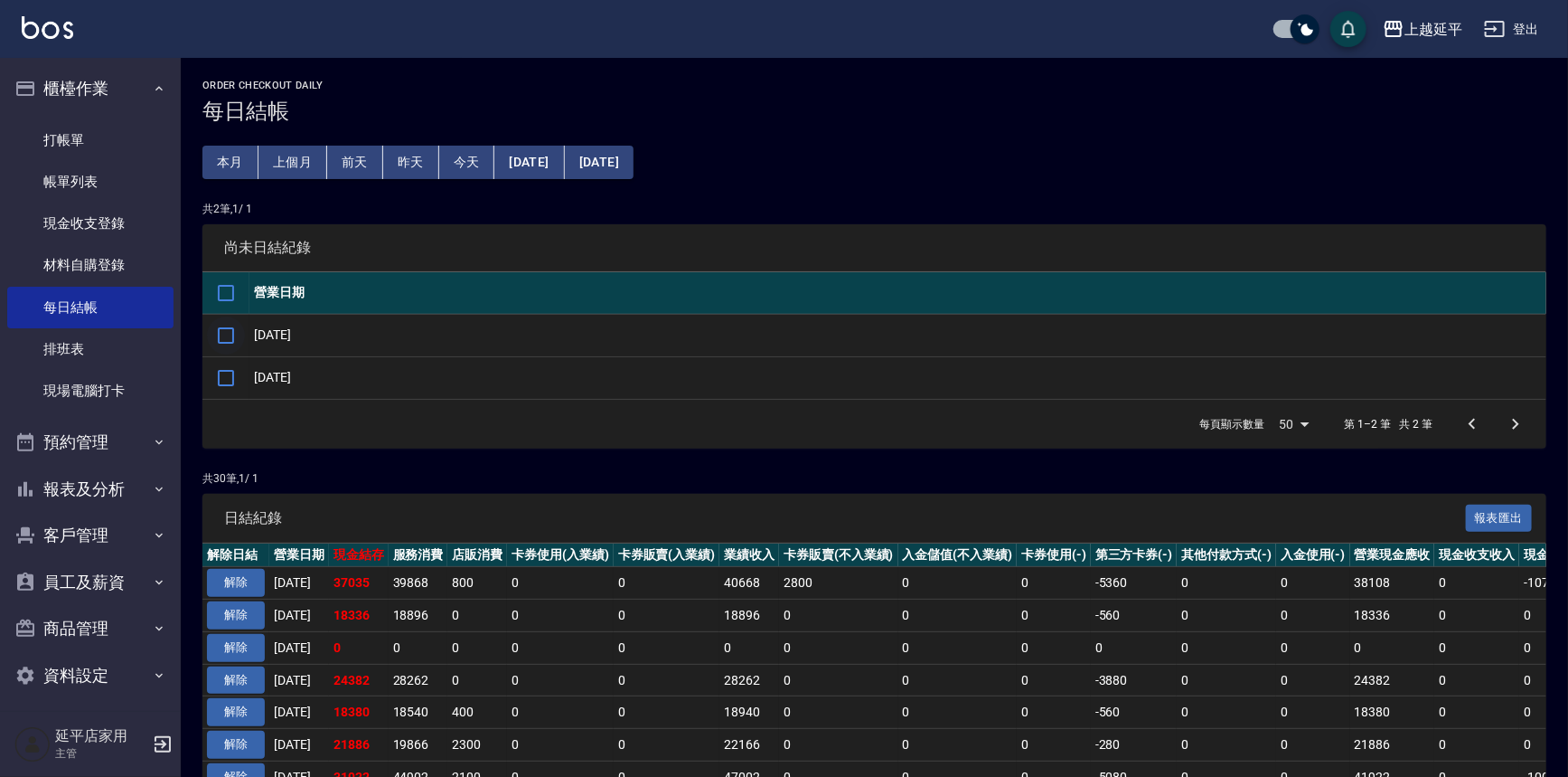
click at [229, 334] on input "checkbox" at bounding box center [225, 335] width 37 height 38
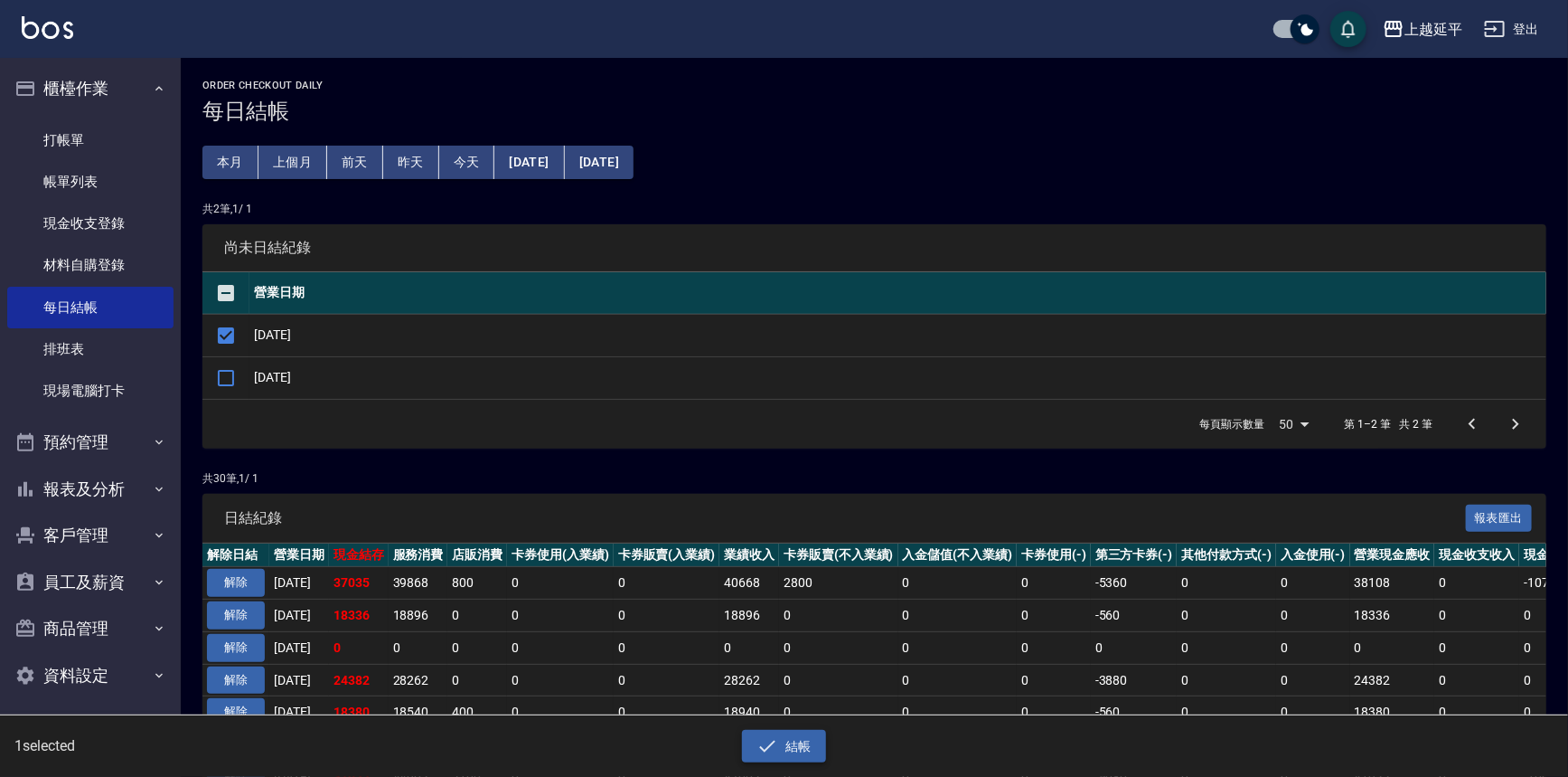
click at [759, 756] on icon "button" at bounding box center [767, 745] width 22 height 22
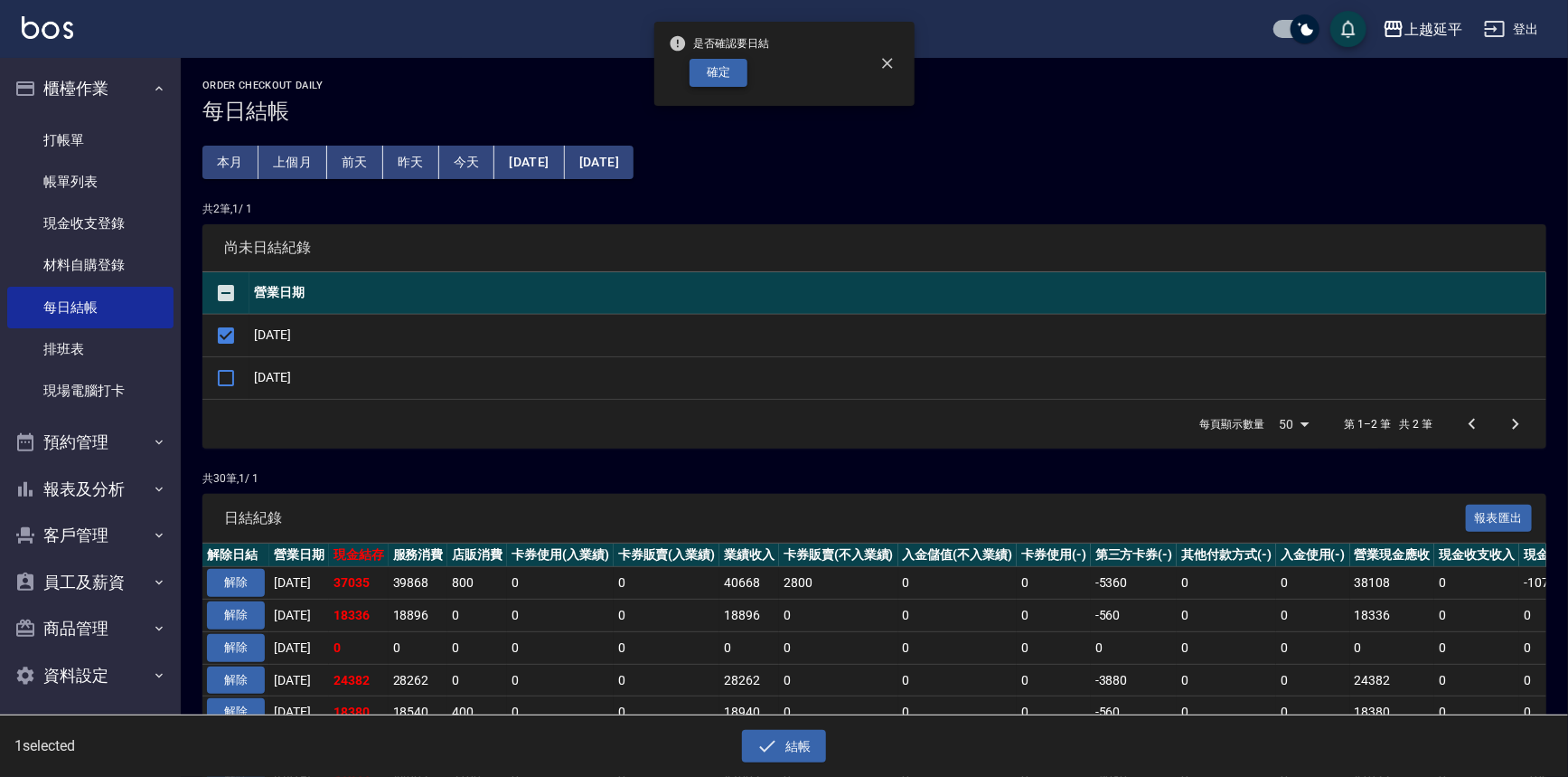
click at [731, 79] on button "確定" at bounding box center [718, 72] width 58 height 28
checkbox input "false"
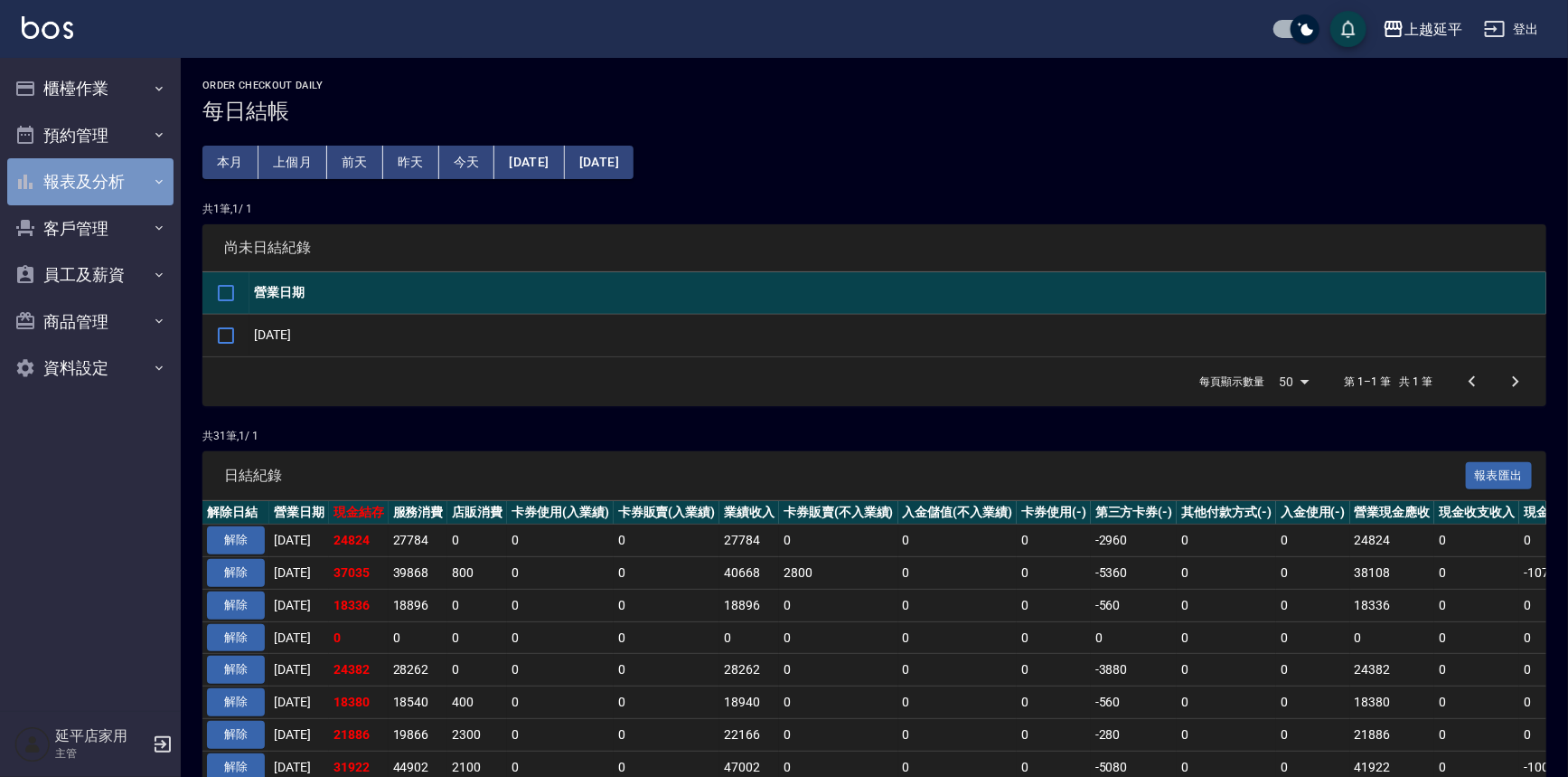
click at [52, 173] on button "報表及分析" at bounding box center [90, 182] width 166 height 47
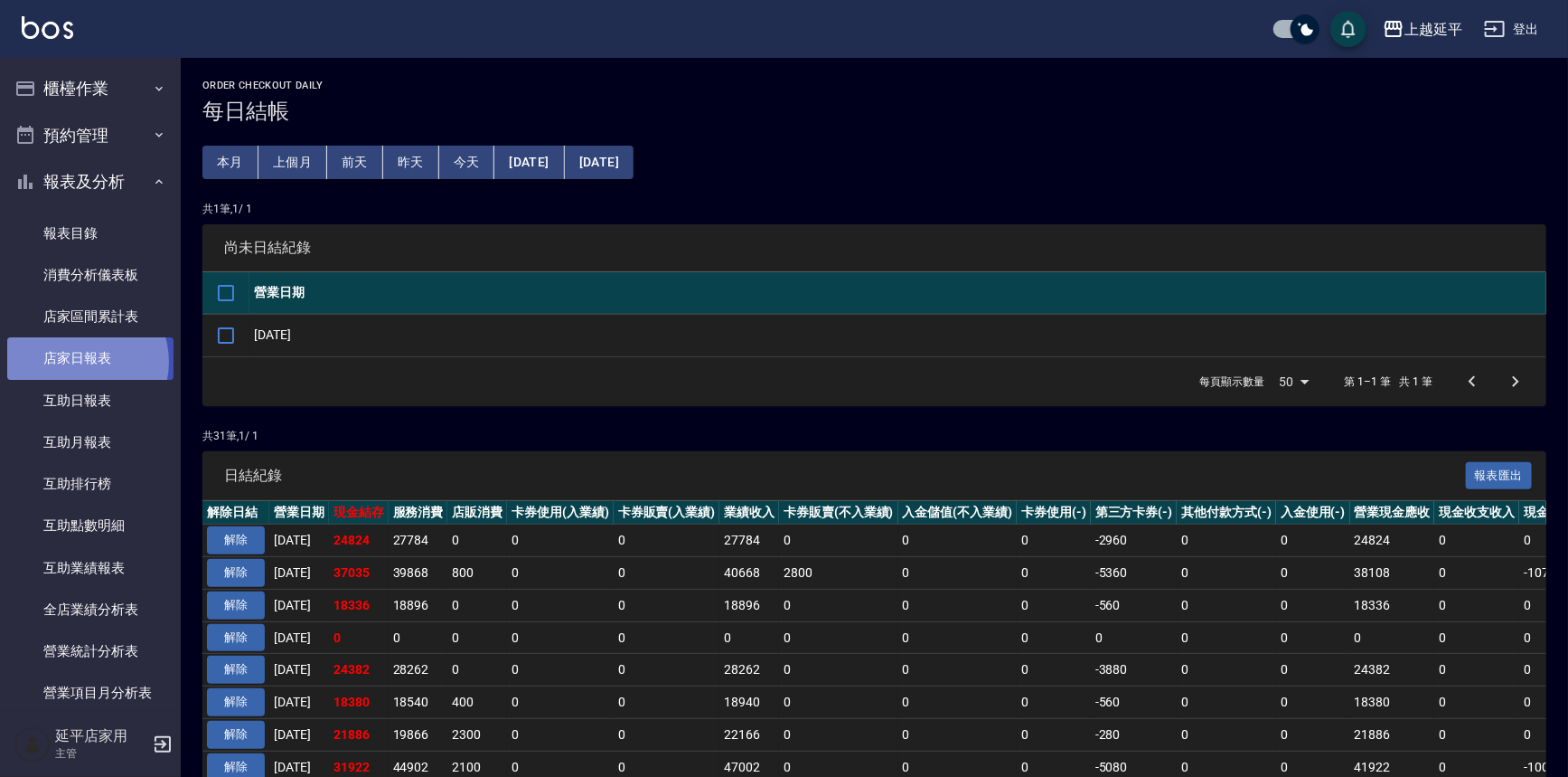
click at [82, 362] on link "店家日報表" at bounding box center [90, 358] width 166 height 41
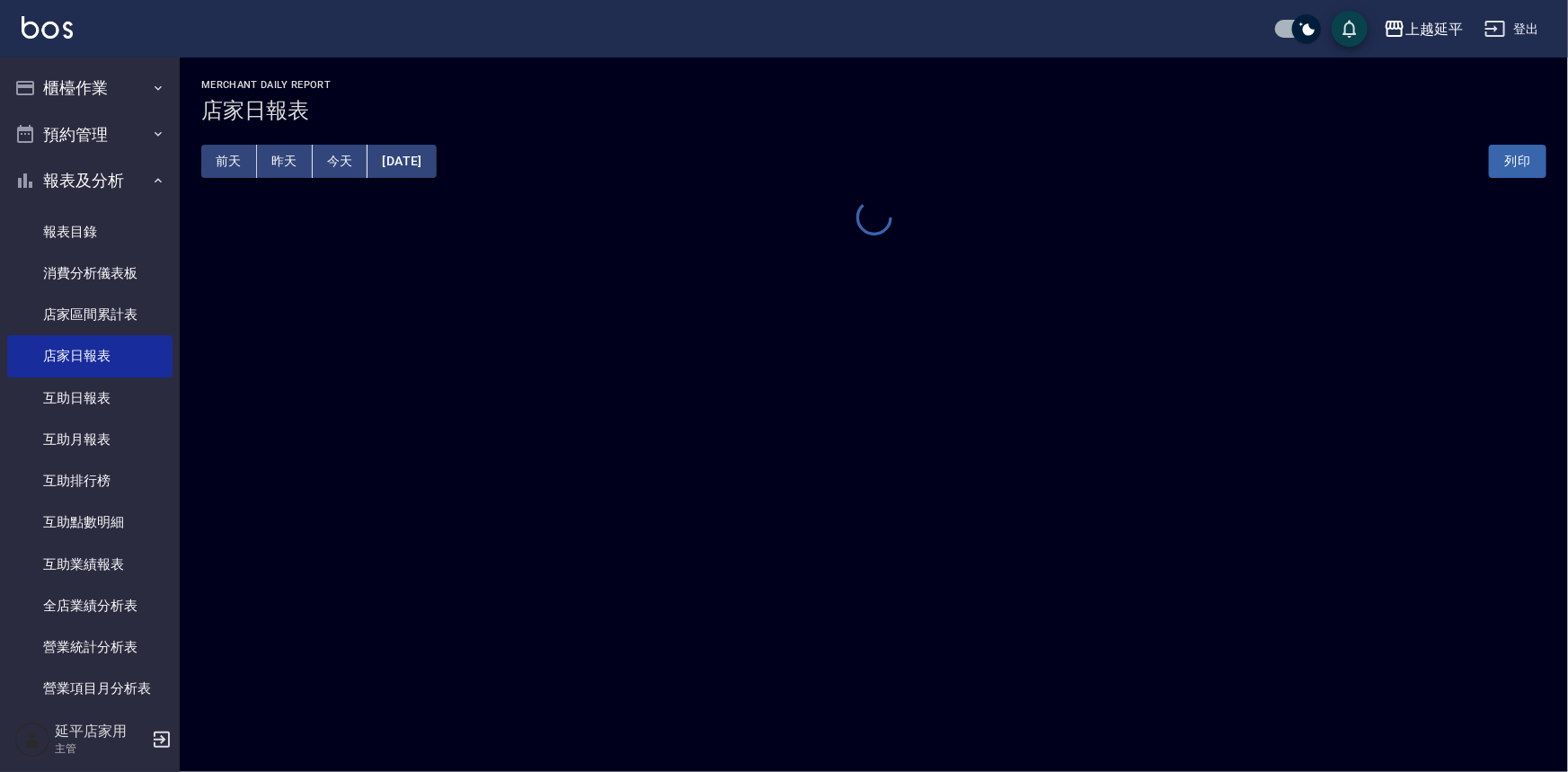
click at [436, 162] on button "[DATE]" at bounding box center [401, 161] width 68 height 33
click at [436, 160] on button "[DATE]" at bounding box center [401, 161] width 68 height 33
click at [890, 351] on div "上越延平 [DATE] 店家日報表 列印時間： [DATE][PHONE_NUMBER]:22 Merchant Daily Report 店家日報表 [DA…" at bounding box center [784, 386] width 1568 height 772
click at [436, 161] on button "[DATE]" at bounding box center [401, 161] width 68 height 33
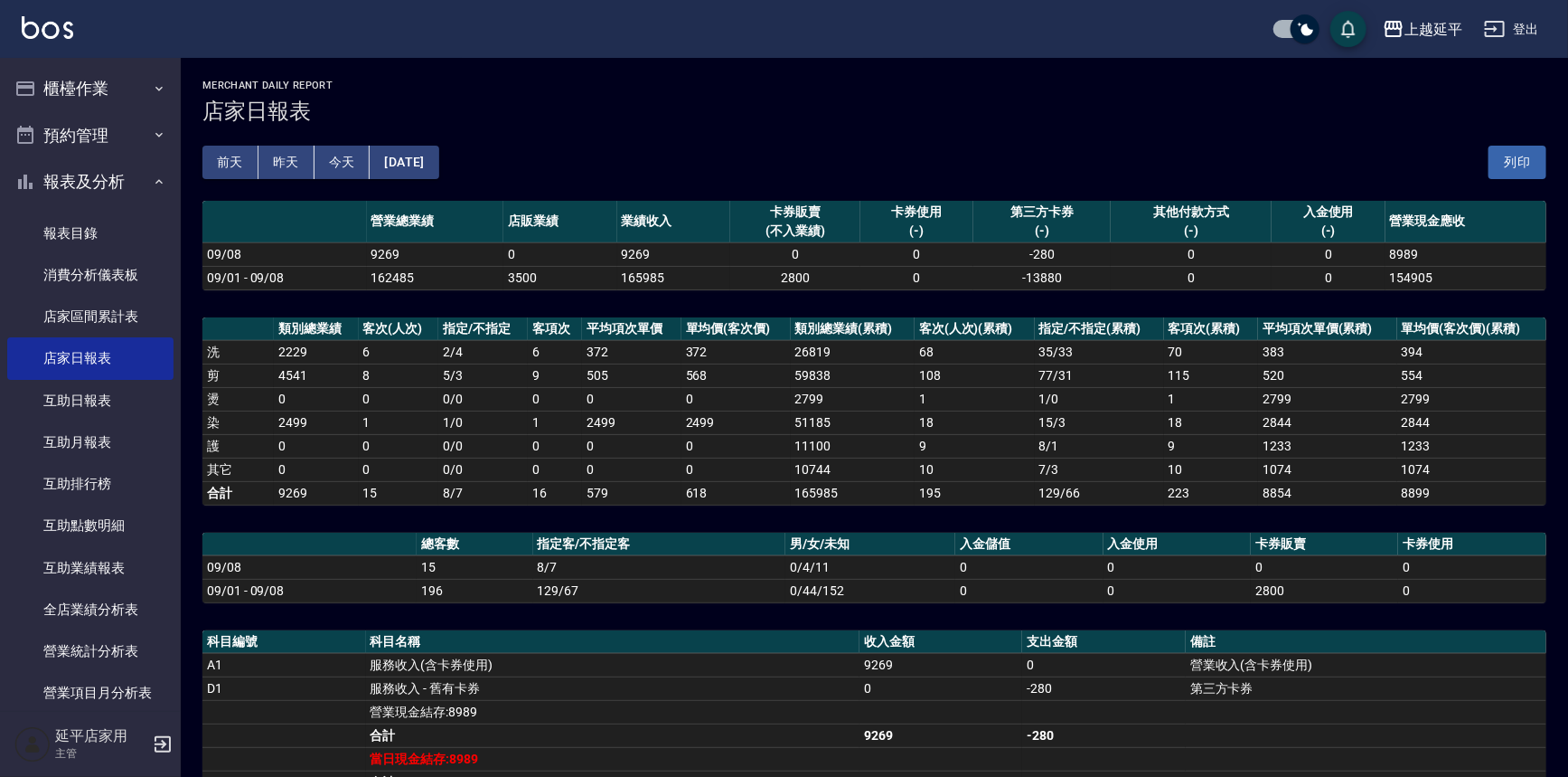
click at [896, 347] on td "26819" at bounding box center [853, 352] width 124 height 23
click at [427, 154] on button "[DATE]" at bounding box center [404, 162] width 68 height 34
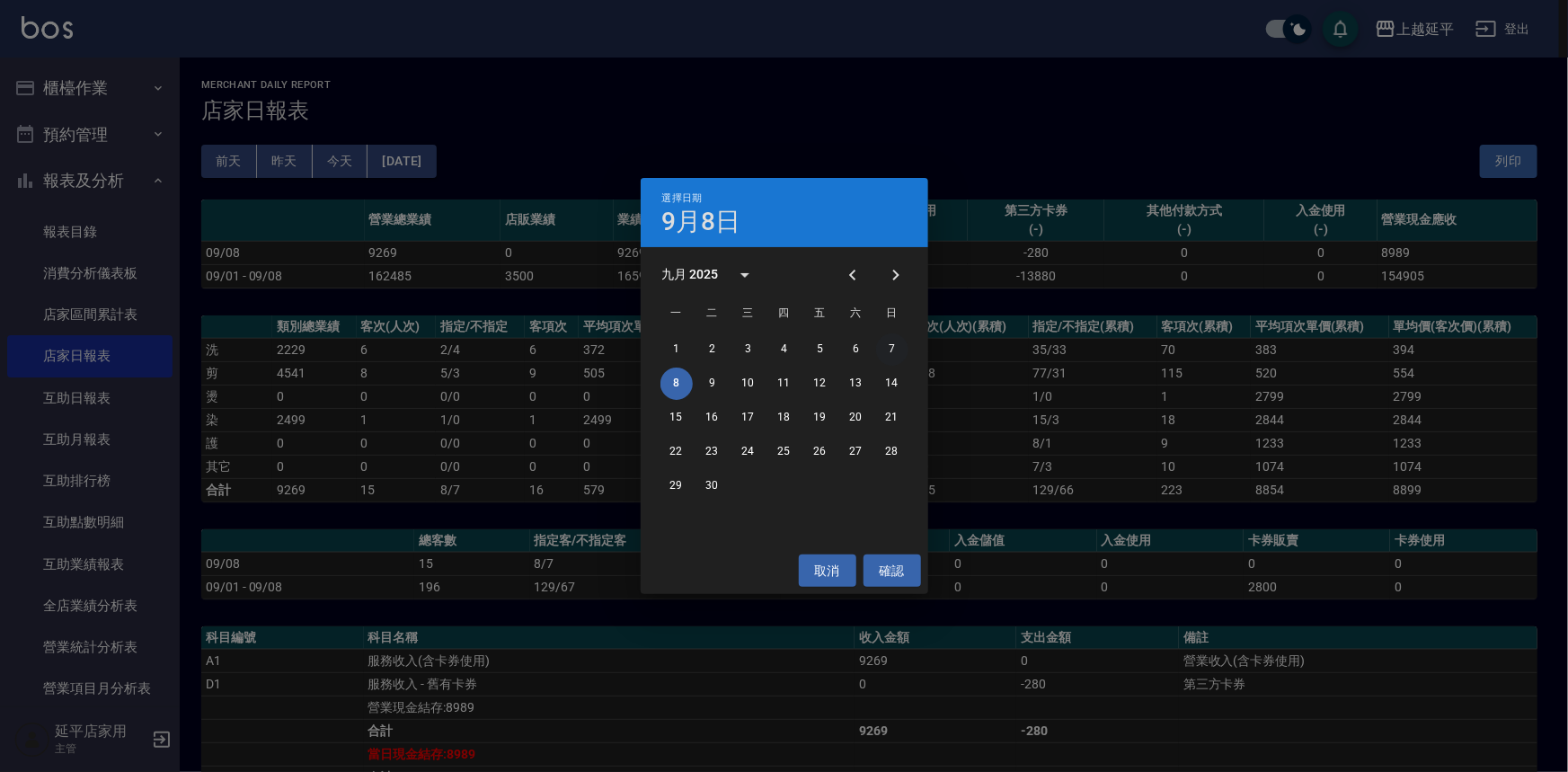
click at [891, 349] on button "7" at bounding box center [892, 350] width 32 height 32
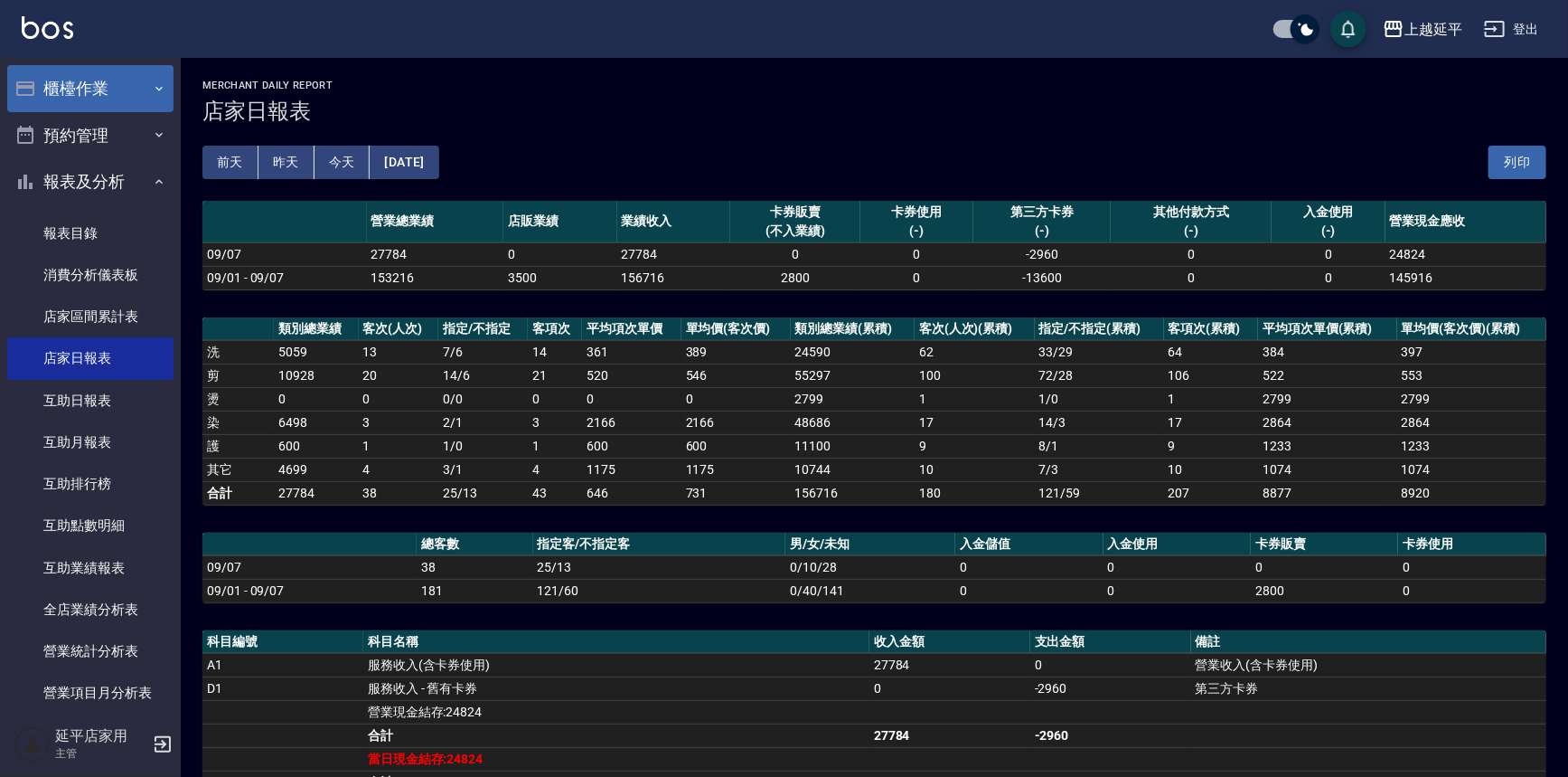
click at [80, 98] on button "櫃檯作業" at bounding box center [90, 88] width 166 height 47
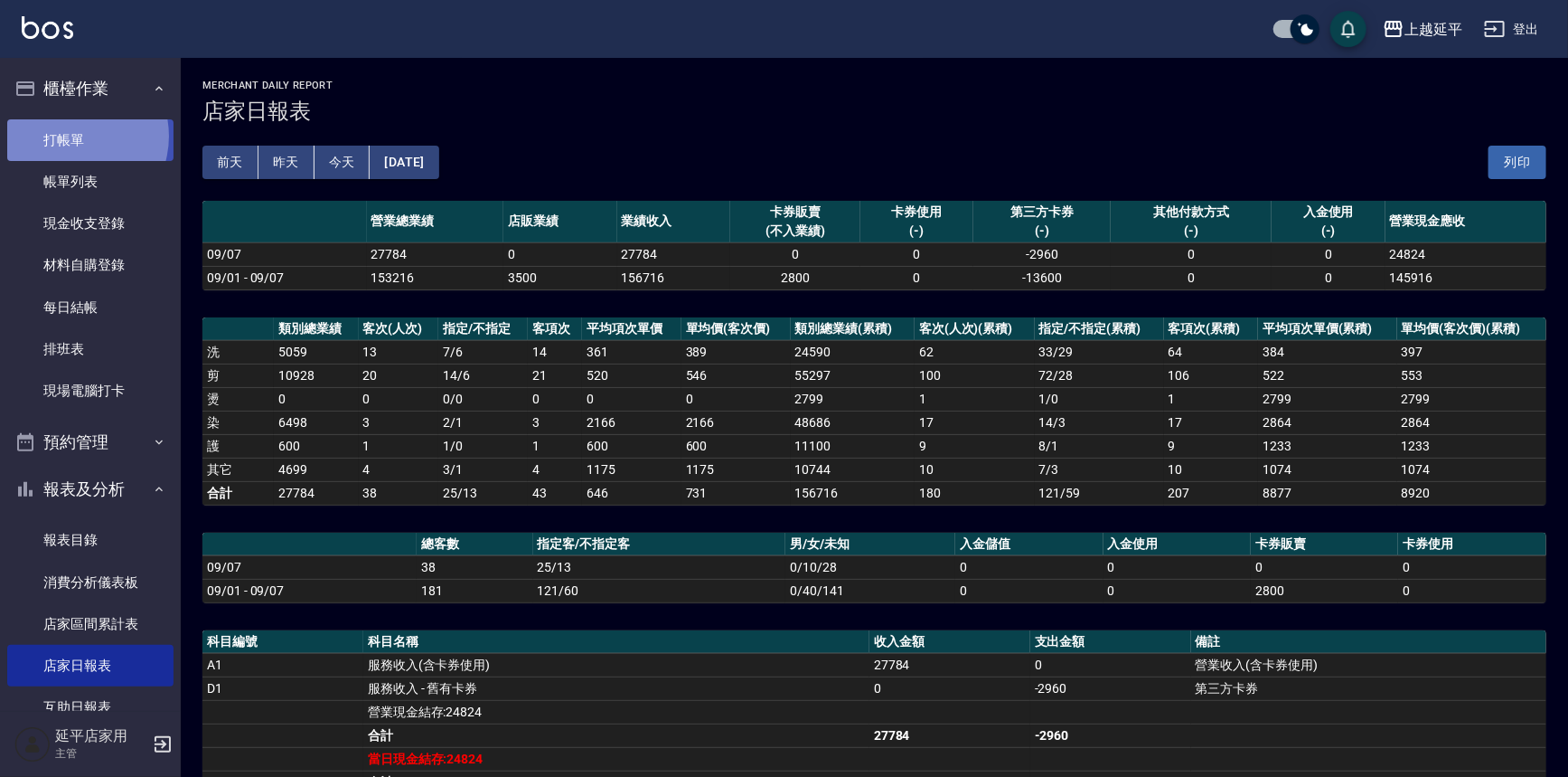
click at [70, 136] on link "打帳單" at bounding box center [90, 139] width 166 height 41
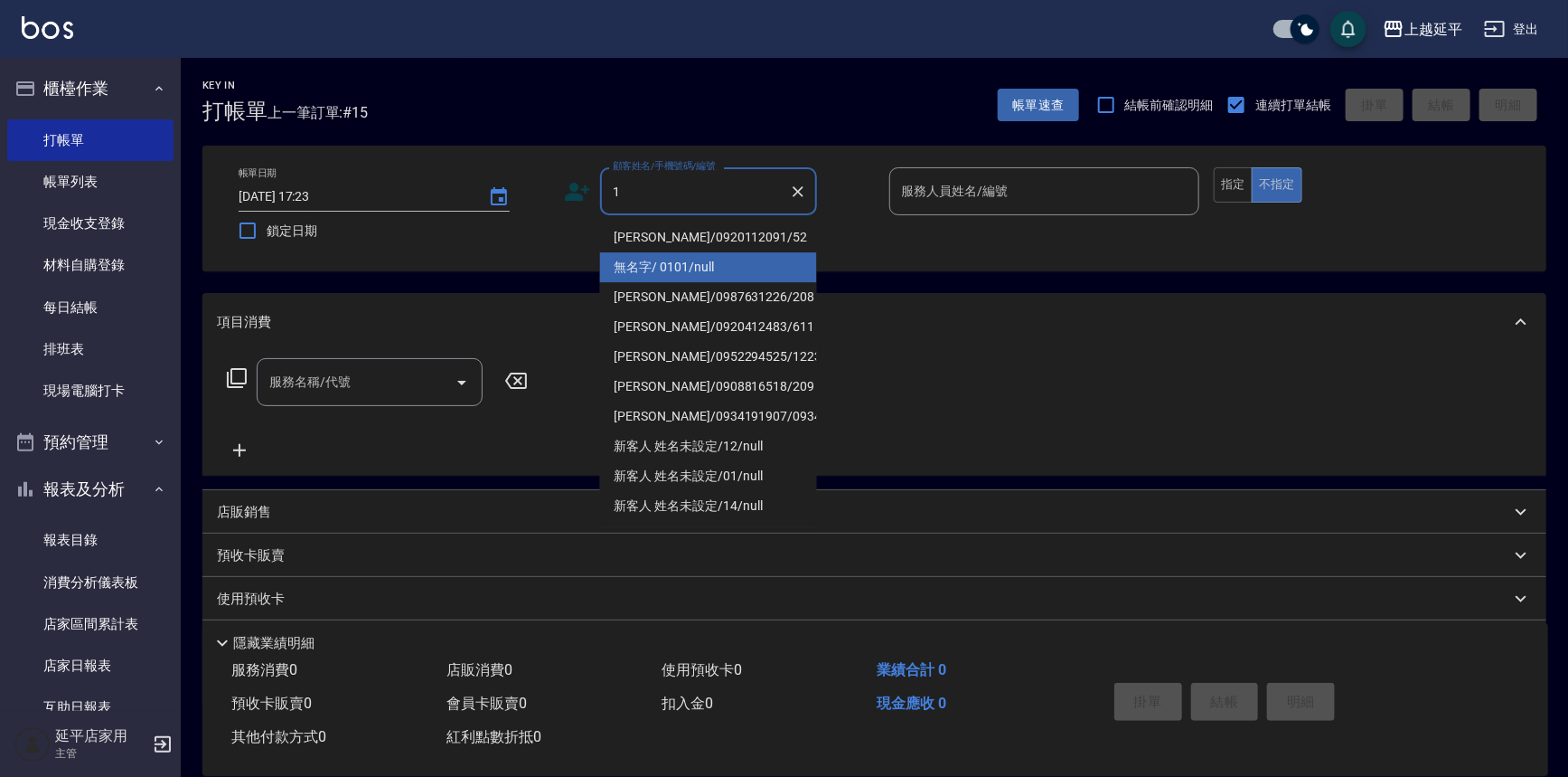
click at [633, 271] on li "無名字/ 0101/null" at bounding box center [709, 266] width 217 height 30
type input "無名字/ 0101/null"
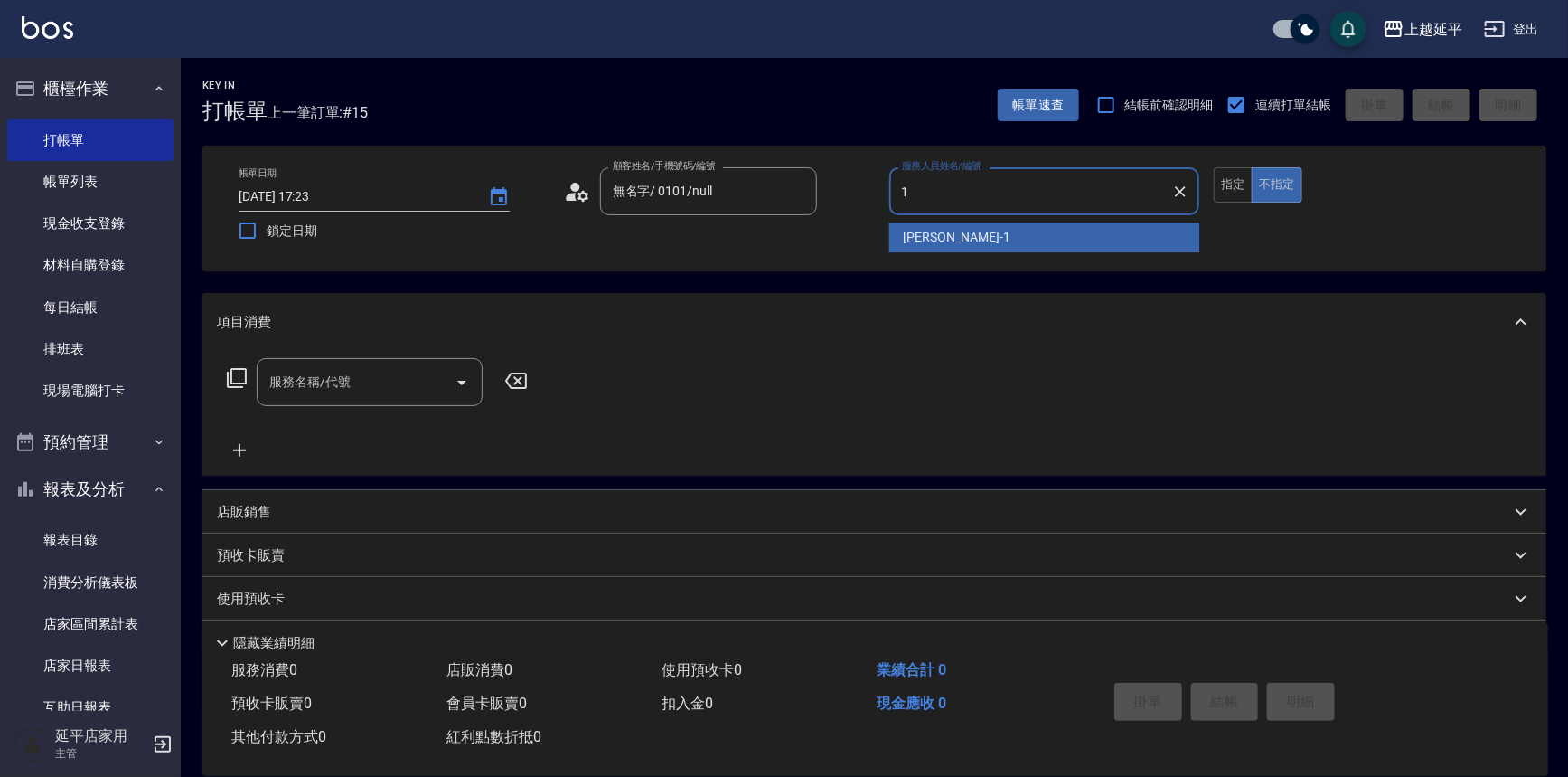
click at [967, 254] on ul "[PERSON_NAME]-1" at bounding box center [1044, 238] width 311 height 44
click at [967, 244] on div "[PERSON_NAME]-1" at bounding box center [1044, 237] width 311 height 30
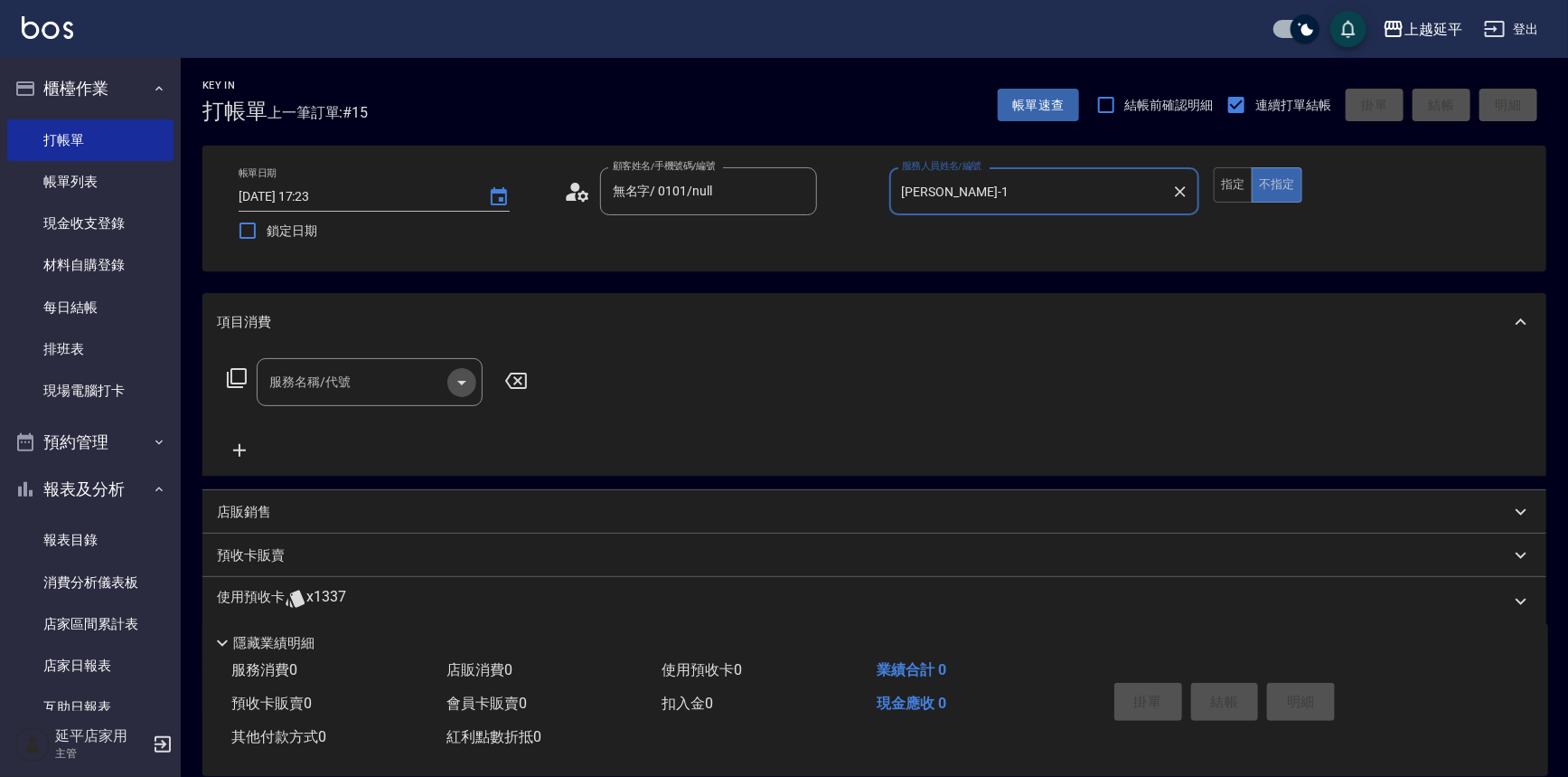
click at [466, 380] on icon "Open" at bounding box center [461, 382] width 22 height 22
type input "[PERSON_NAME]-1"
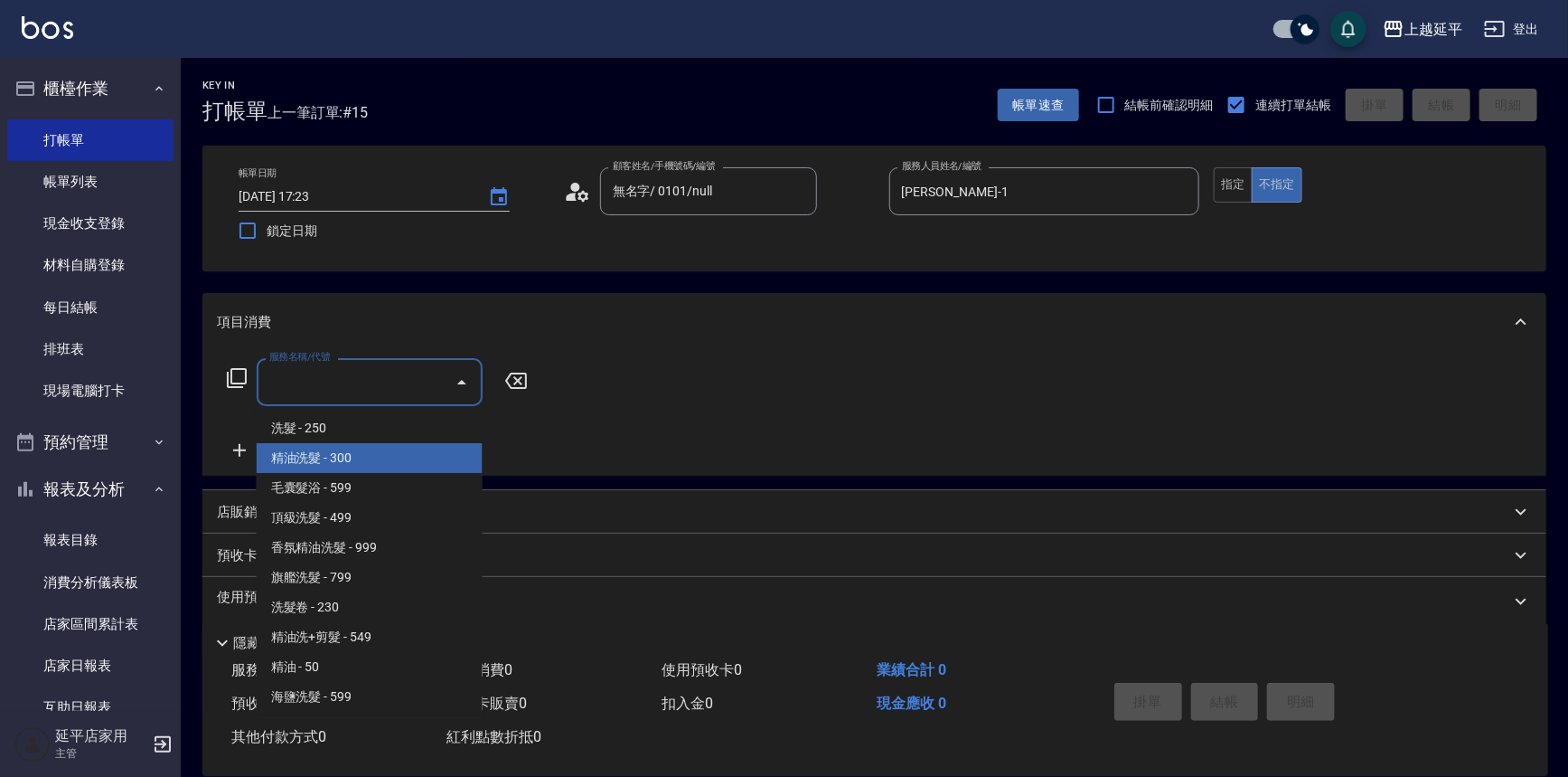
click at [421, 446] on span "精油洗髮 - 300" at bounding box center [369, 458] width 226 height 30
type input "精油洗髮(102)"
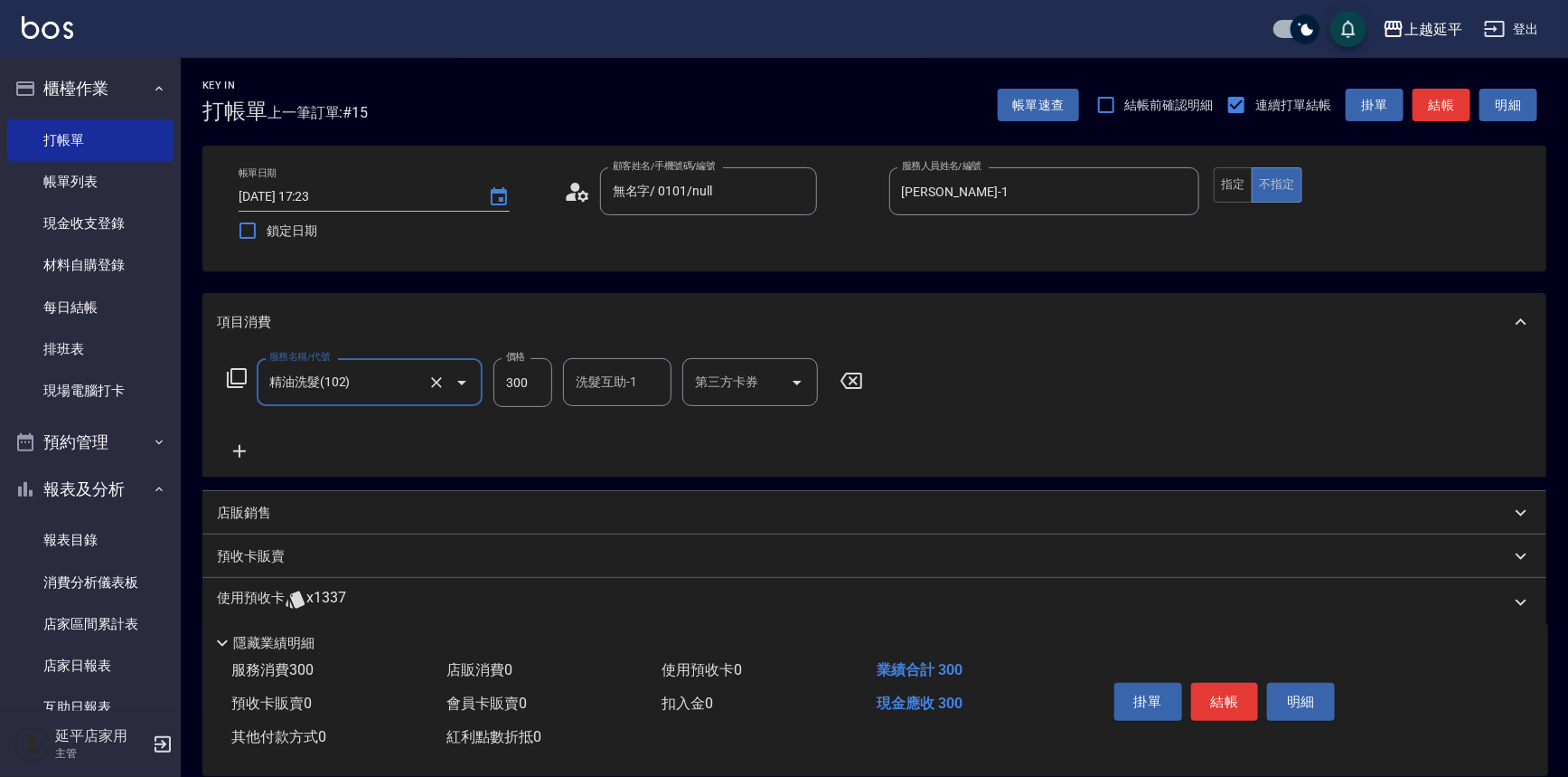
click at [586, 378] on input "洗髮互助-1" at bounding box center [617, 382] width 92 height 32
click at [612, 415] on div "恩恩 -23" at bounding box center [617, 428] width 109 height 30
type input "恩恩-23"
click at [1217, 689] on button "結帳" at bounding box center [1225, 701] width 68 height 38
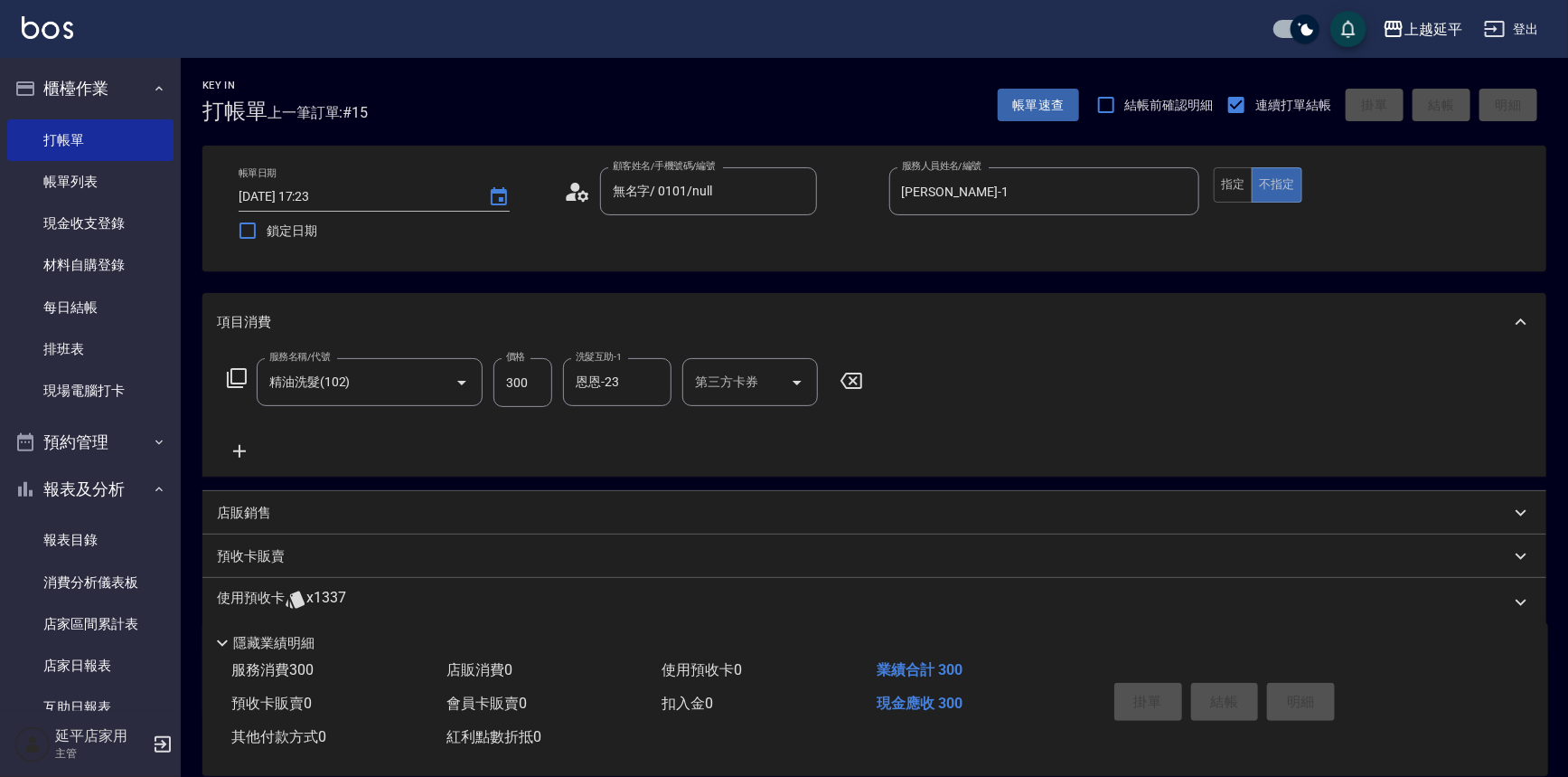
type input "[DATE] 17:42"
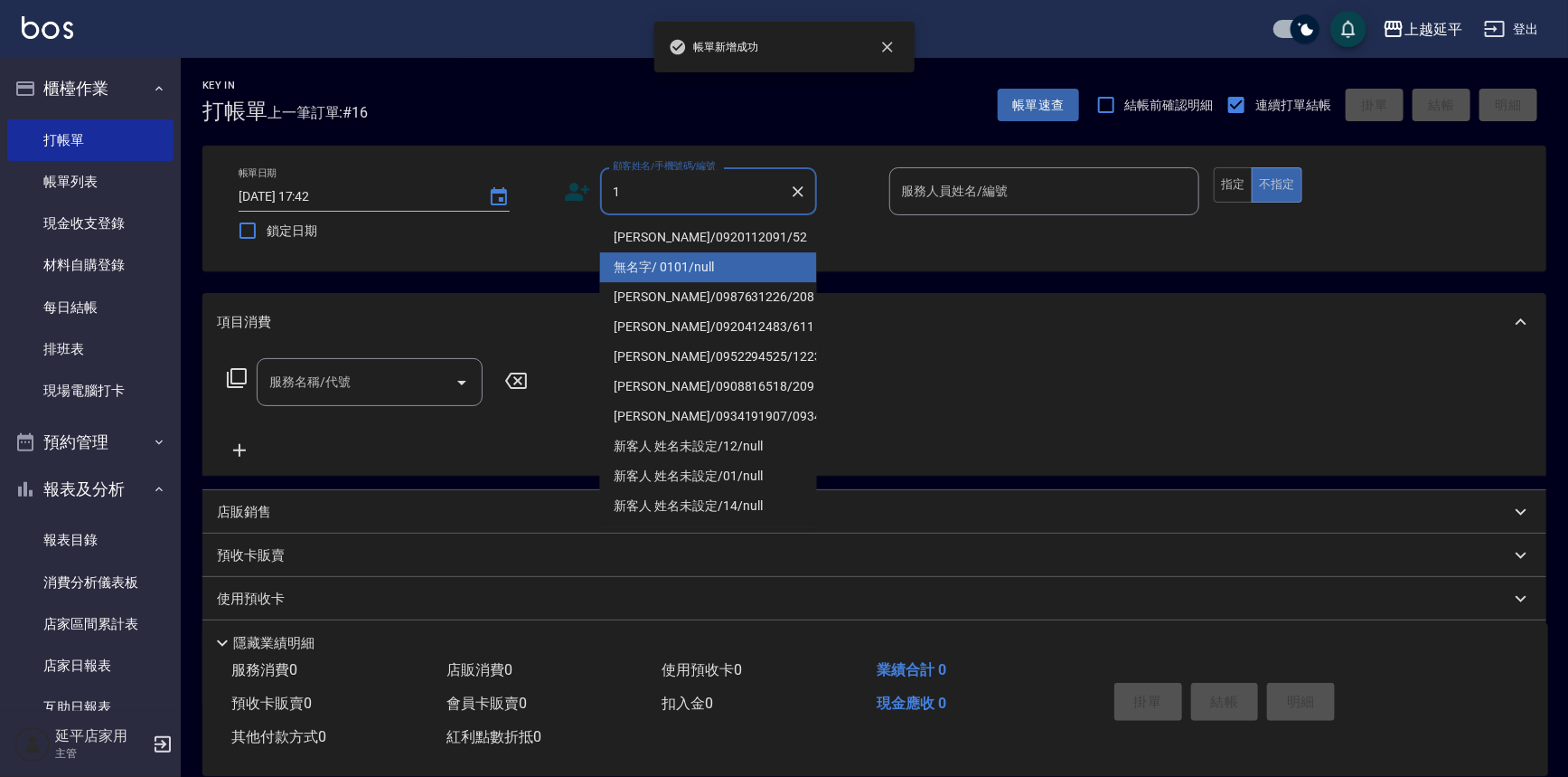
drag, startPoint x: 648, startPoint y: 263, endPoint x: 752, endPoint y: 275, distance: 104.7
click at [649, 263] on li "無名字/ 0101/null" at bounding box center [709, 266] width 217 height 30
type input "無名字/ 0101/null"
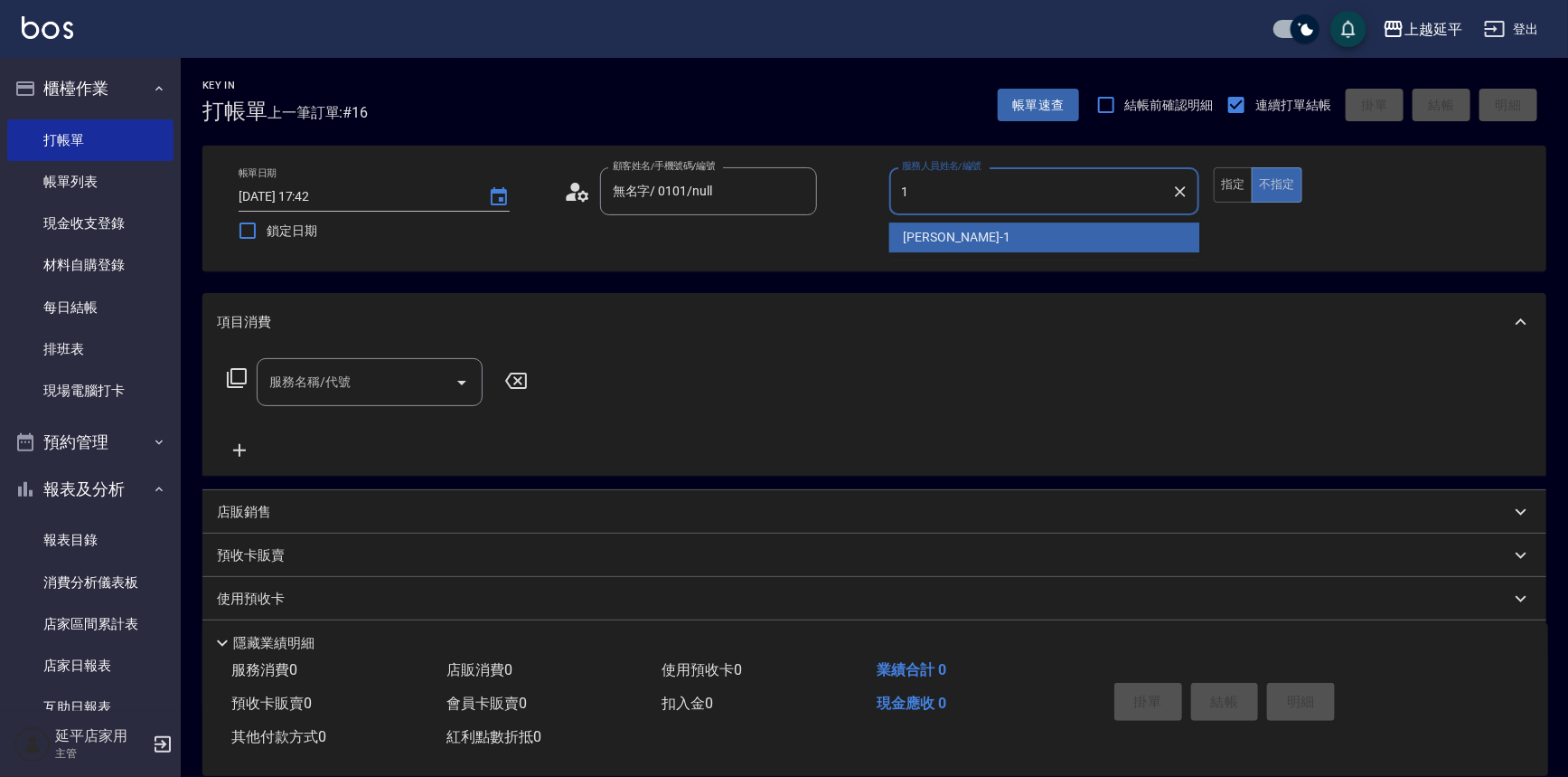
click at [950, 246] on span "[PERSON_NAME]-1" at bounding box center [957, 238] width 107 height 19
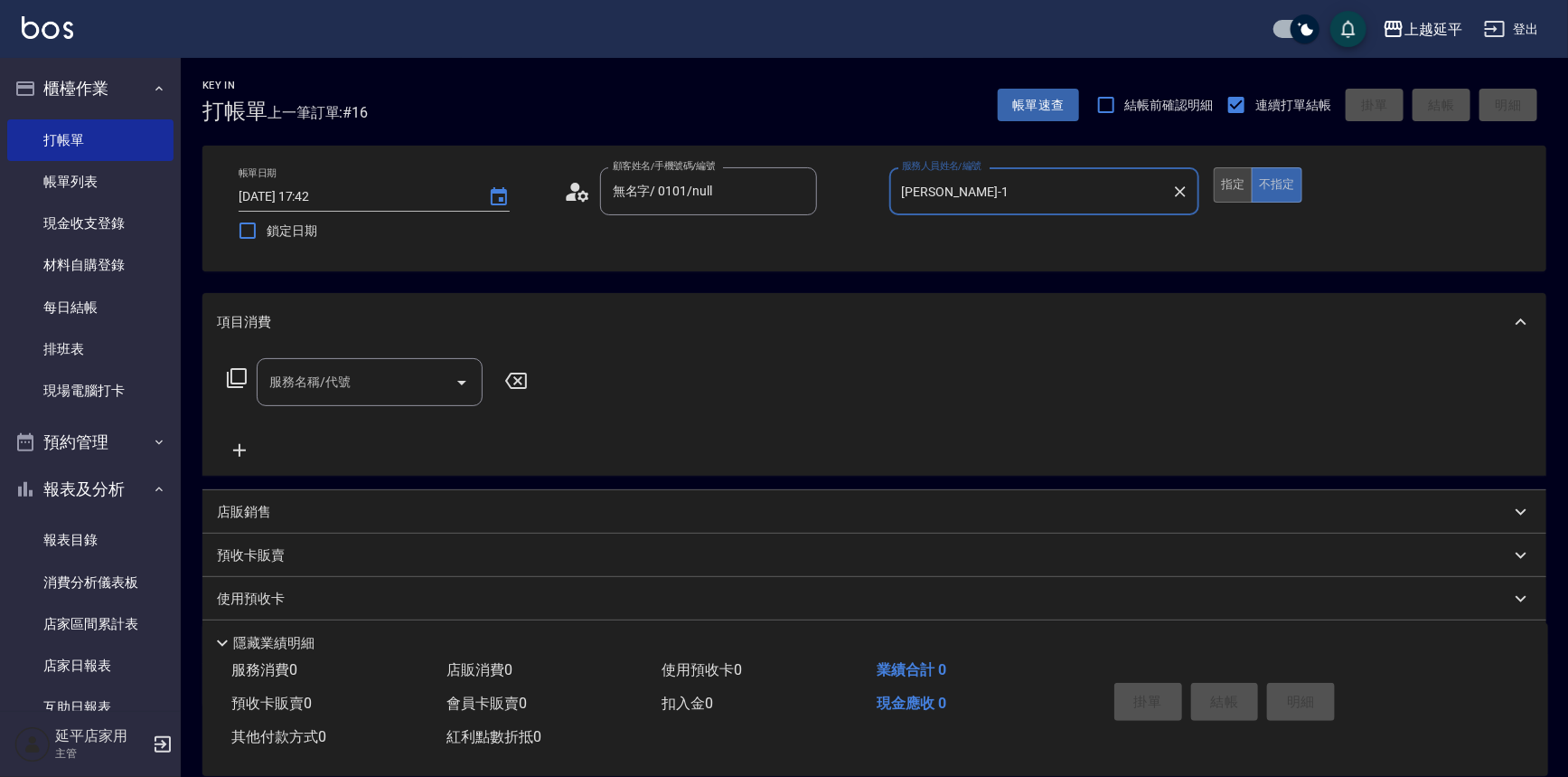
type input "[PERSON_NAME]-1"
click at [1236, 196] on button "指定" at bounding box center [1233, 185] width 38 height 36
click at [467, 380] on icon "Open" at bounding box center [461, 382] width 22 height 22
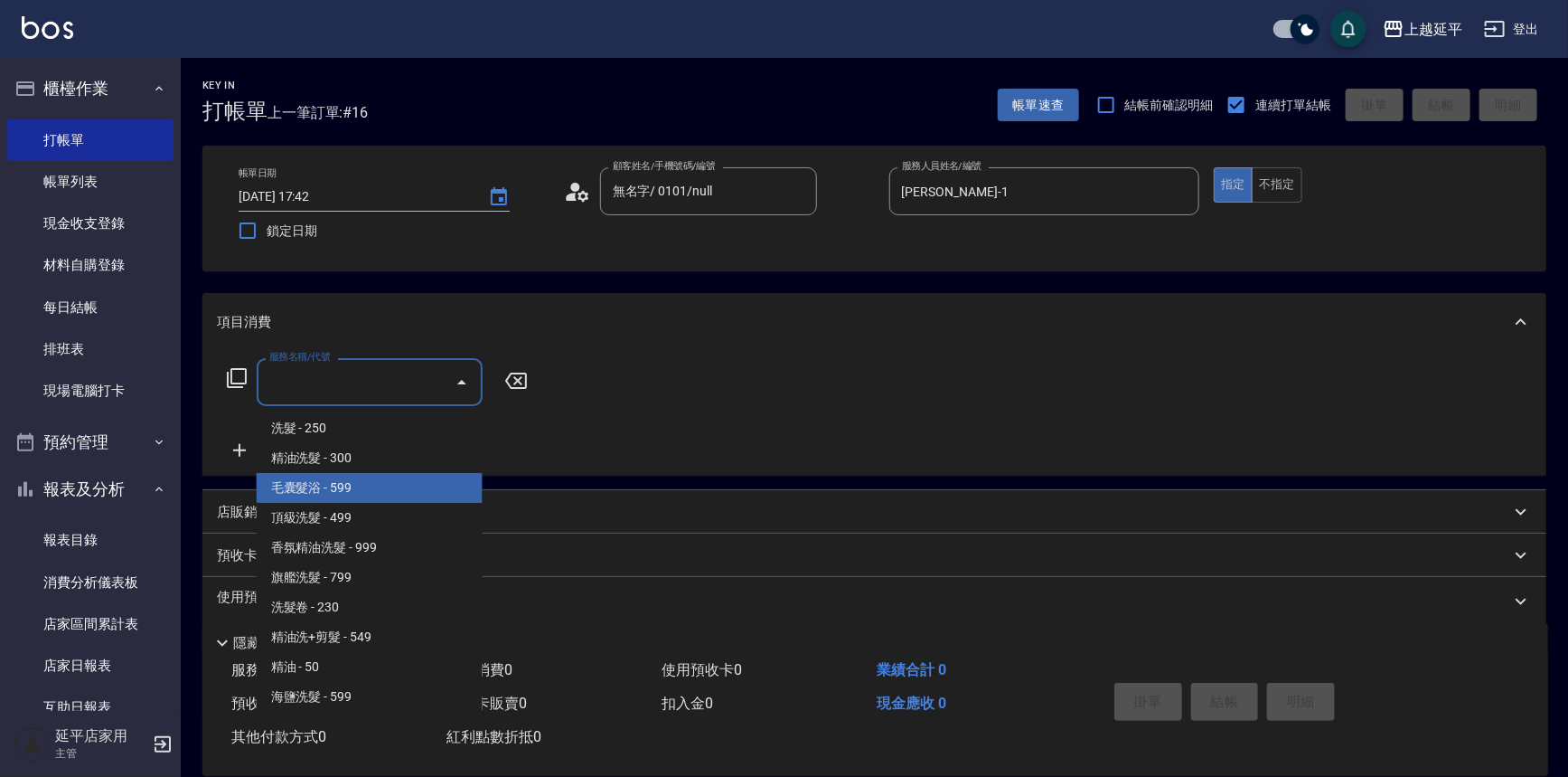
click at [378, 488] on span "毛囊髮浴 - 599" at bounding box center [369, 488] width 226 height 30
type input "毛囊髮浴(103)"
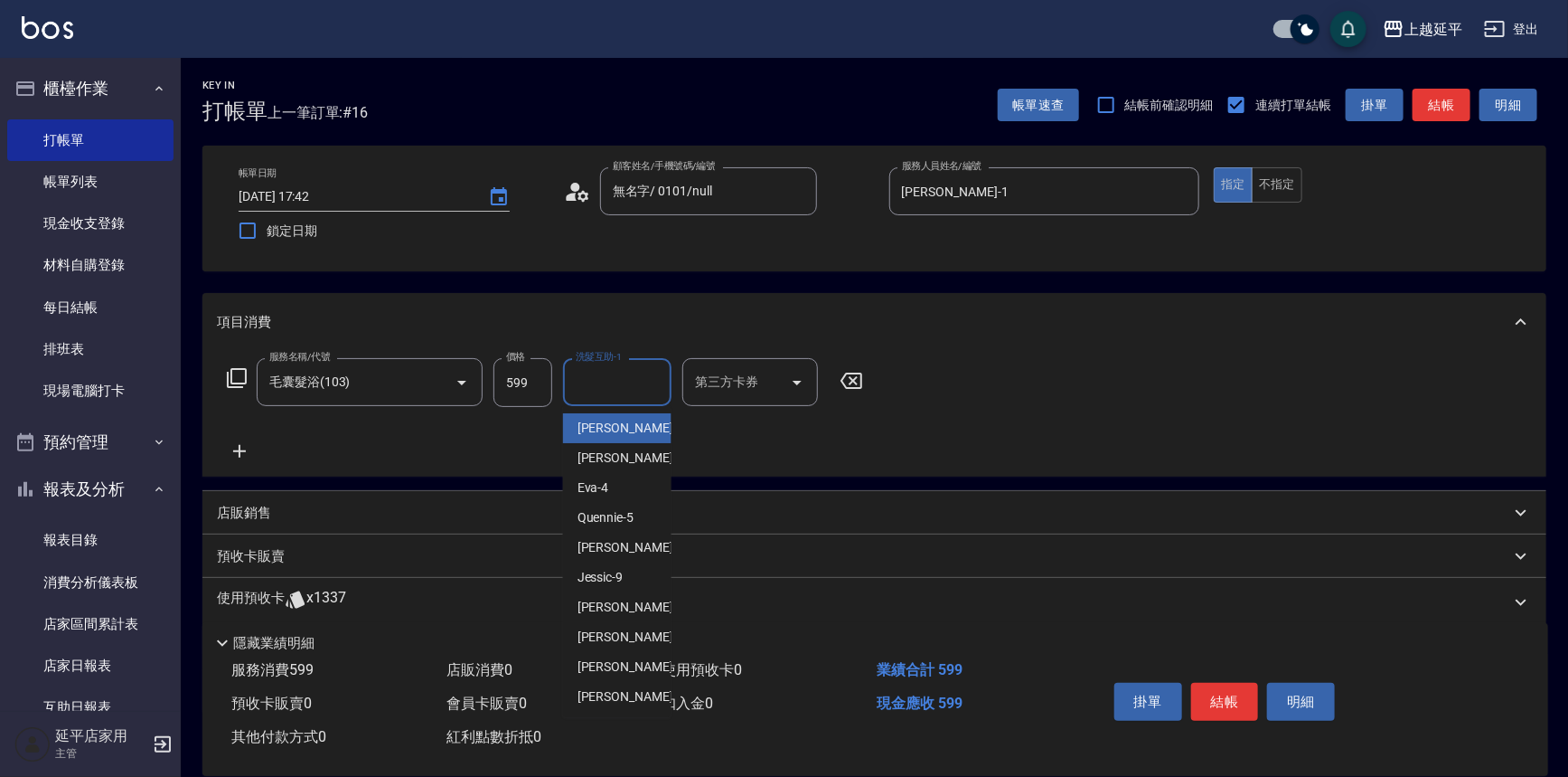
click at [600, 382] on input "洗髮互助-1" at bounding box center [617, 382] width 92 height 32
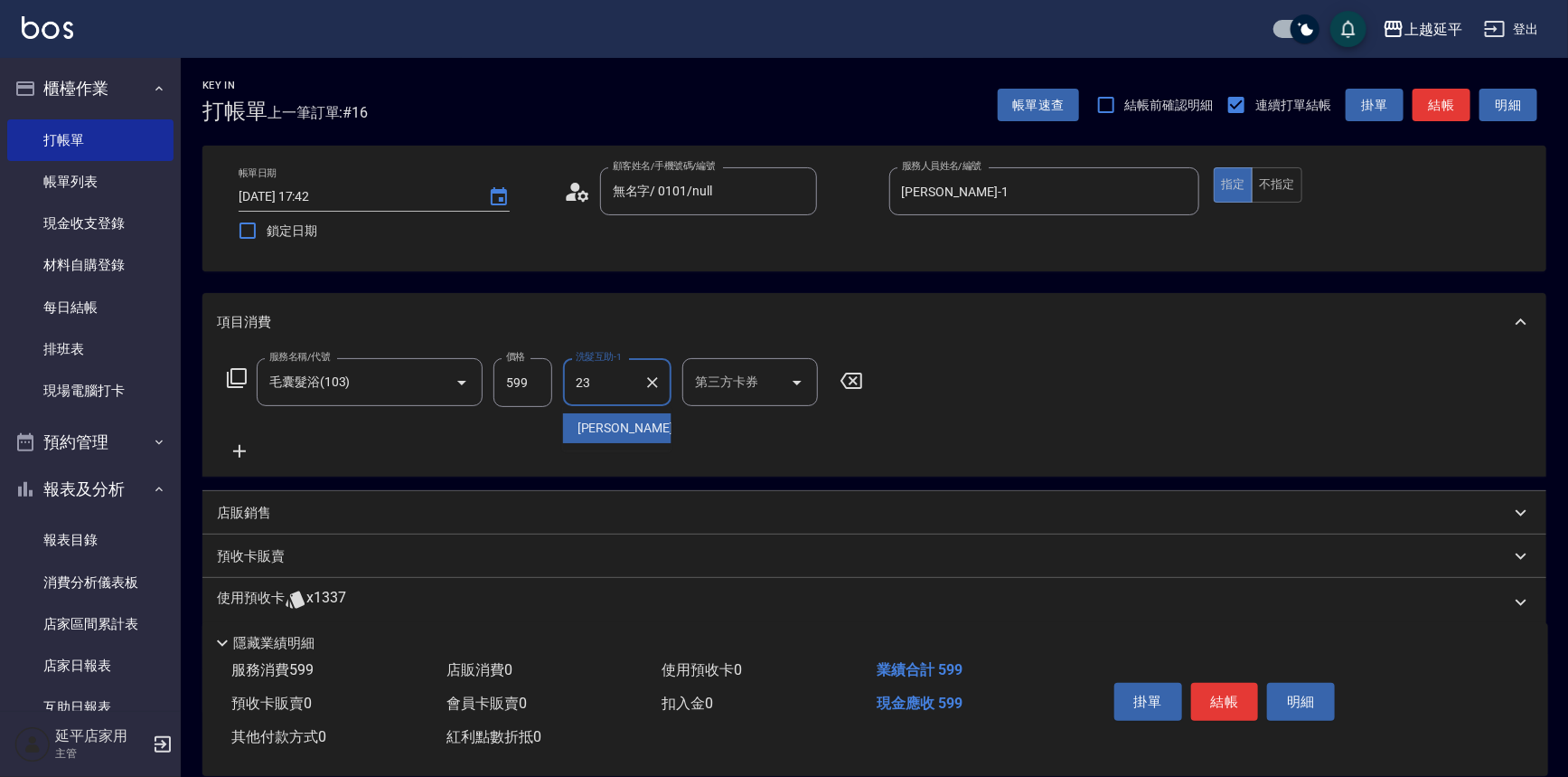
click at [600, 427] on span "恩恩 -23" at bounding box center [635, 428] width 113 height 19
type input "恩恩-23"
click at [235, 449] on icon at bounding box center [239, 451] width 45 height 22
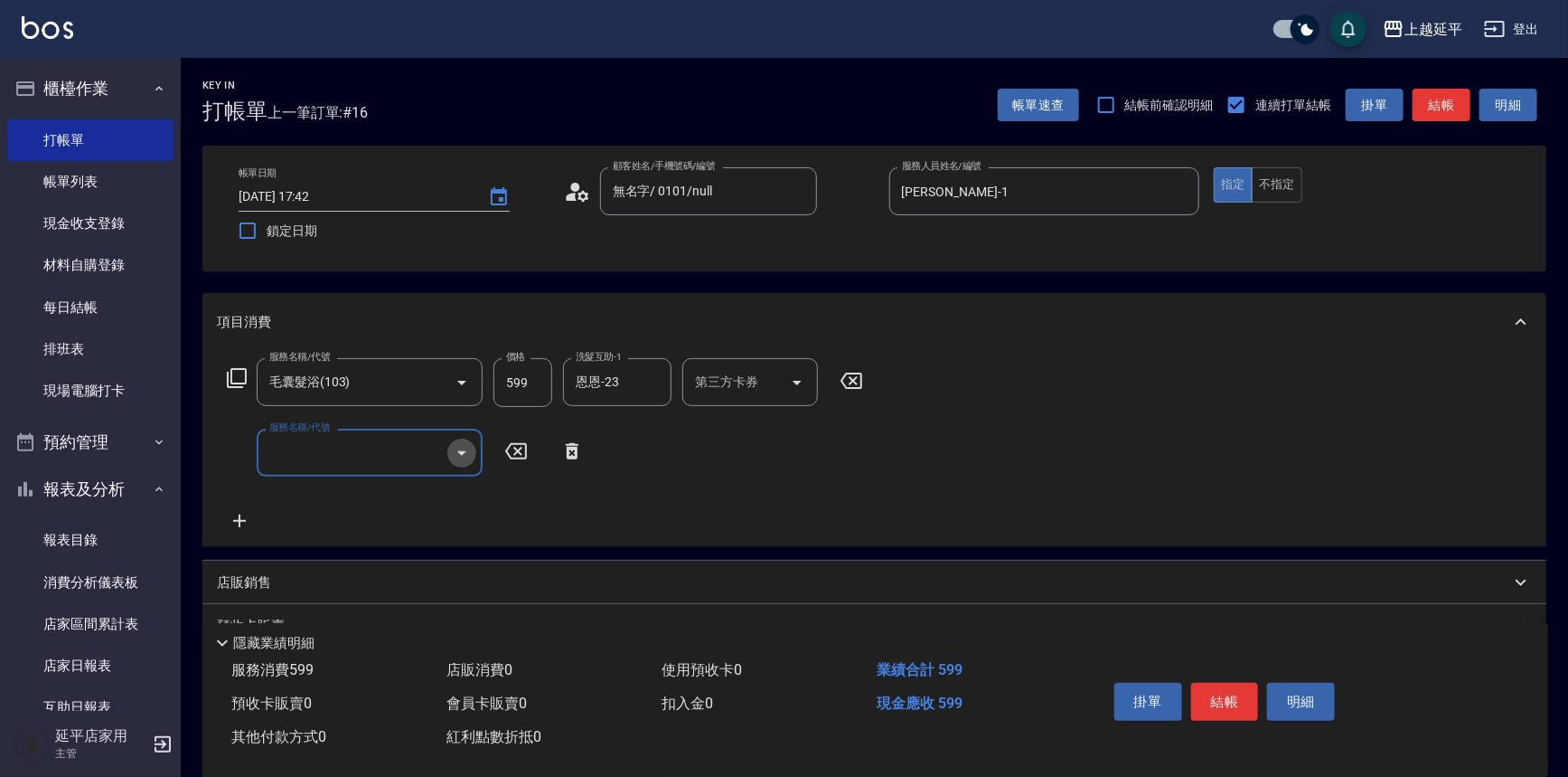
click at [461, 448] on icon "Open" at bounding box center [461, 453] width 22 height 22
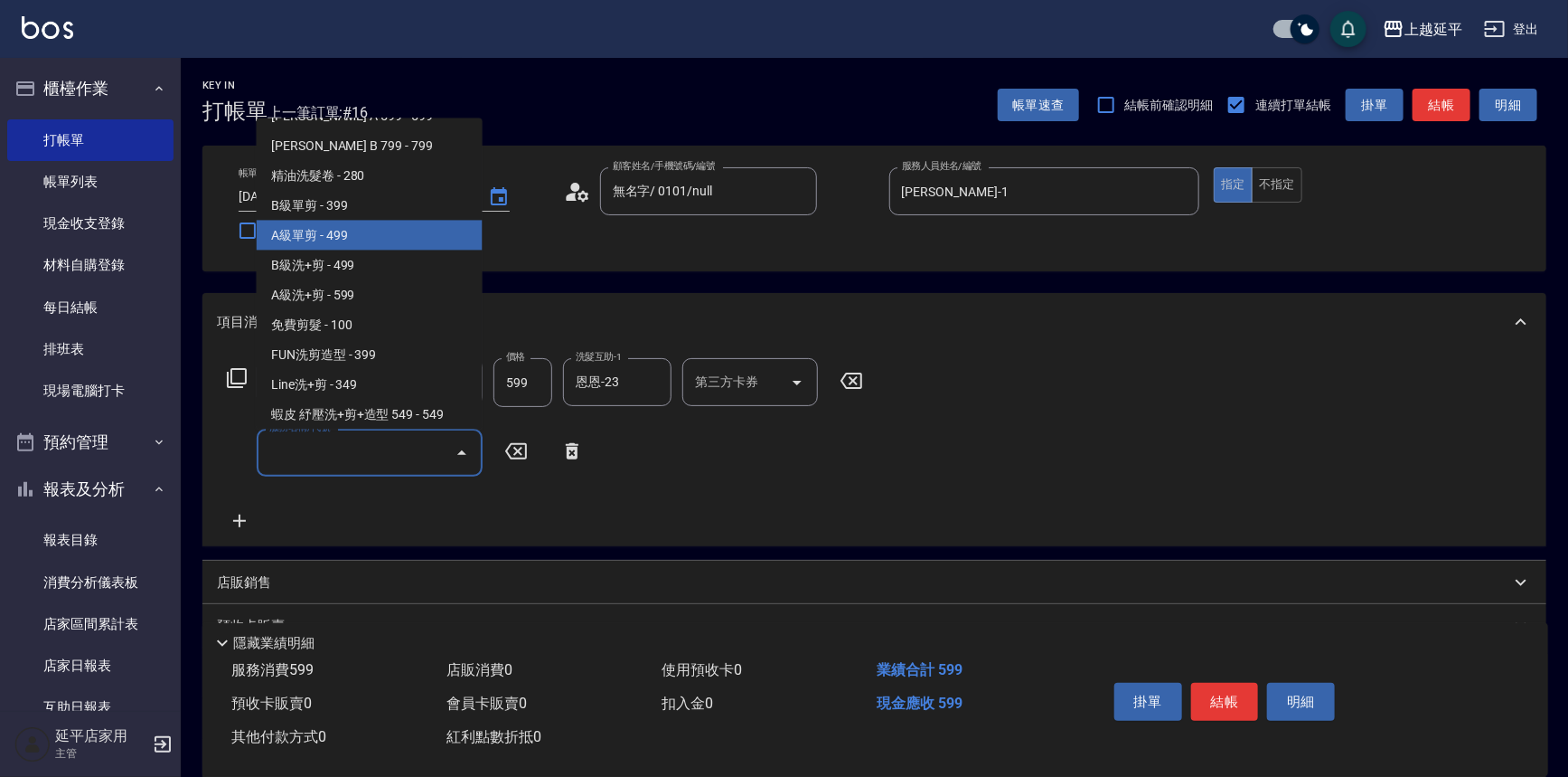
scroll to position [492, 0]
click at [339, 233] on span "A級單剪 - 499" at bounding box center [369, 234] width 226 height 30
type input "A級單剪(202)"
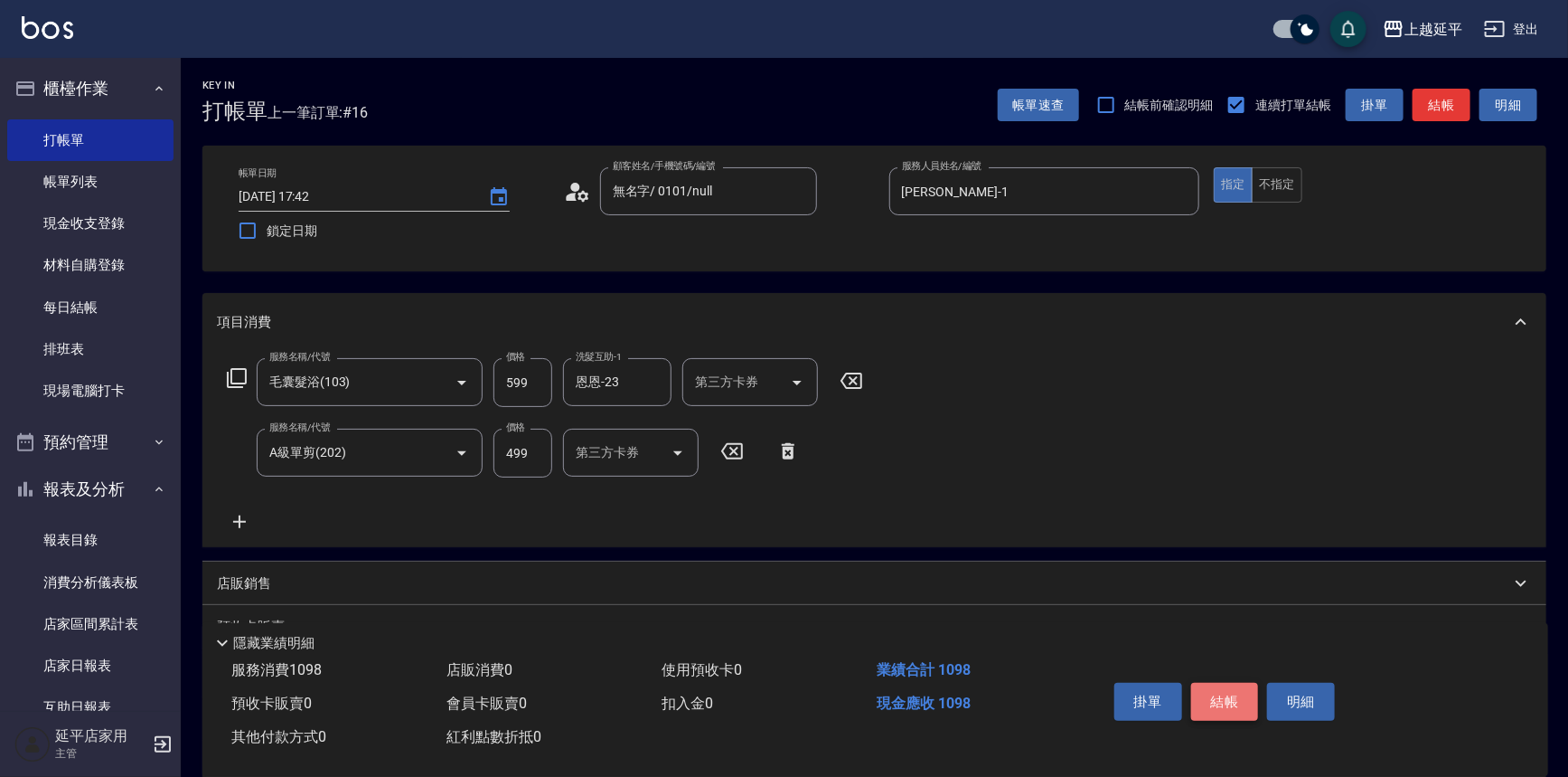
click at [1224, 697] on button "結帳" at bounding box center [1225, 701] width 68 height 38
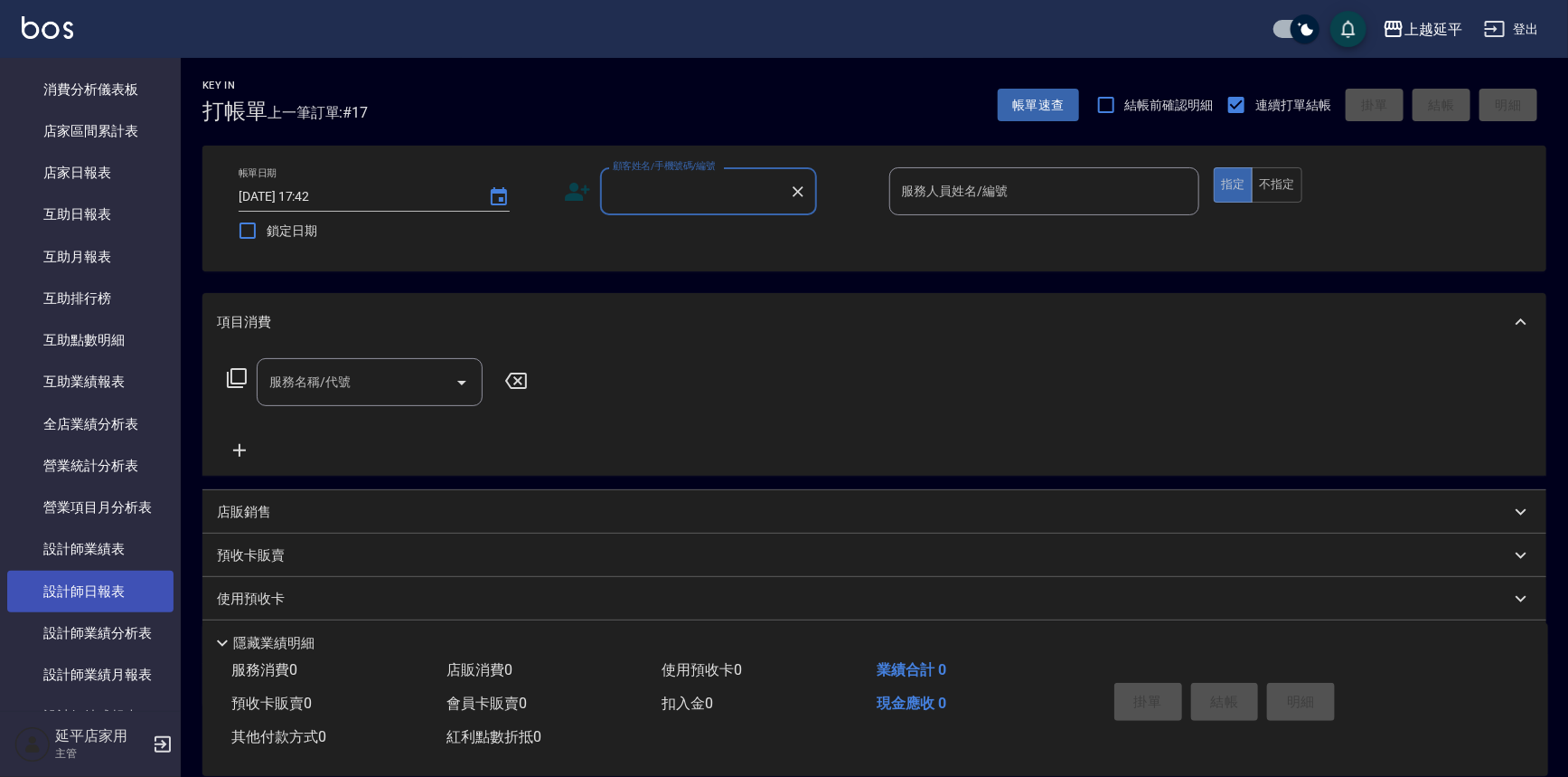
click at [121, 579] on link "設計師日報表" at bounding box center [90, 590] width 166 height 41
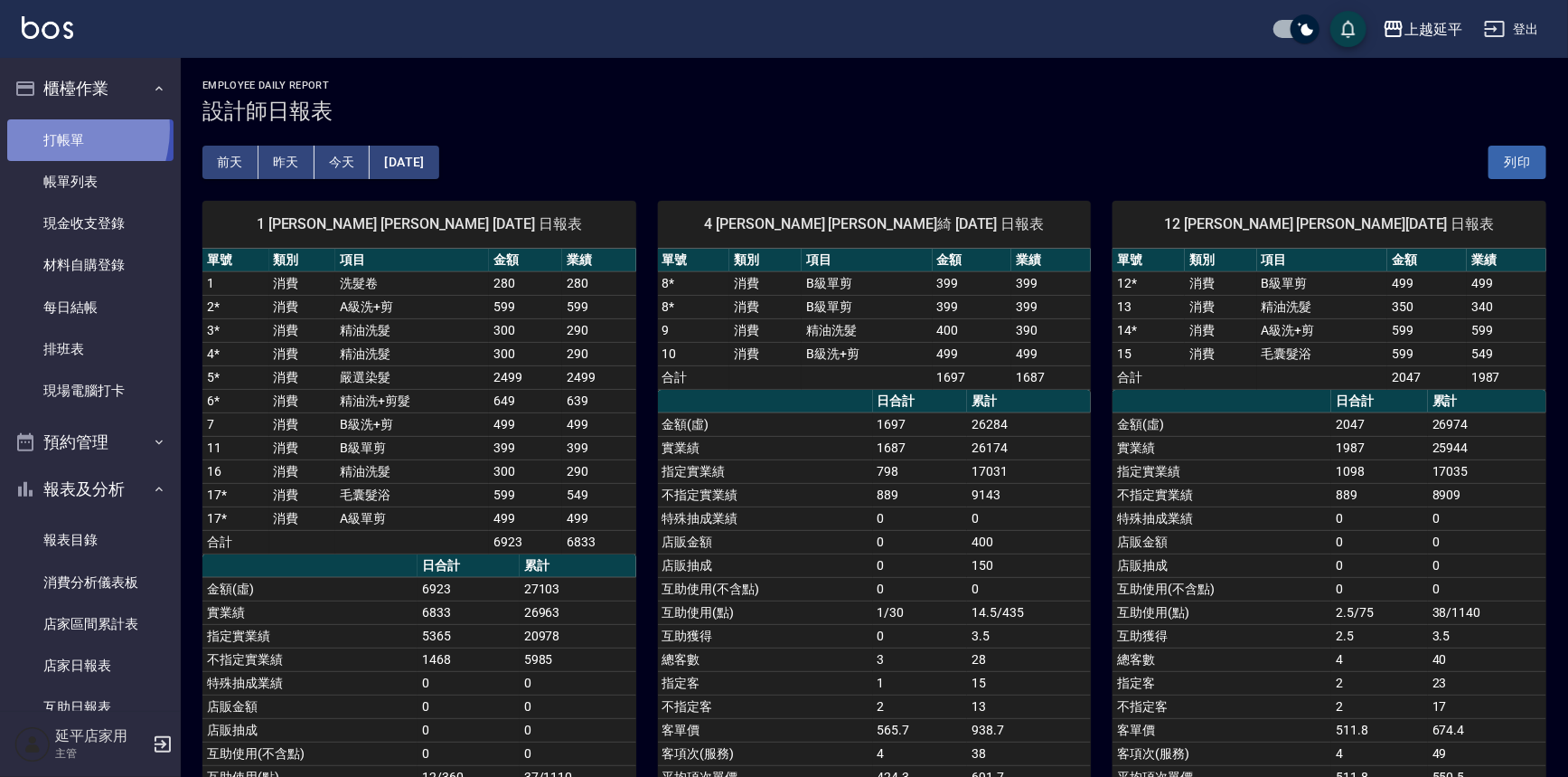
click at [46, 129] on link "打帳單" at bounding box center [90, 139] width 166 height 41
